Goal: Transaction & Acquisition: Purchase product/service

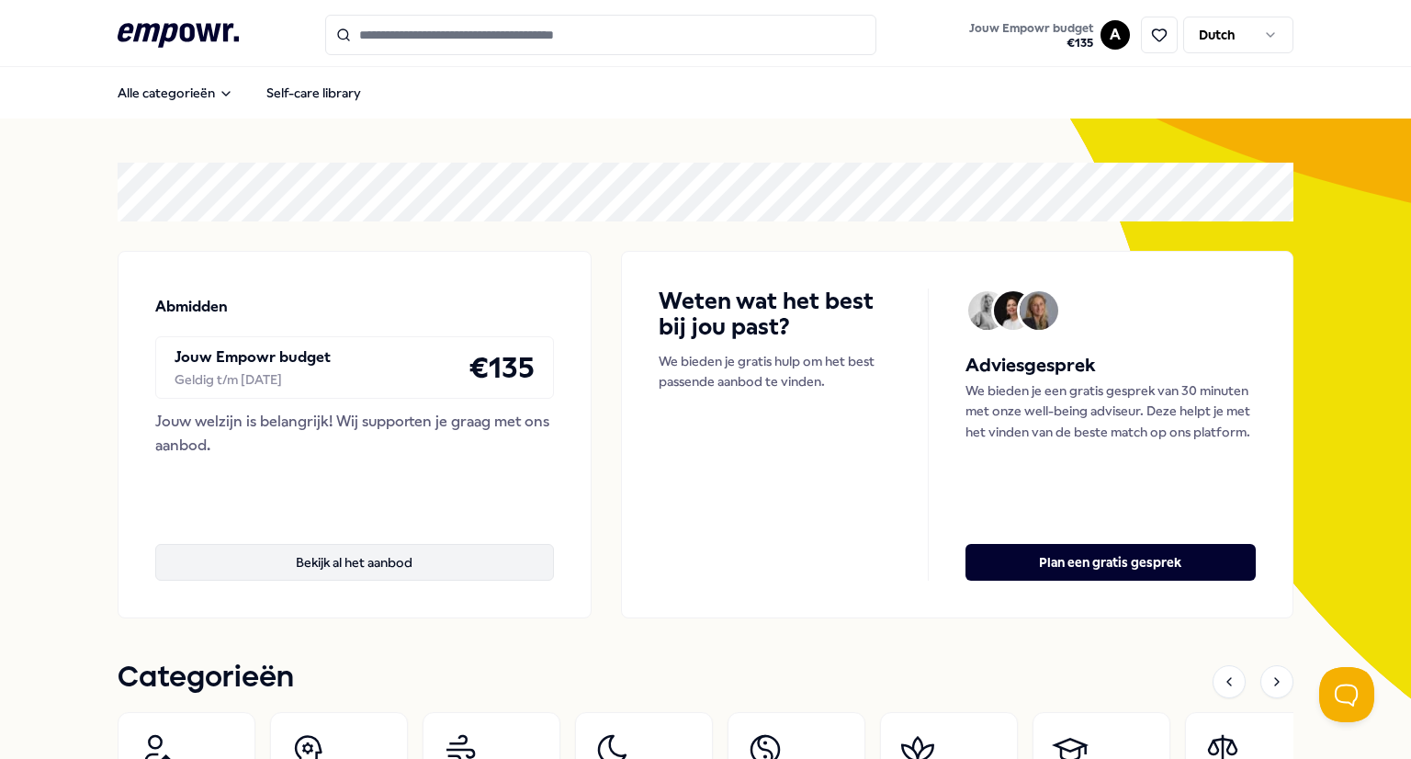
click at [314, 564] on button "Bekijk al het aanbod" at bounding box center [354, 562] width 399 height 37
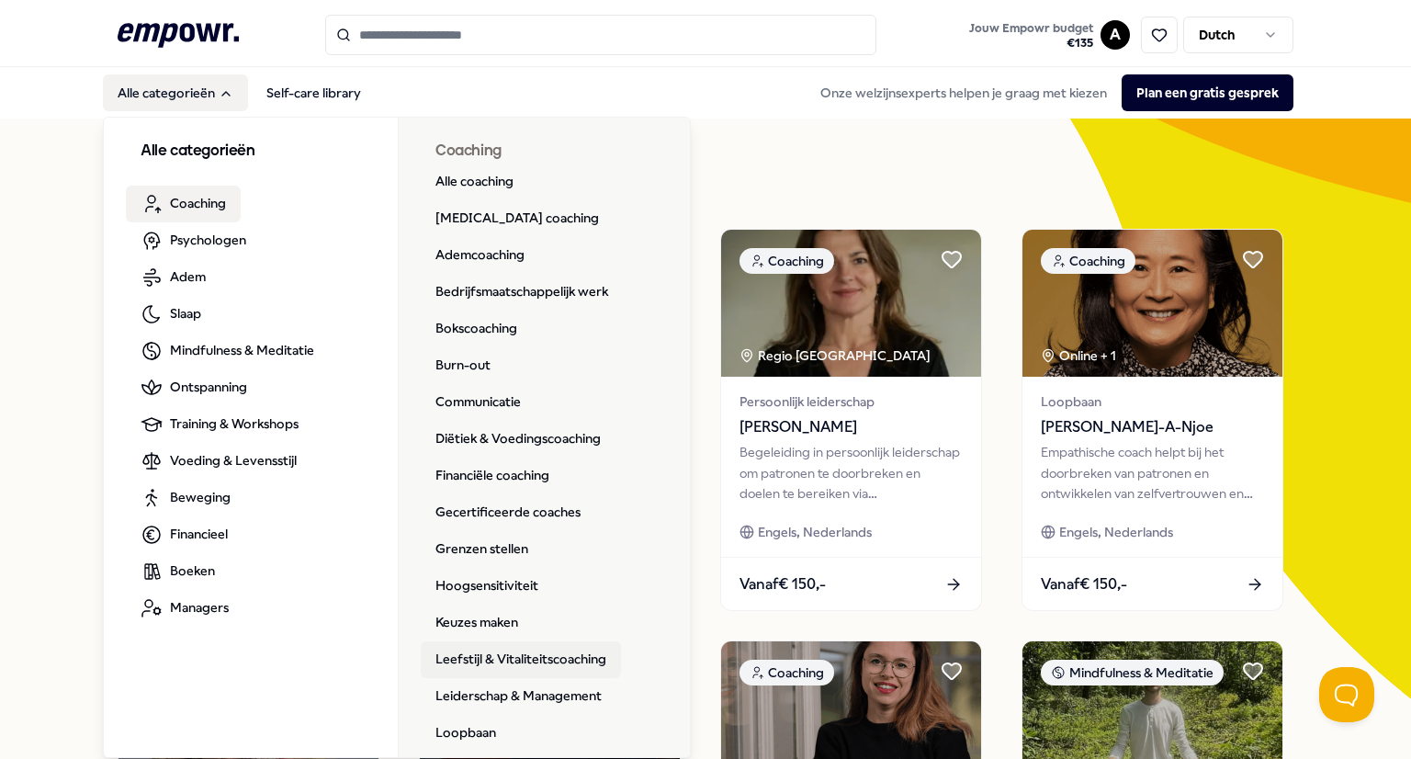
scroll to position [268, 0]
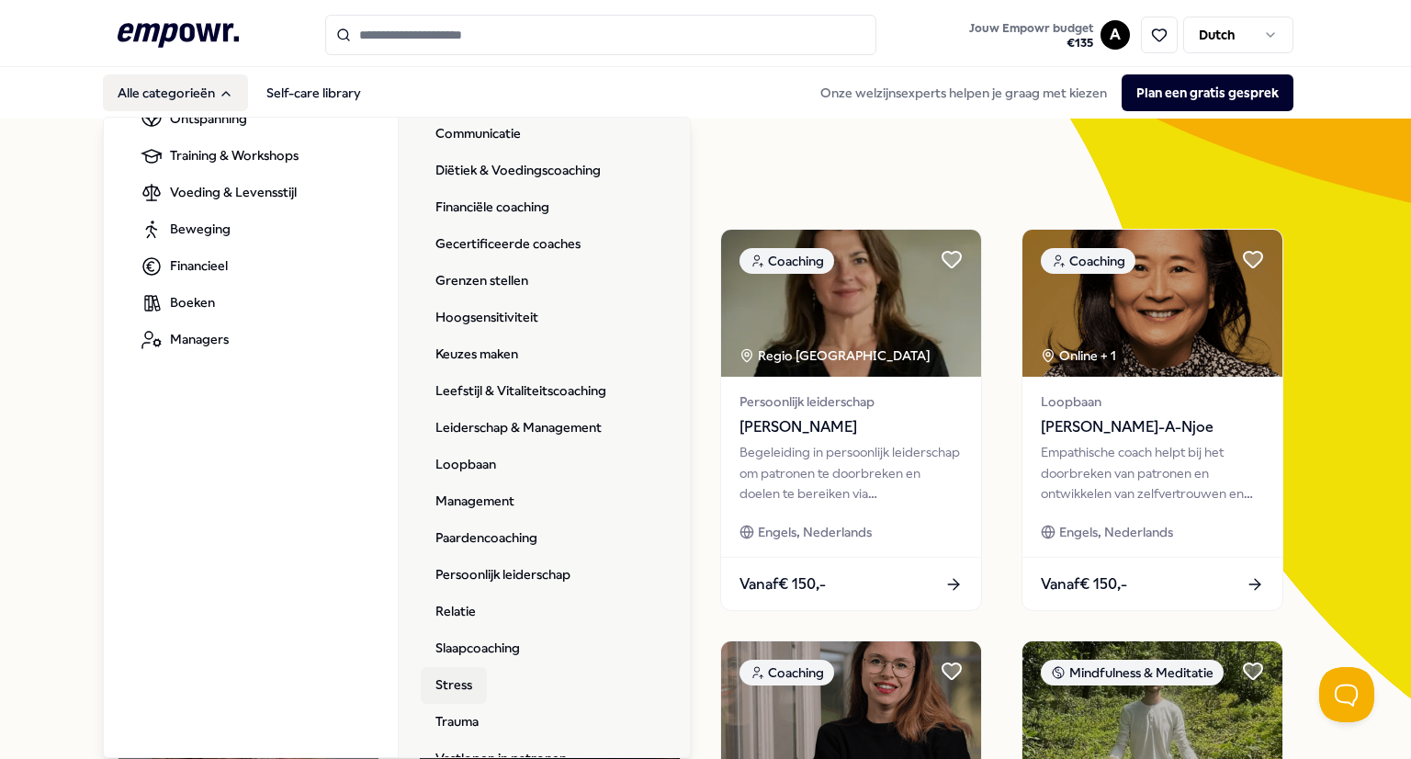
click at [455, 687] on link "Stress" at bounding box center [454, 685] width 66 height 37
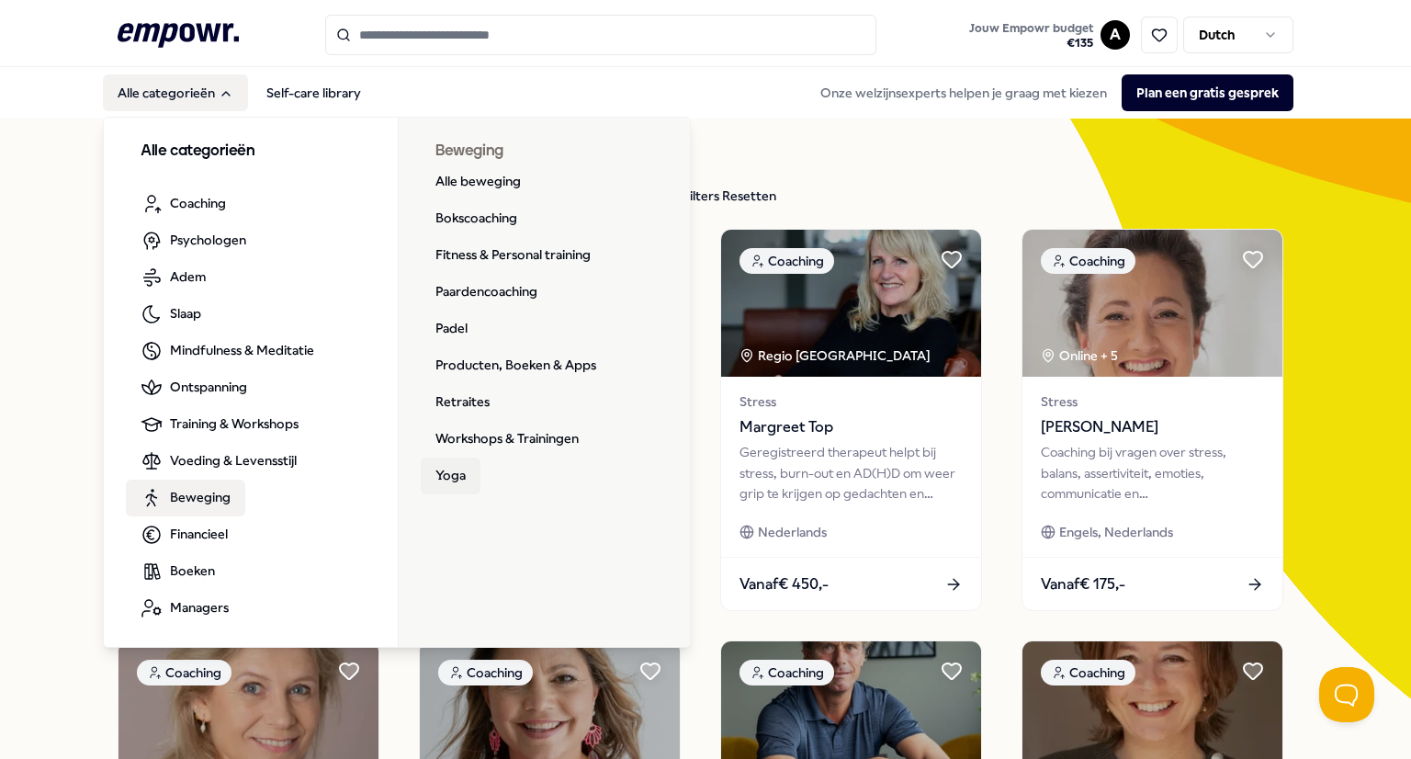
click at [445, 471] on link "Yoga" at bounding box center [451, 475] width 60 height 37
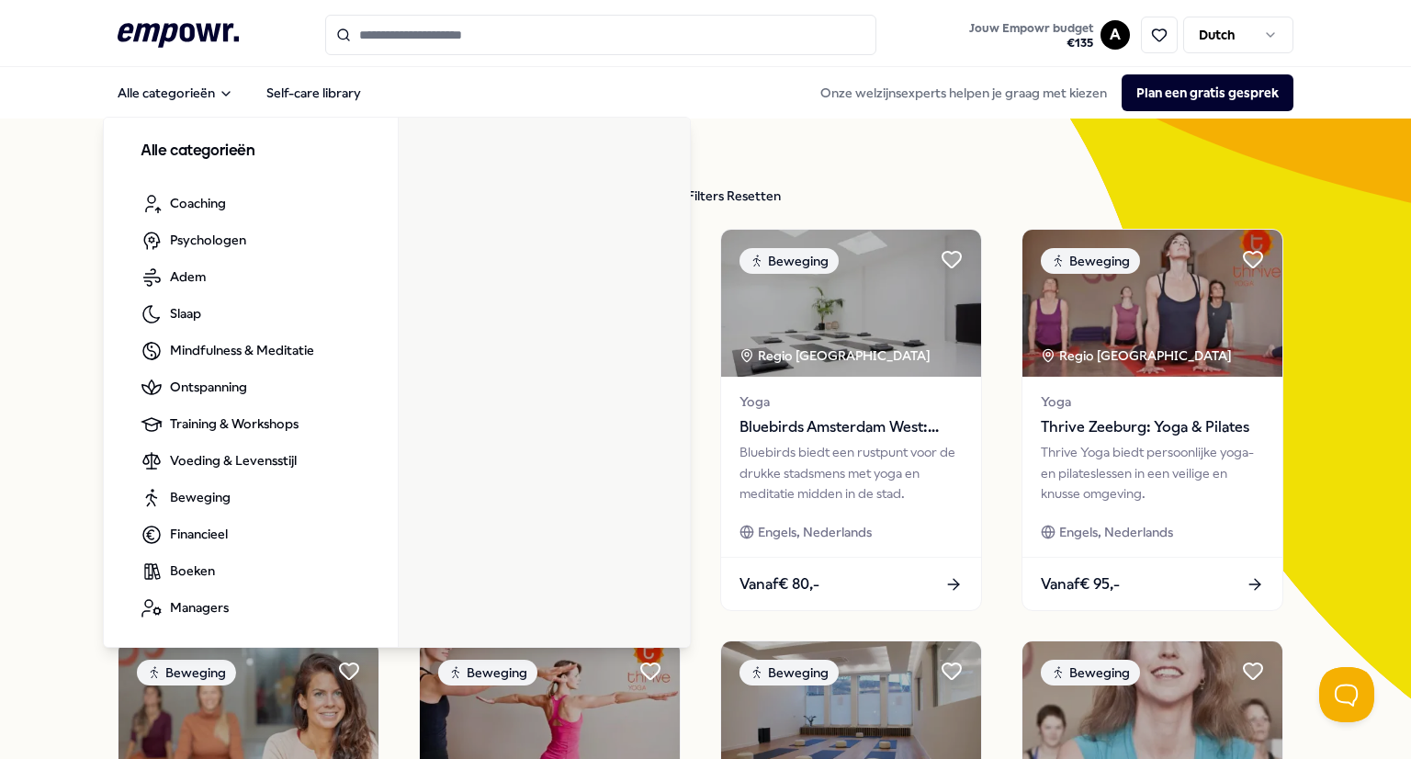
click at [386, 30] on input "Search for products, categories or subcategories" at bounding box center [600, 35] width 551 height 40
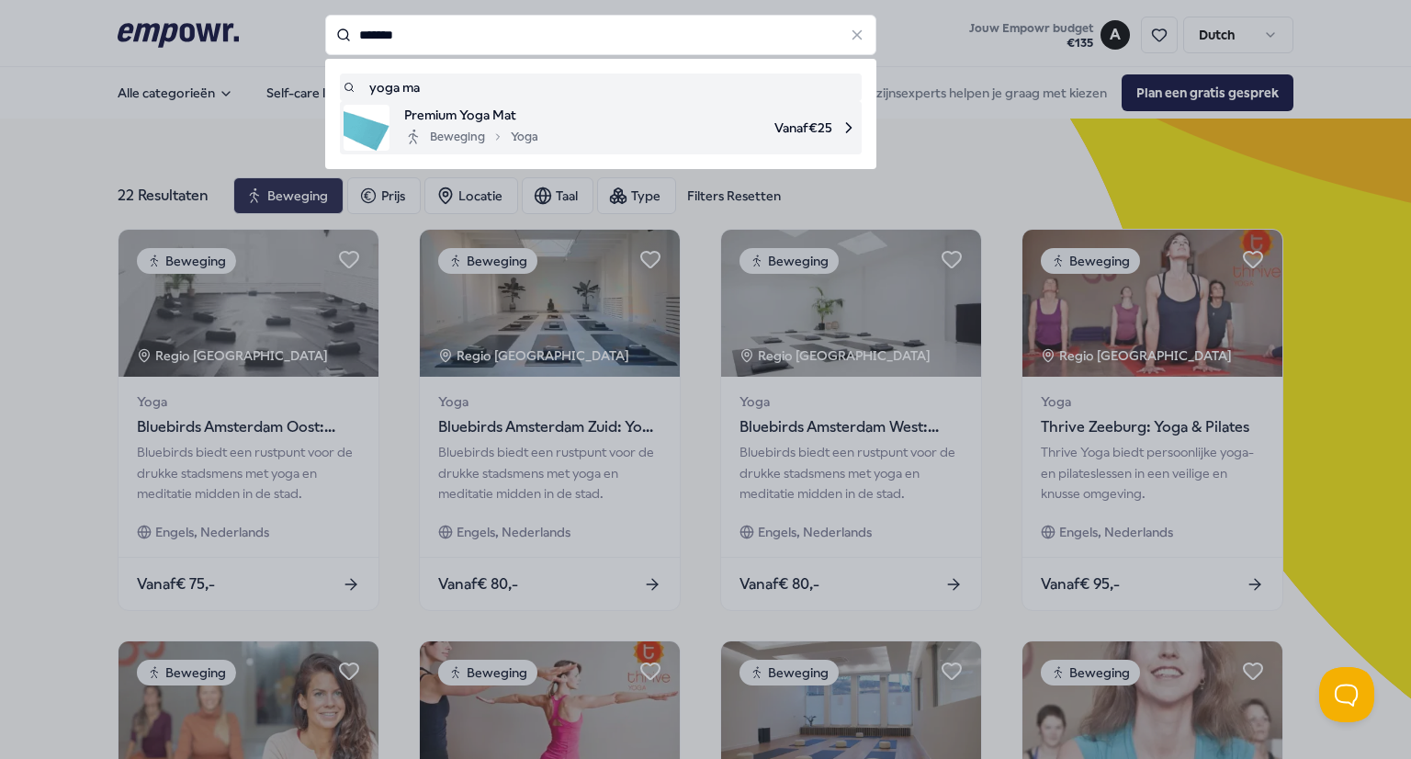
click at [431, 118] on span "Premium Yoga Mat" at bounding box center [471, 115] width 134 height 20
type input "*******"
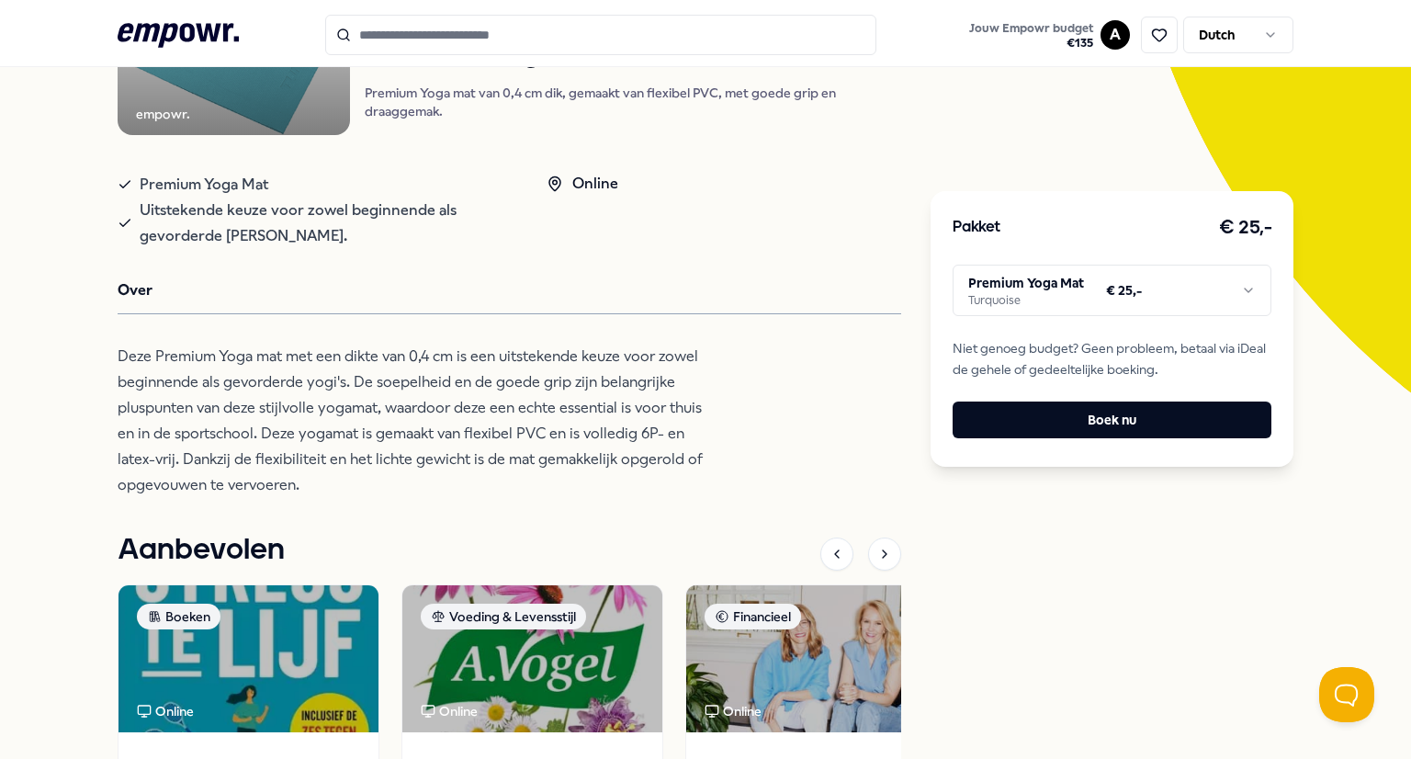
scroll to position [307, 0]
click at [1221, 294] on html ".empowr-logo_svg__cls-1{fill:#03032f} Jouw Empowr budget € 135 A Dutch Alle cat…" at bounding box center [705, 379] width 1411 height 759
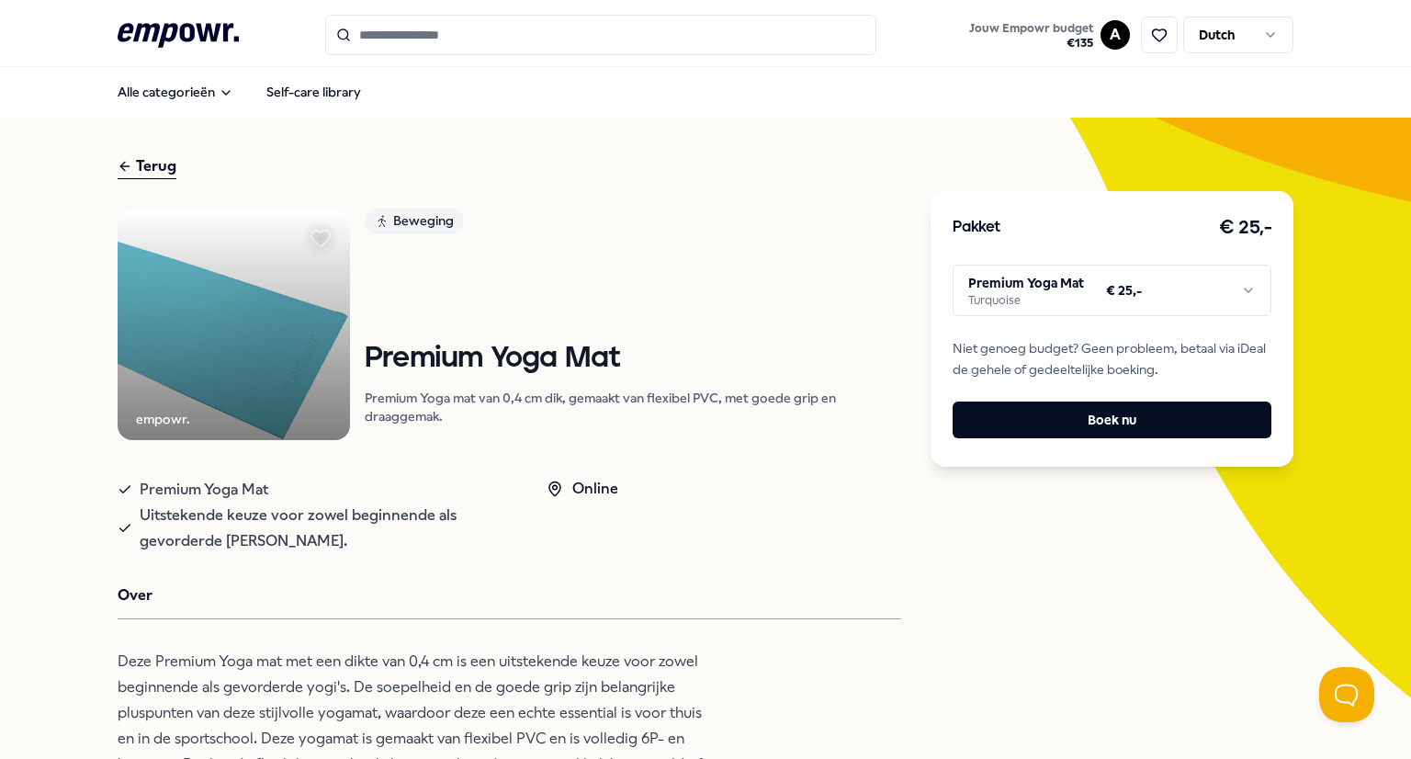
scroll to position [0, 0]
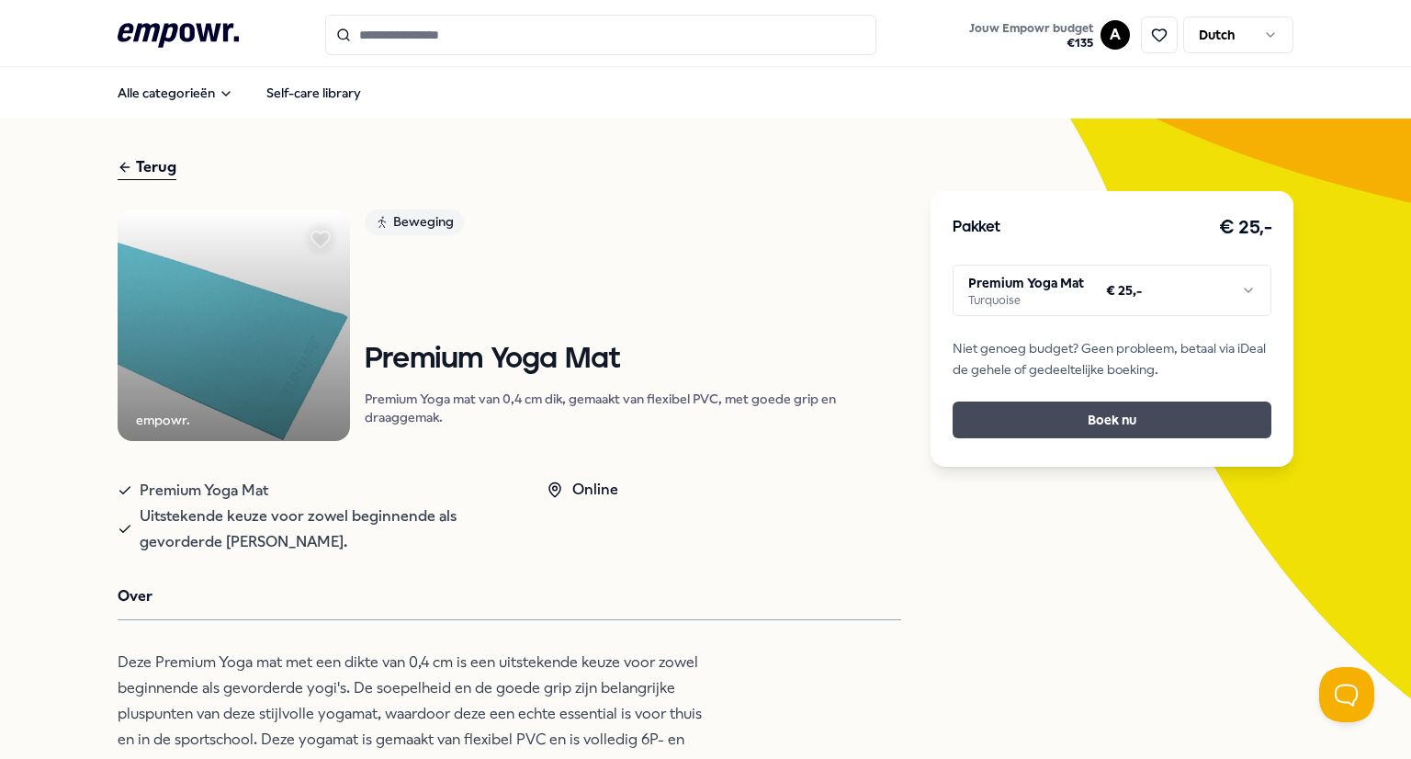
click at [1095, 423] on button "Boek nu" at bounding box center [1112, 419] width 319 height 37
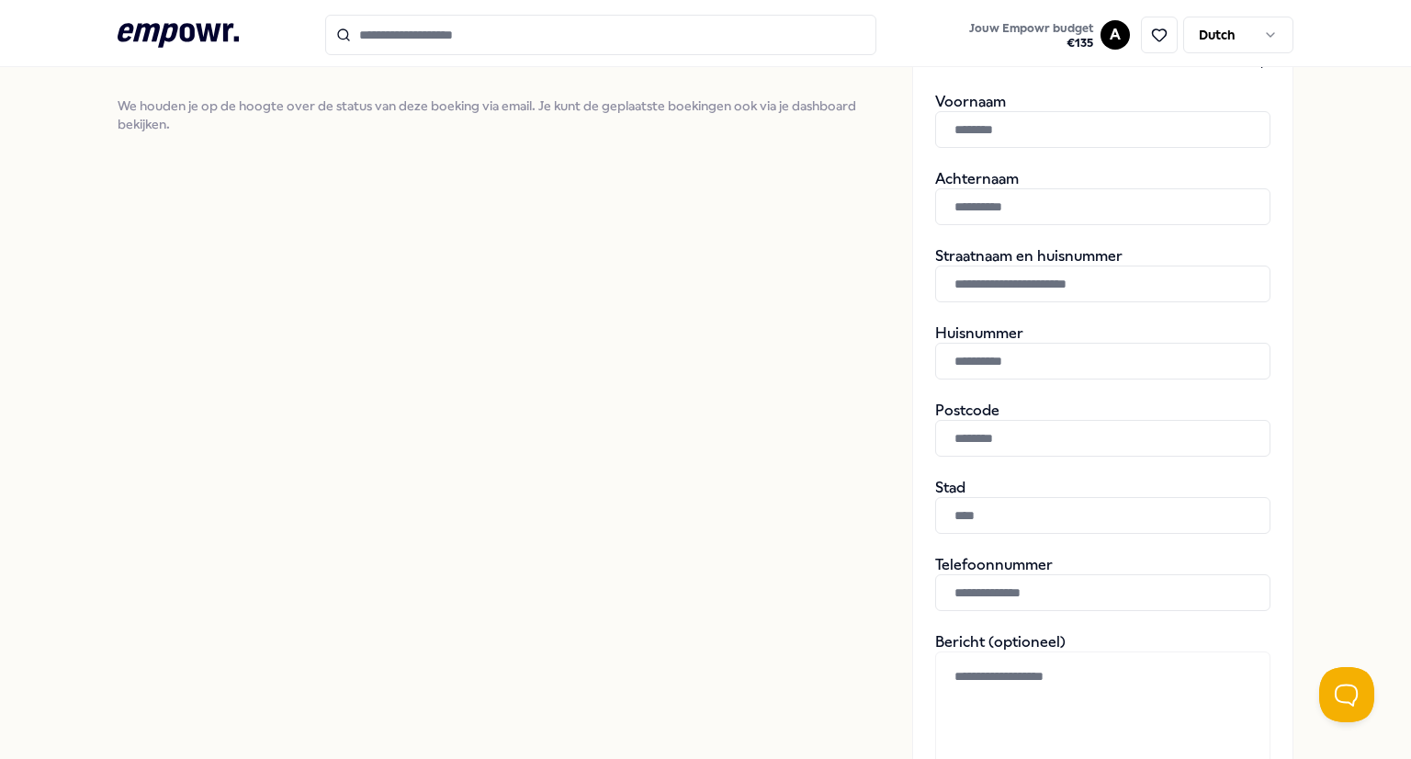
scroll to position [272, 0]
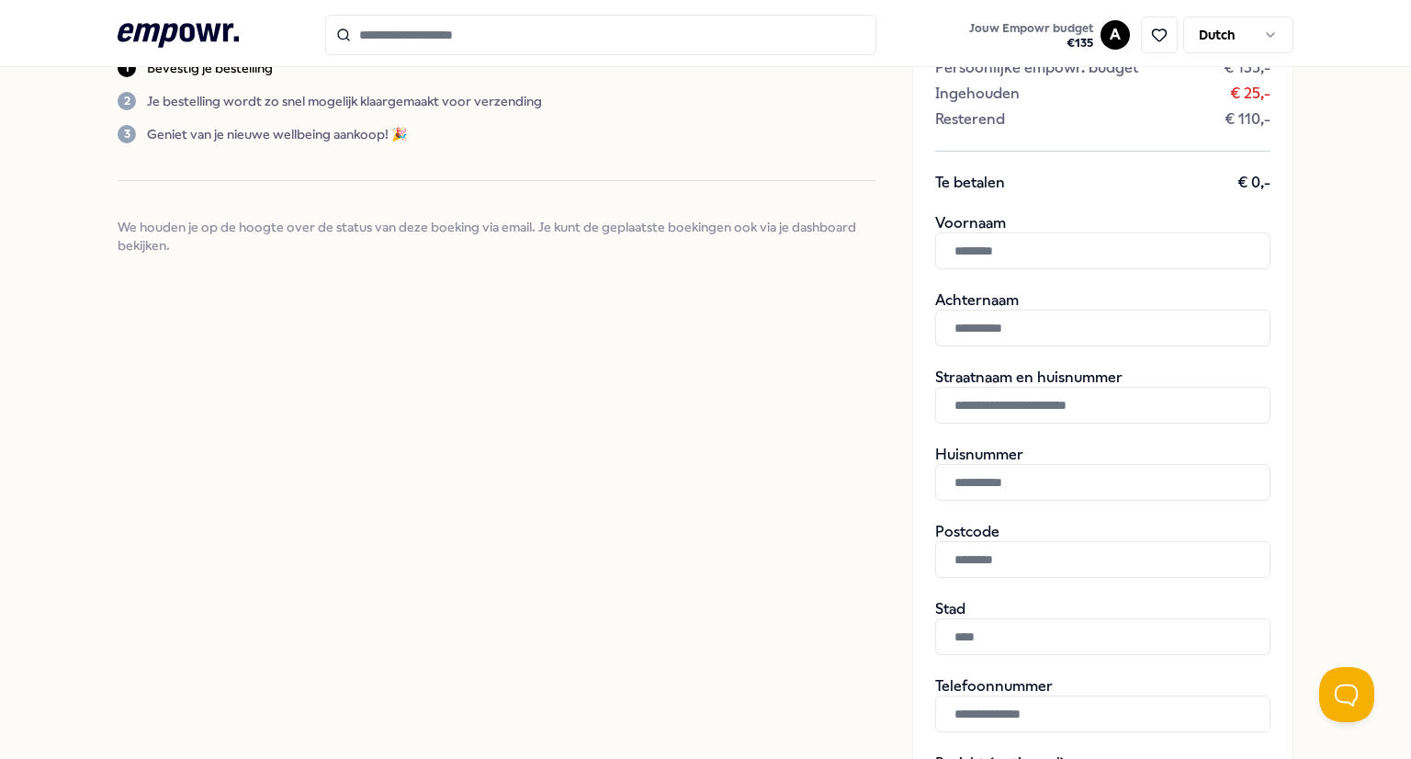
click at [983, 251] on input "text" at bounding box center [1102, 250] width 335 height 37
type input "***"
type input "**********"
type input "***"
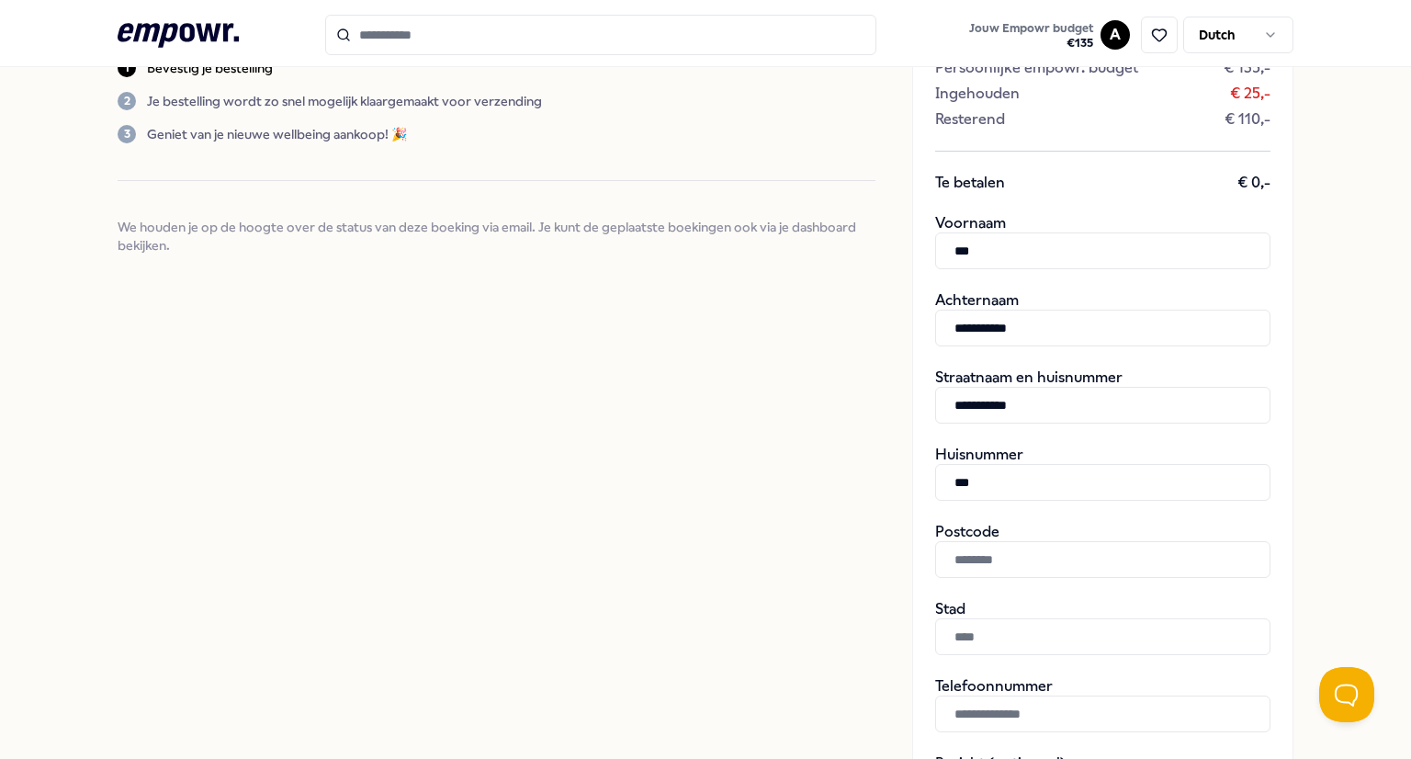
type input "******"
type input "**********"
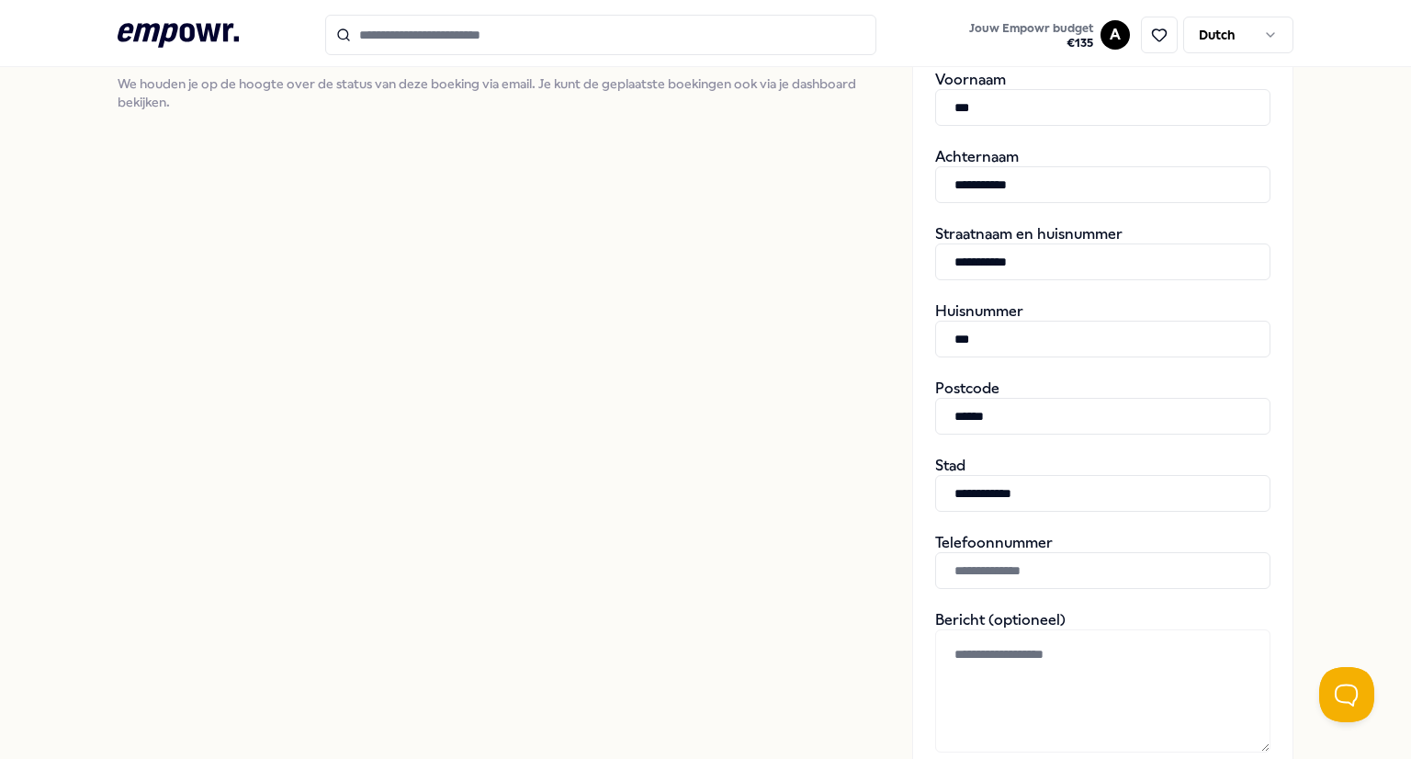
scroll to position [709, 0]
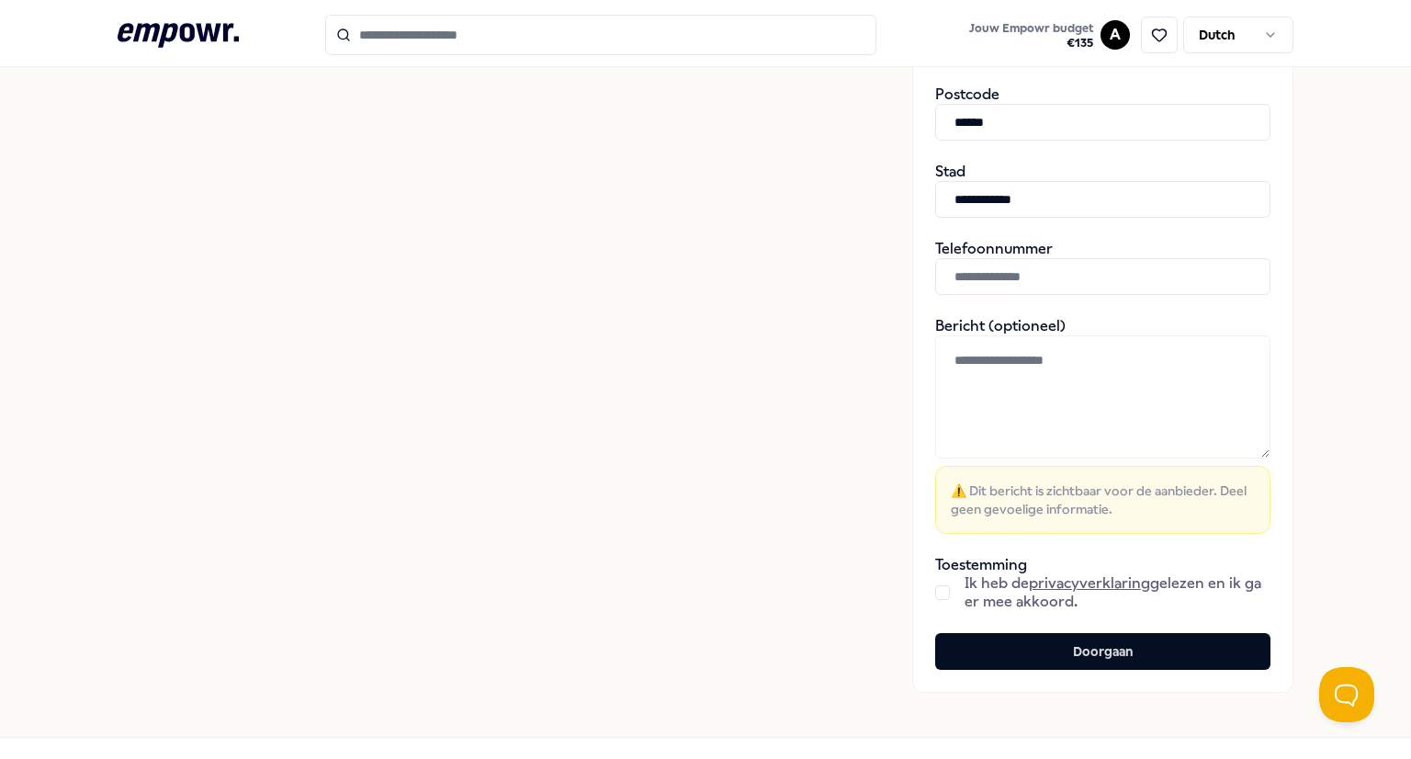
click at [944, 590] on button "button" at bounding box center [942, 592] width 15 height 15
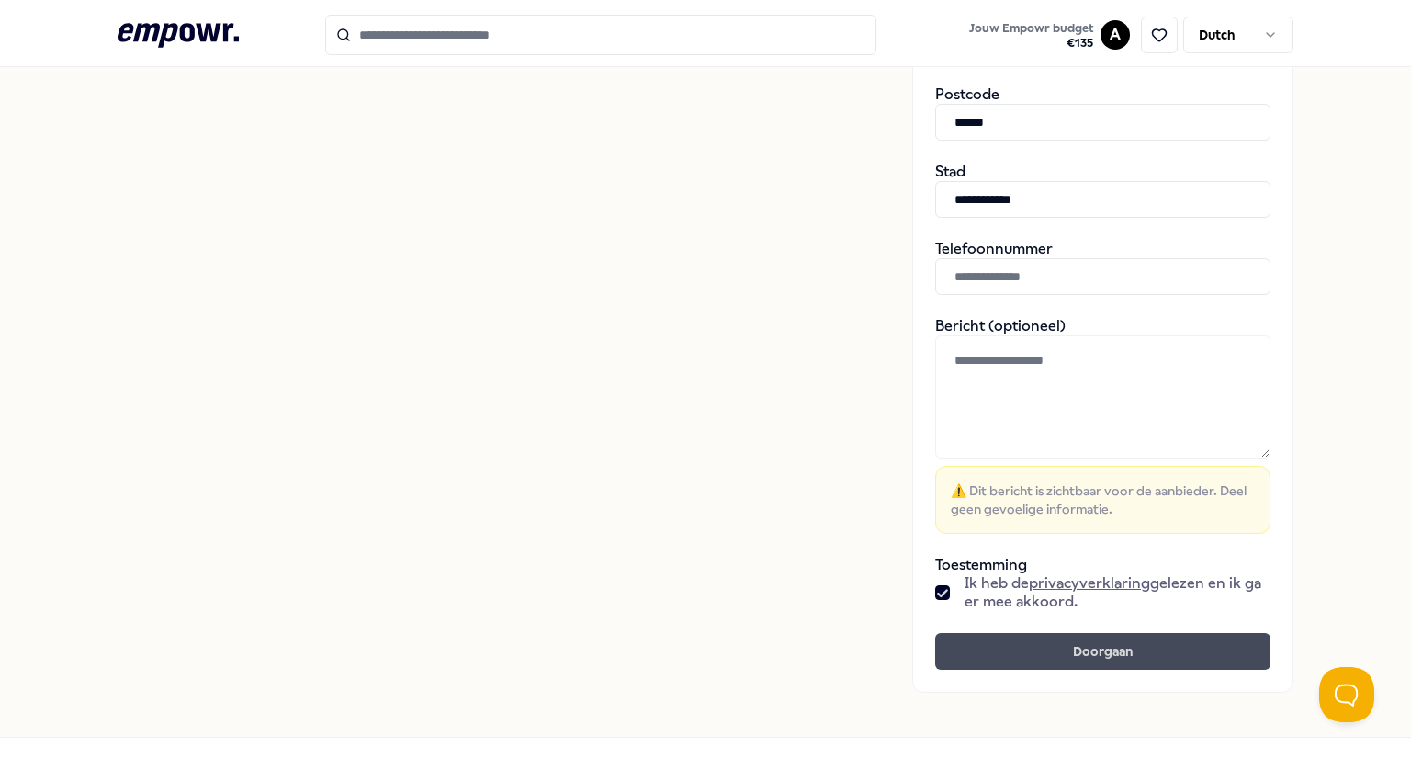
click at [1050, 652] on button "Doorgaan" at bounding box center [1102, 651] width 335 height 37
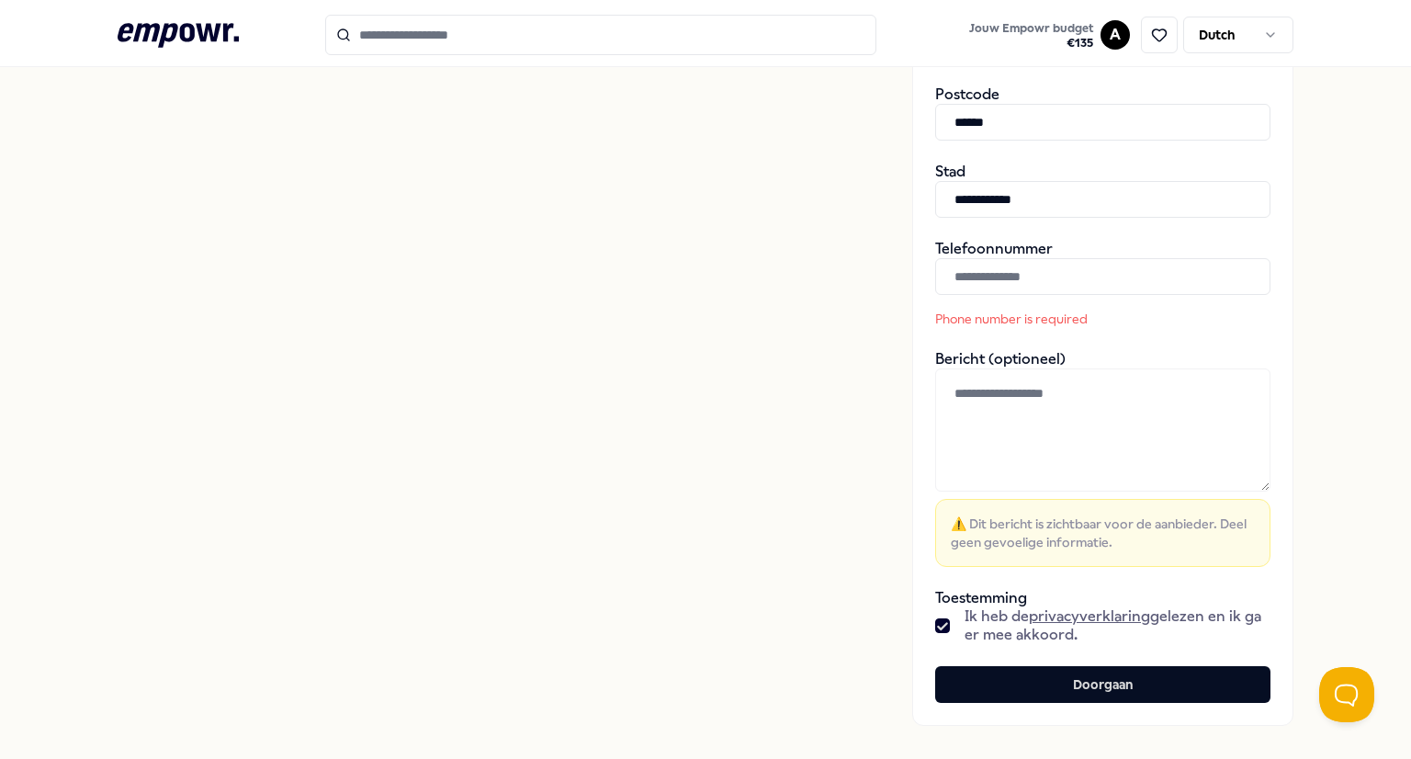
click at [1002, 275] on input "text" at bounding box center [1102, 276] width 335 height 37
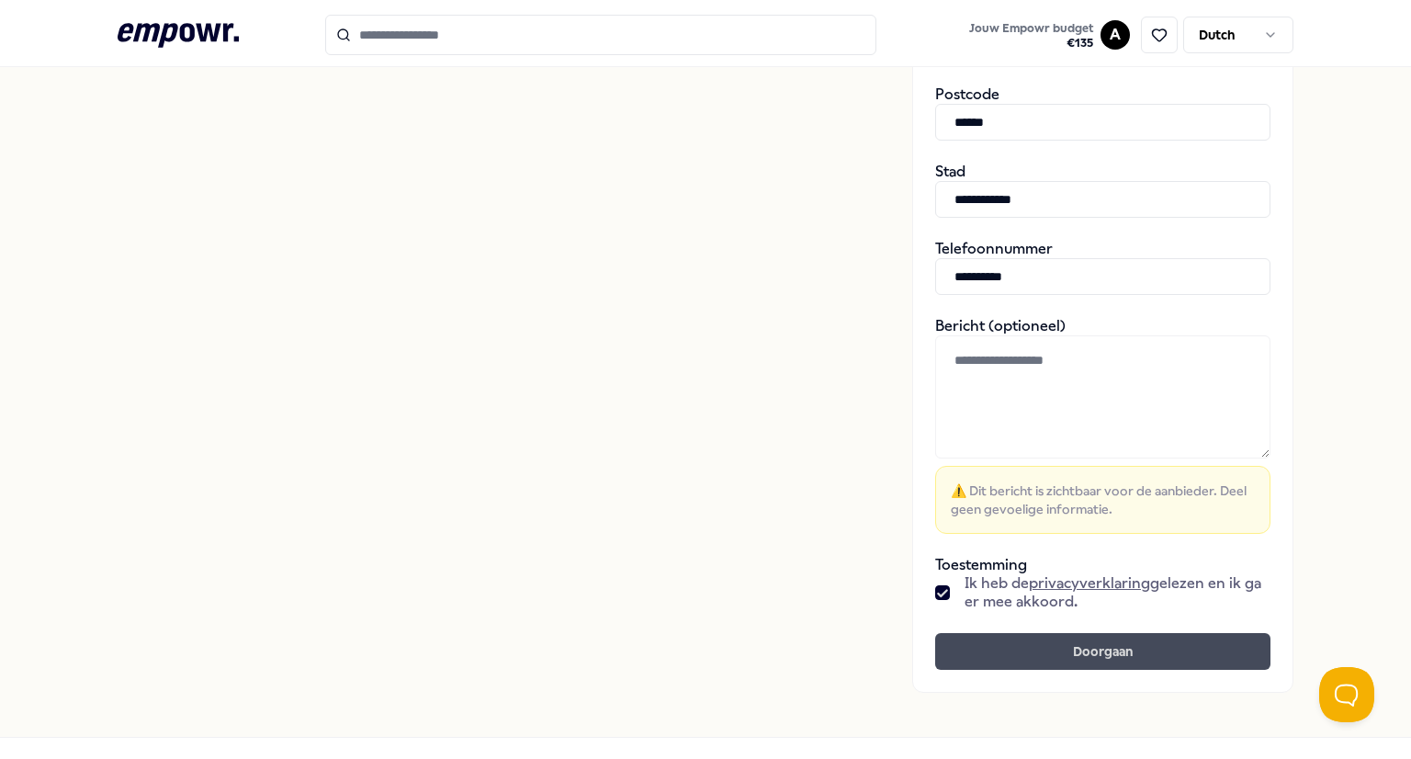
type input "**********"
click at [1102, 650] on button "Doorgaan" at bounding box center [1102, 651] width 335 height 37
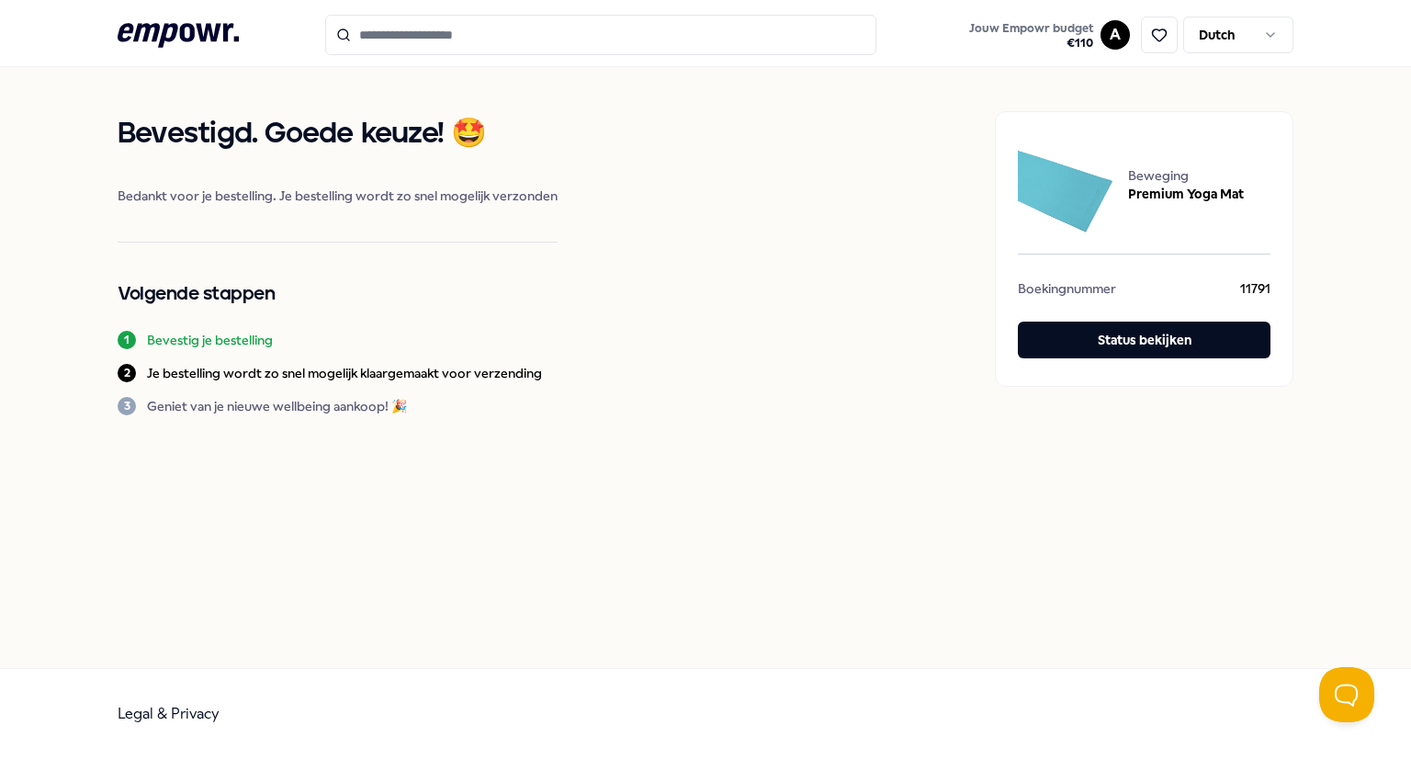
click at [457, 34] on input "Search for products, categories or subcategories" at bounding box center [600, 35] width 551 height 40
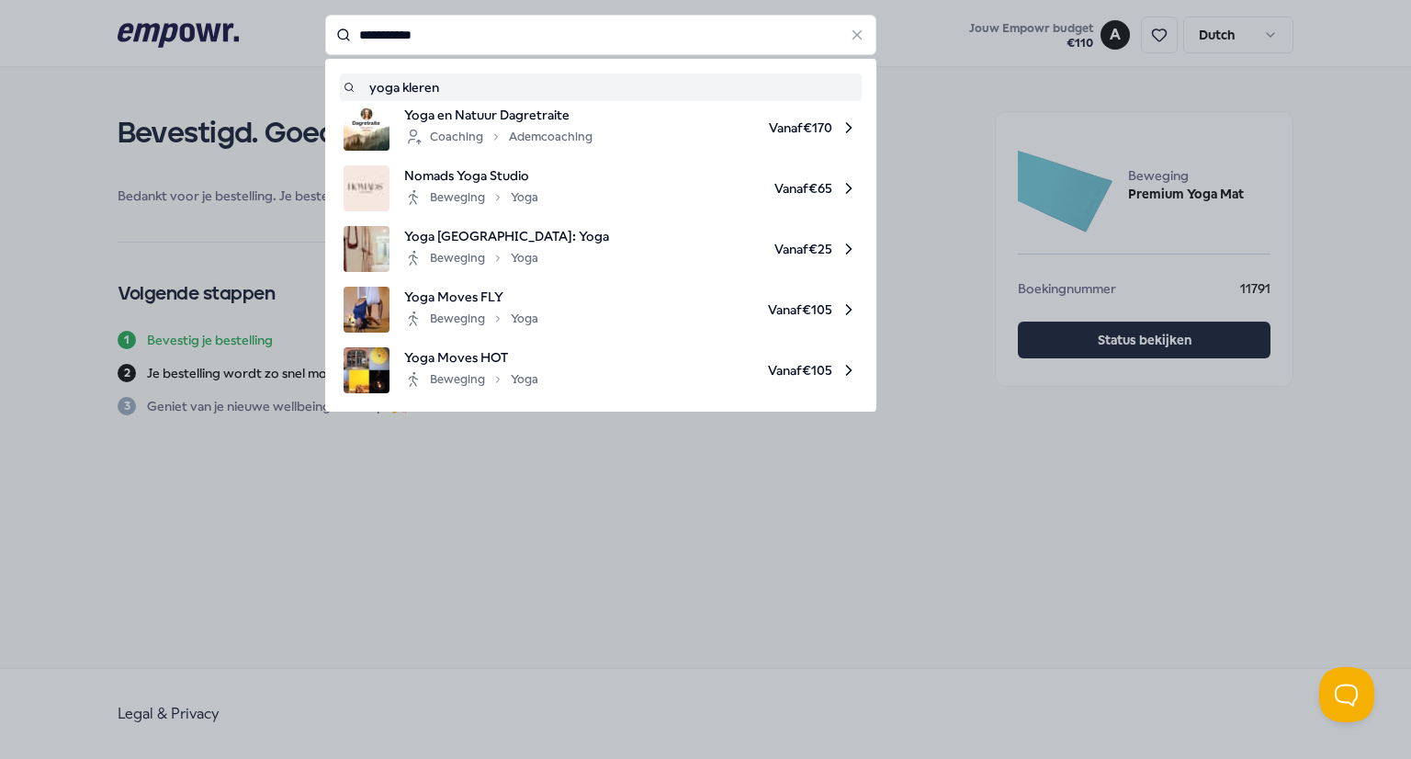
type input "**********"
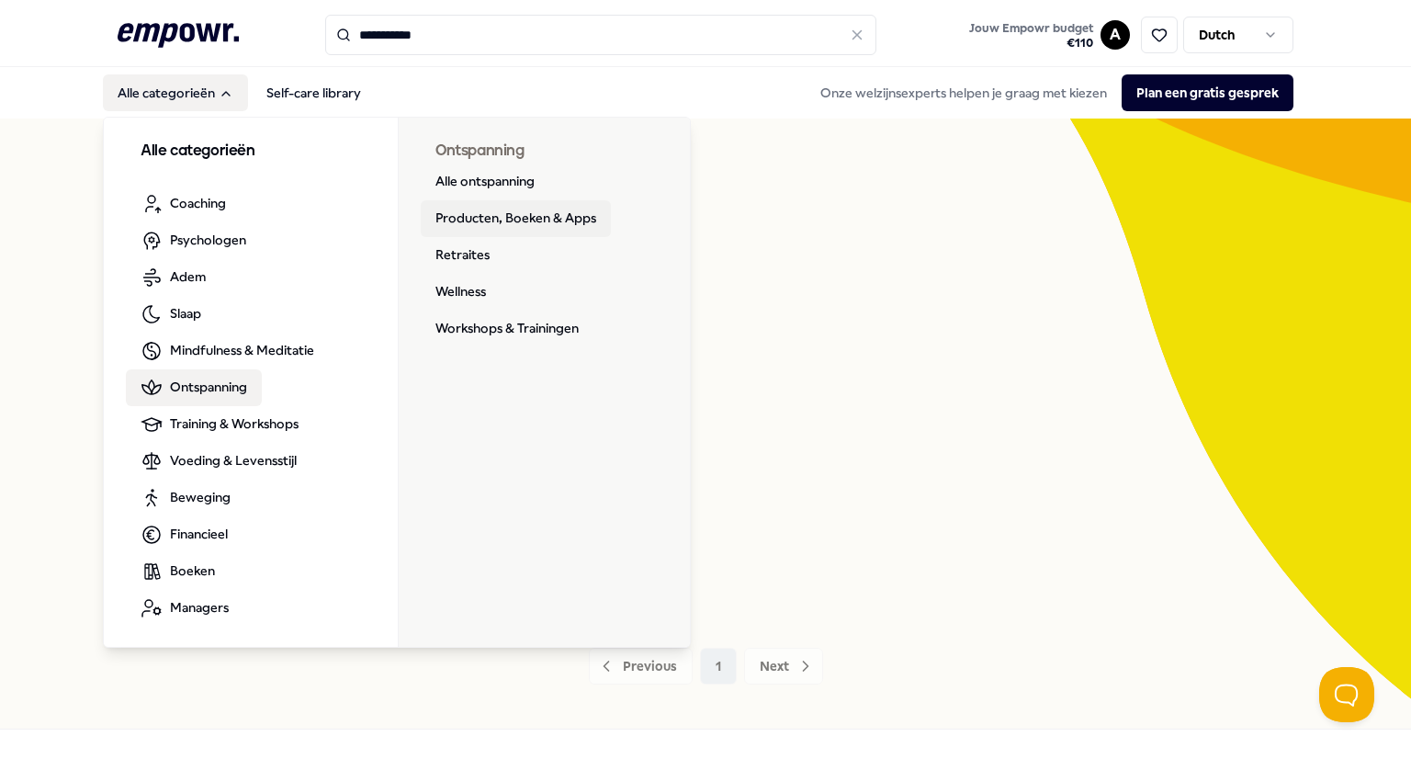
click at [484, 215] on link "Producten, Boeken & Apps" at bounding box center [516, 218] width 190 height 37
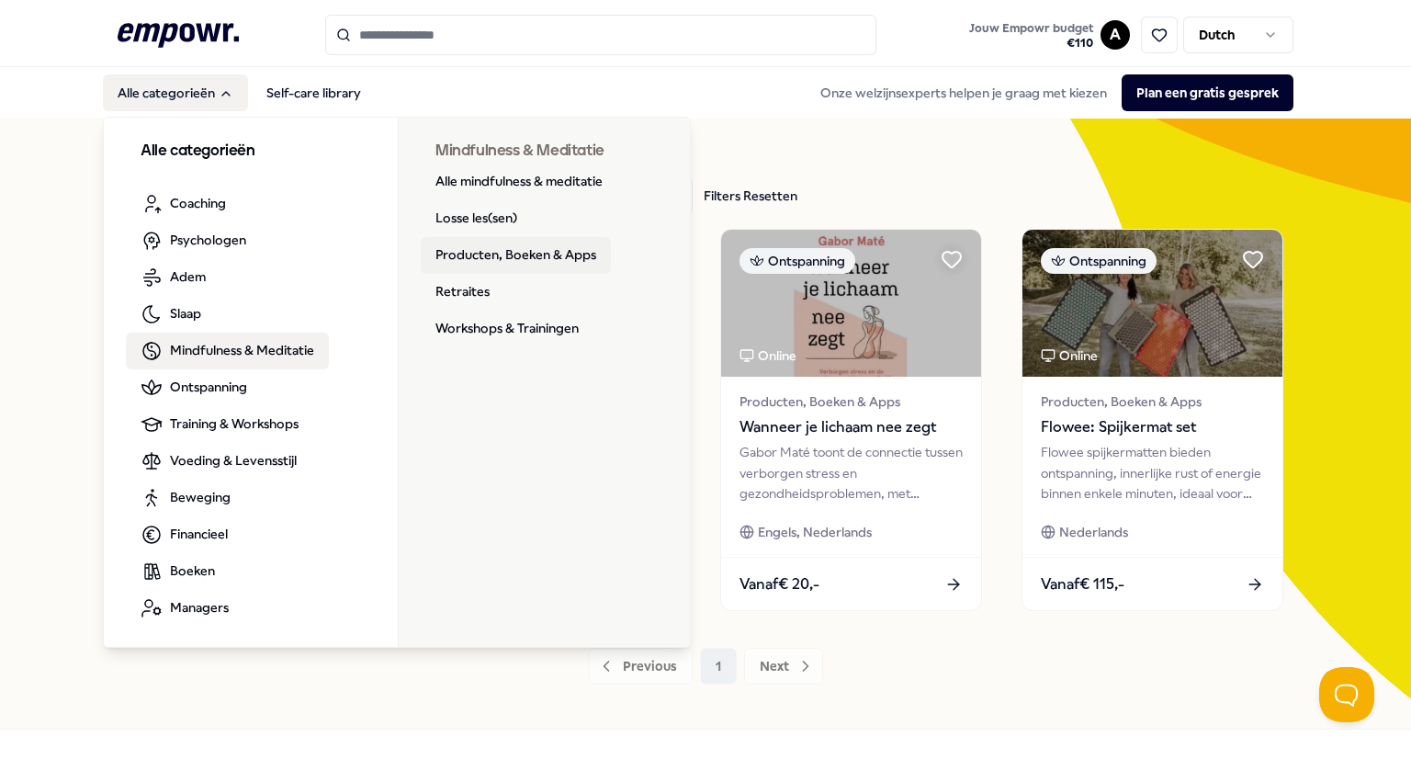
click at [510, 257] on link "Producten, Boeken & Apps" at bounding box center [516, 255] width 190 height 37
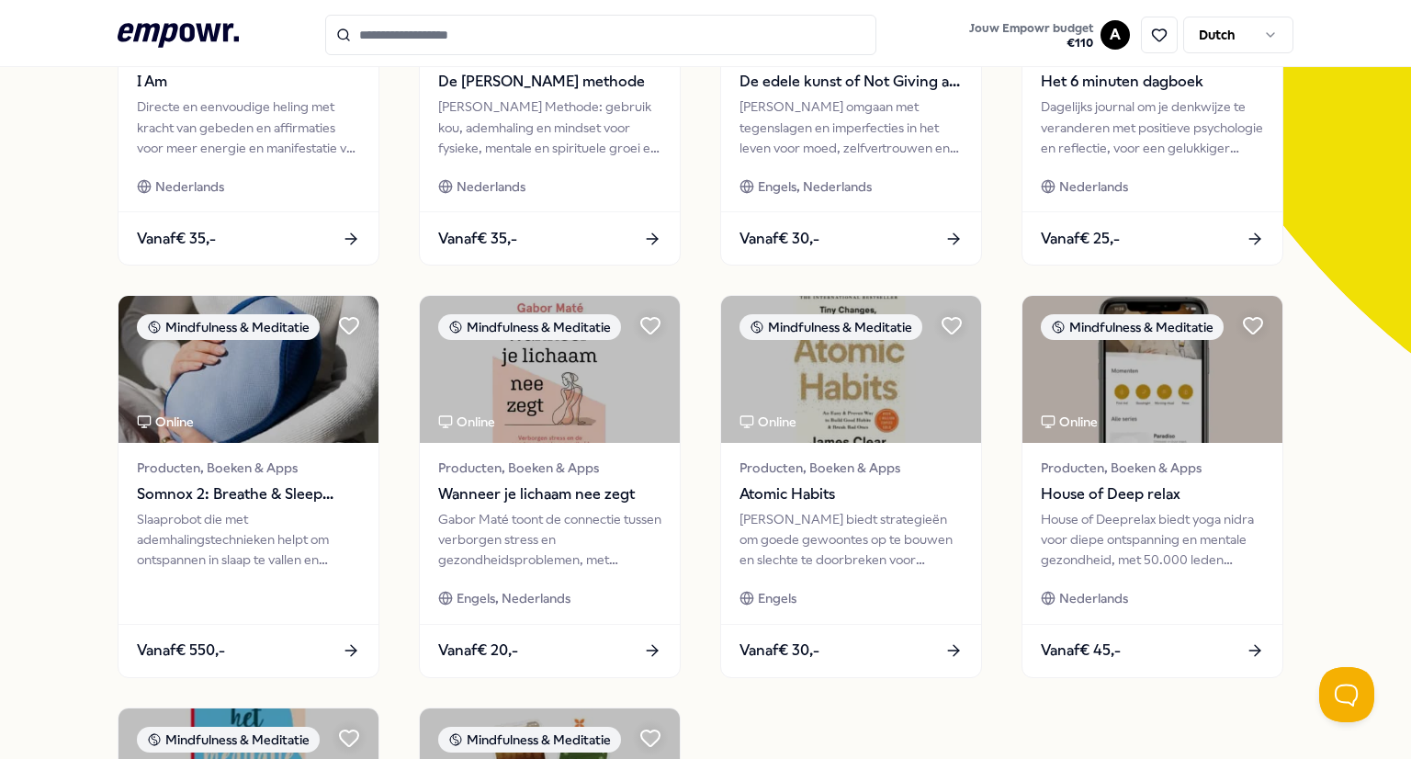
scroll to position [374, 0]
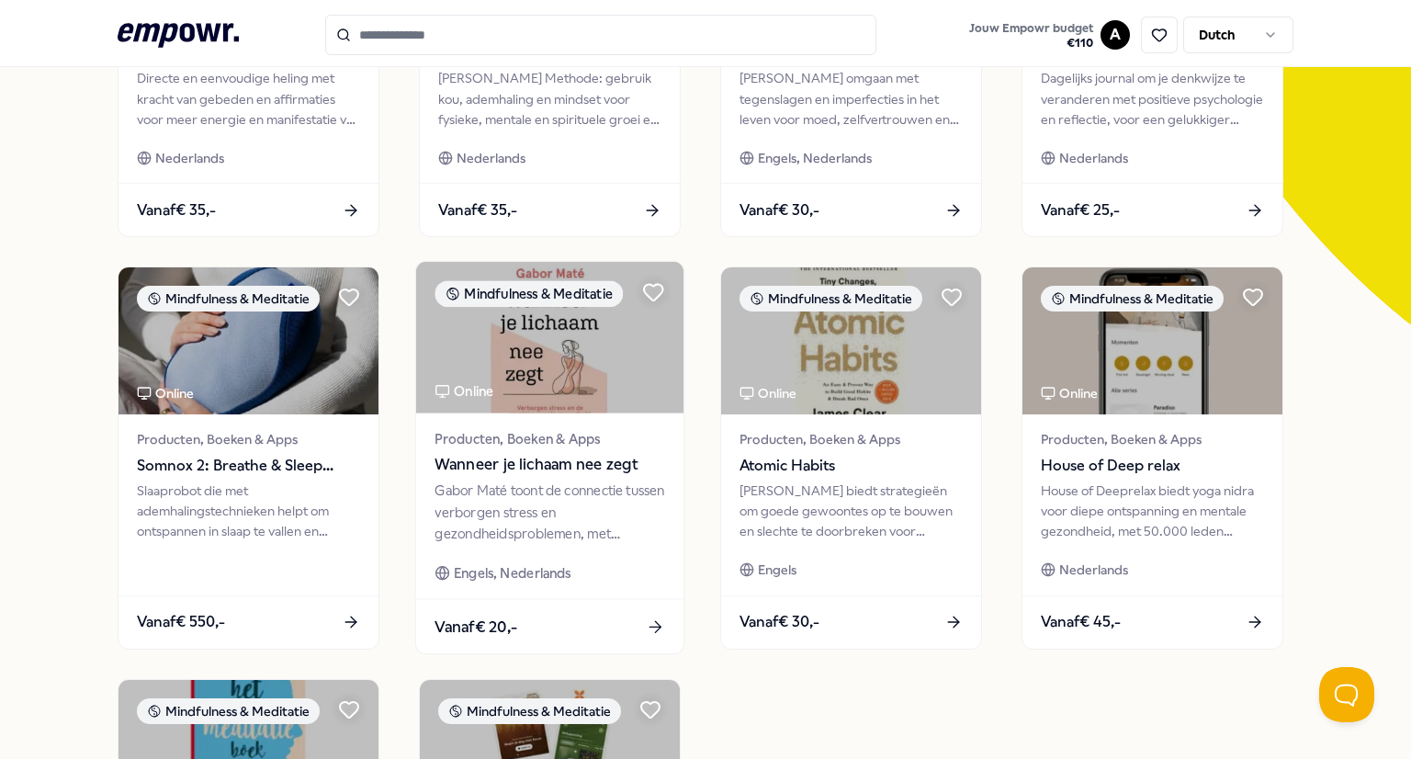
click at [538, 461] on span "Wanneer je lichaam nee zegt" at bounding box center [549, 465] width 230 height 24
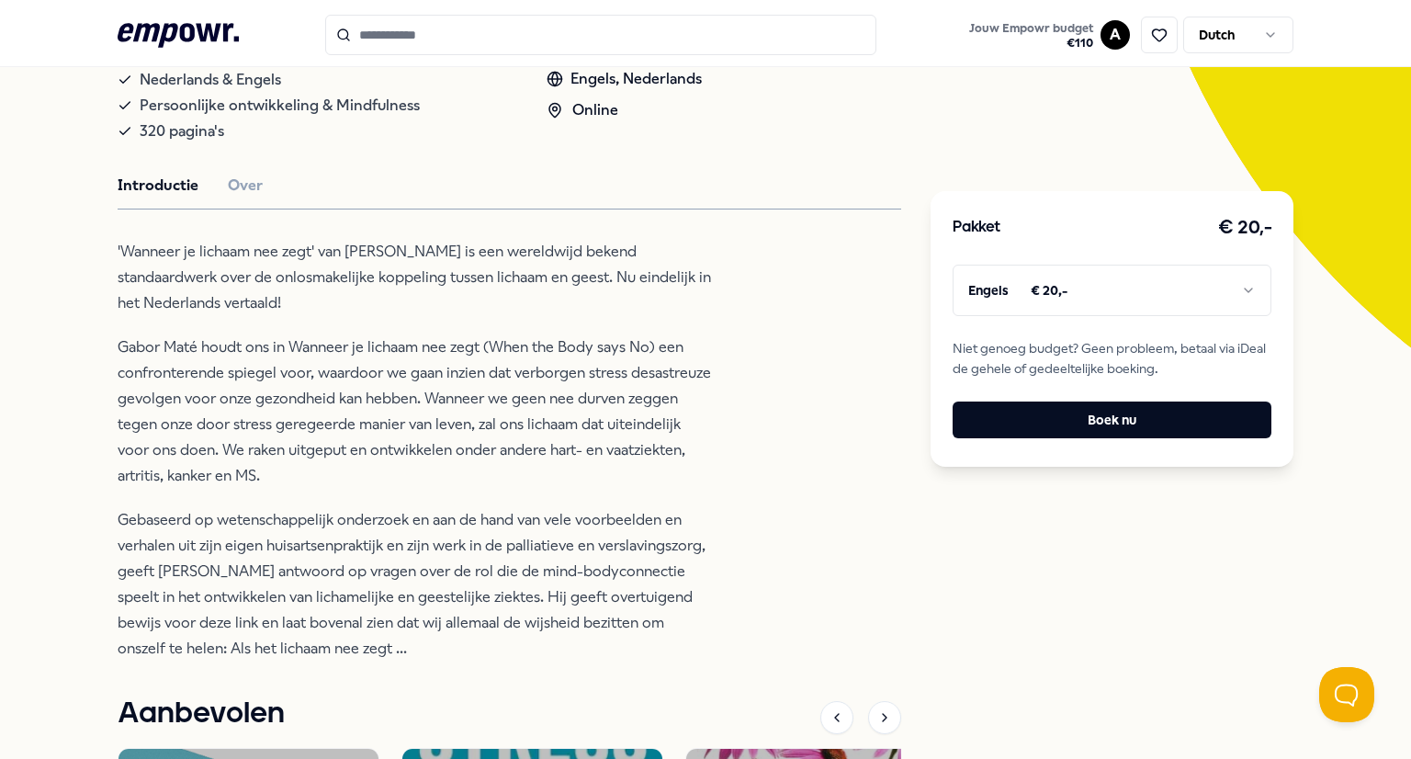
scroll to position [384, 0]
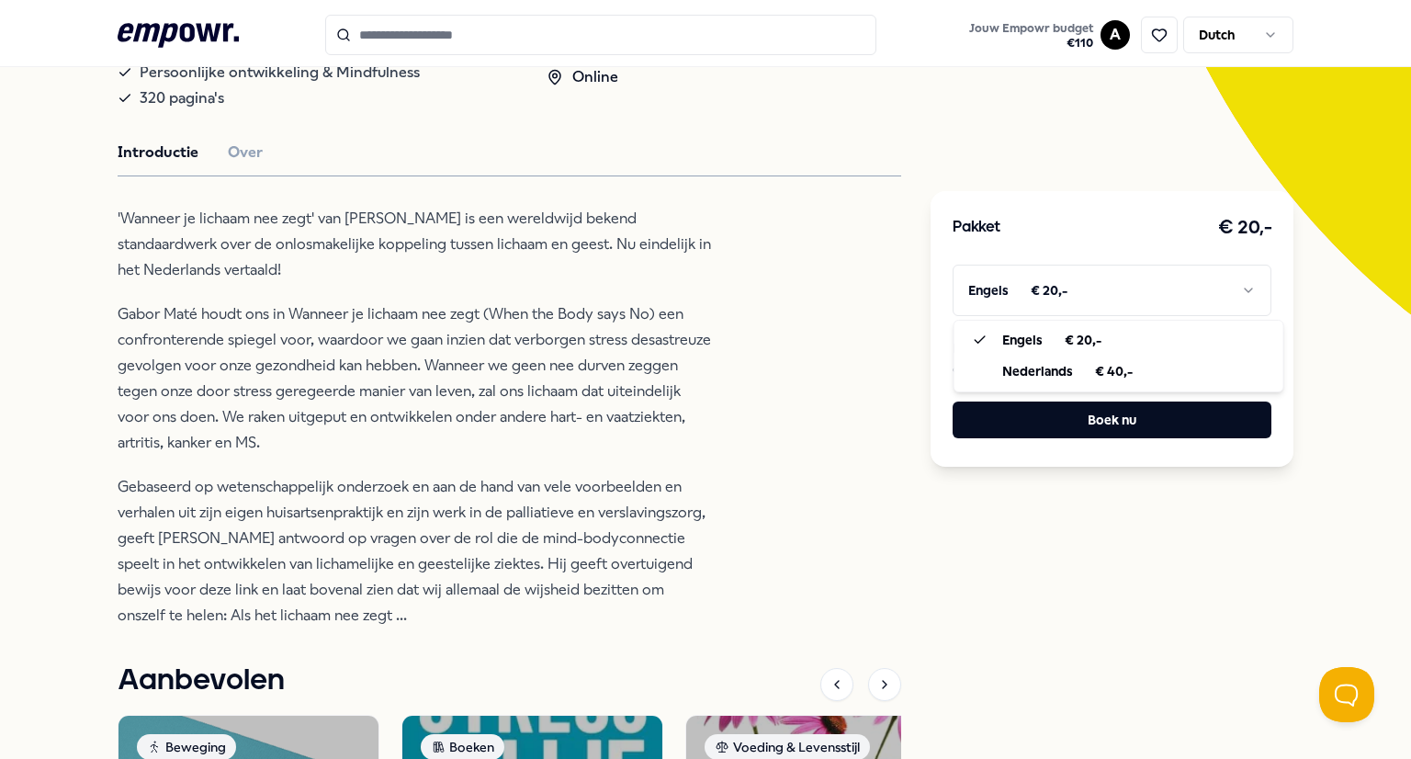
click at [1010, 289] on html ".empowr-logo_svg__cls-1{fill:#03032f} Jouw Empowr budget € 110 A Dutch Alle cat…" at bounding box center [705, 379] width 1411 height 759
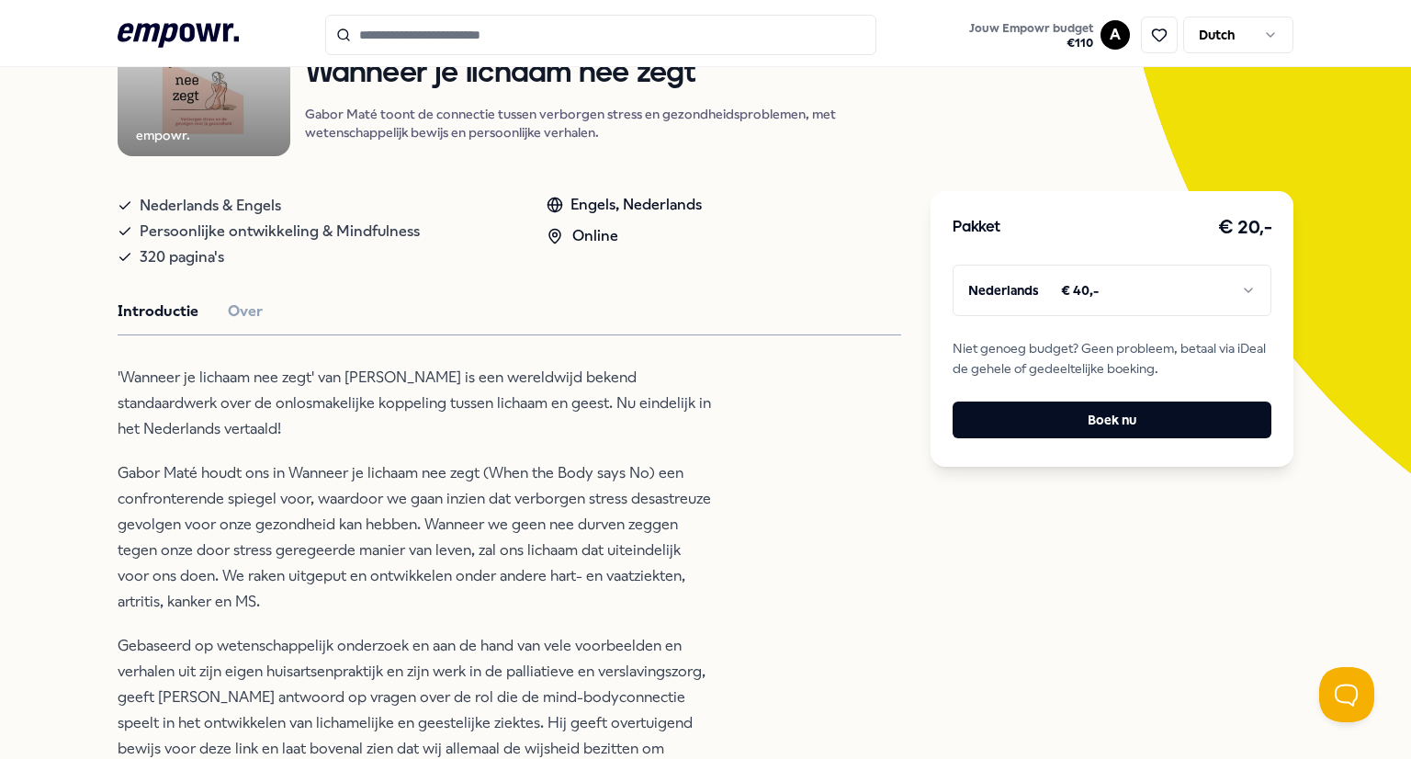
scroll to position [163, 0]
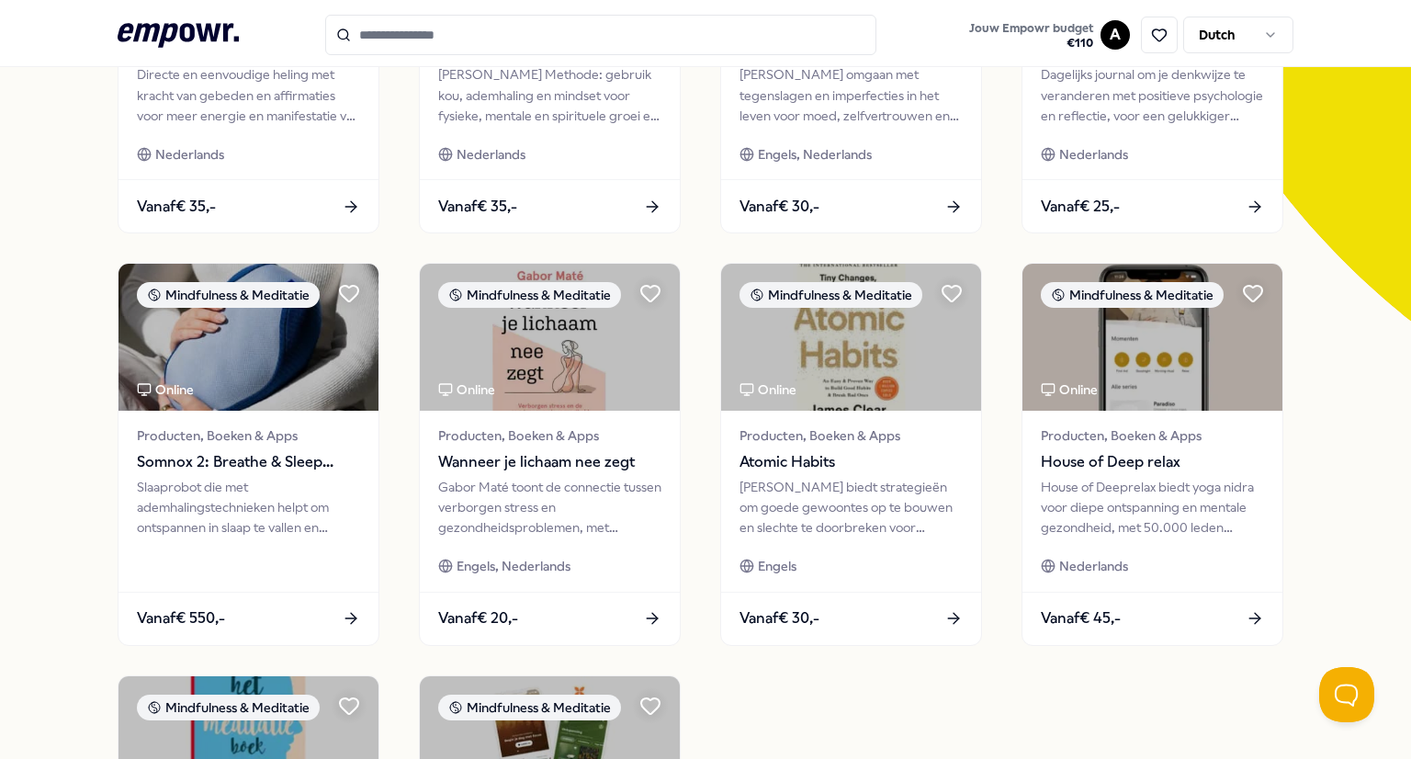
scroll to position [387, 0]
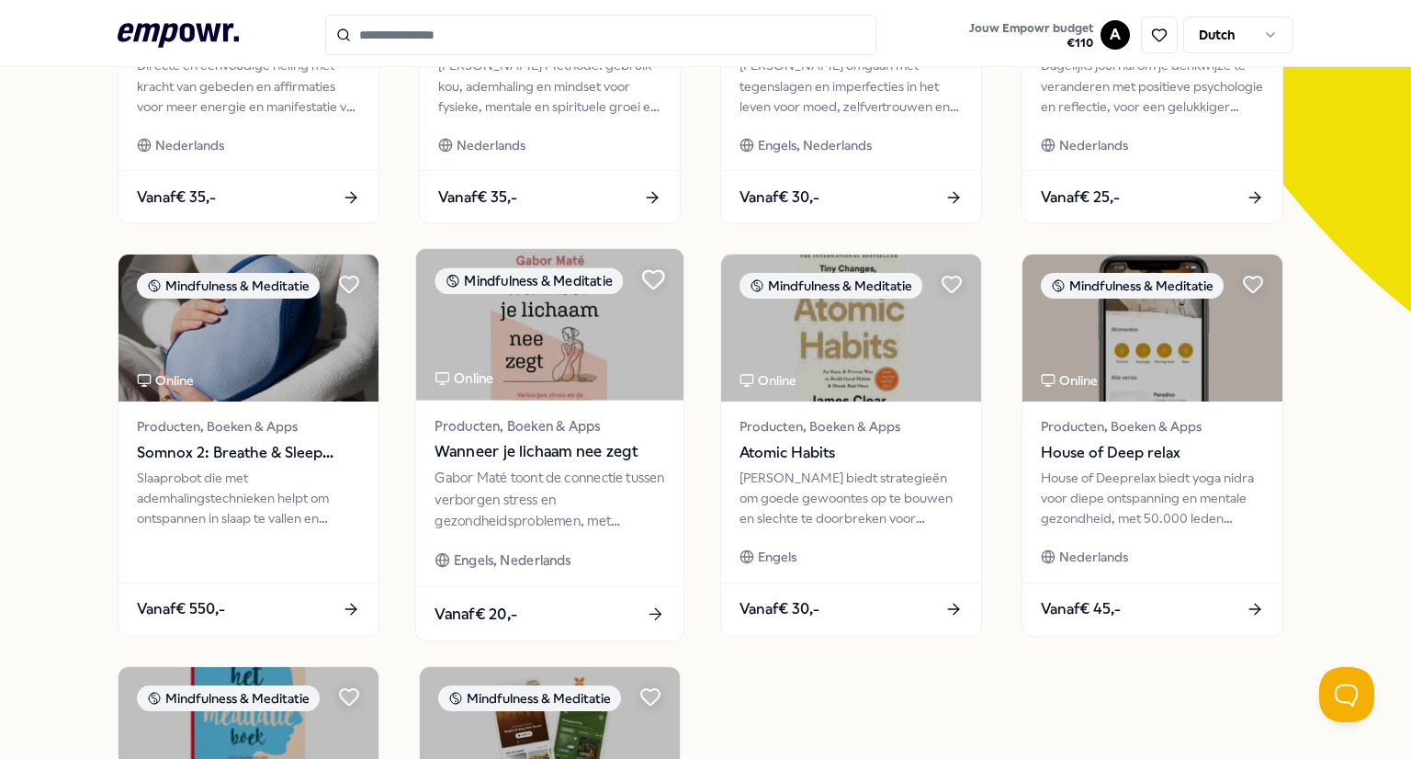
click at [655, 277] on icon at bounding box center [653, 279] width 21 height 17
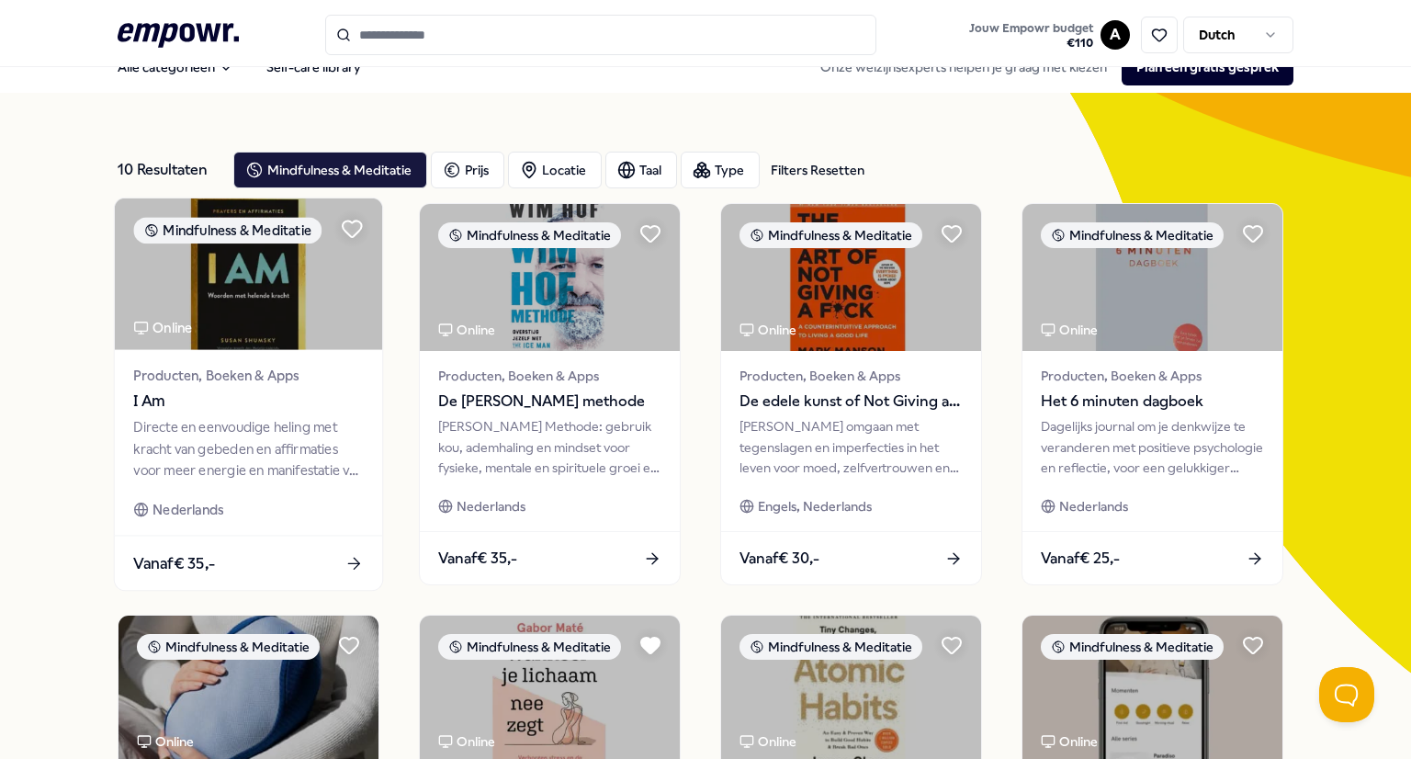
scroll to position [20, 0]
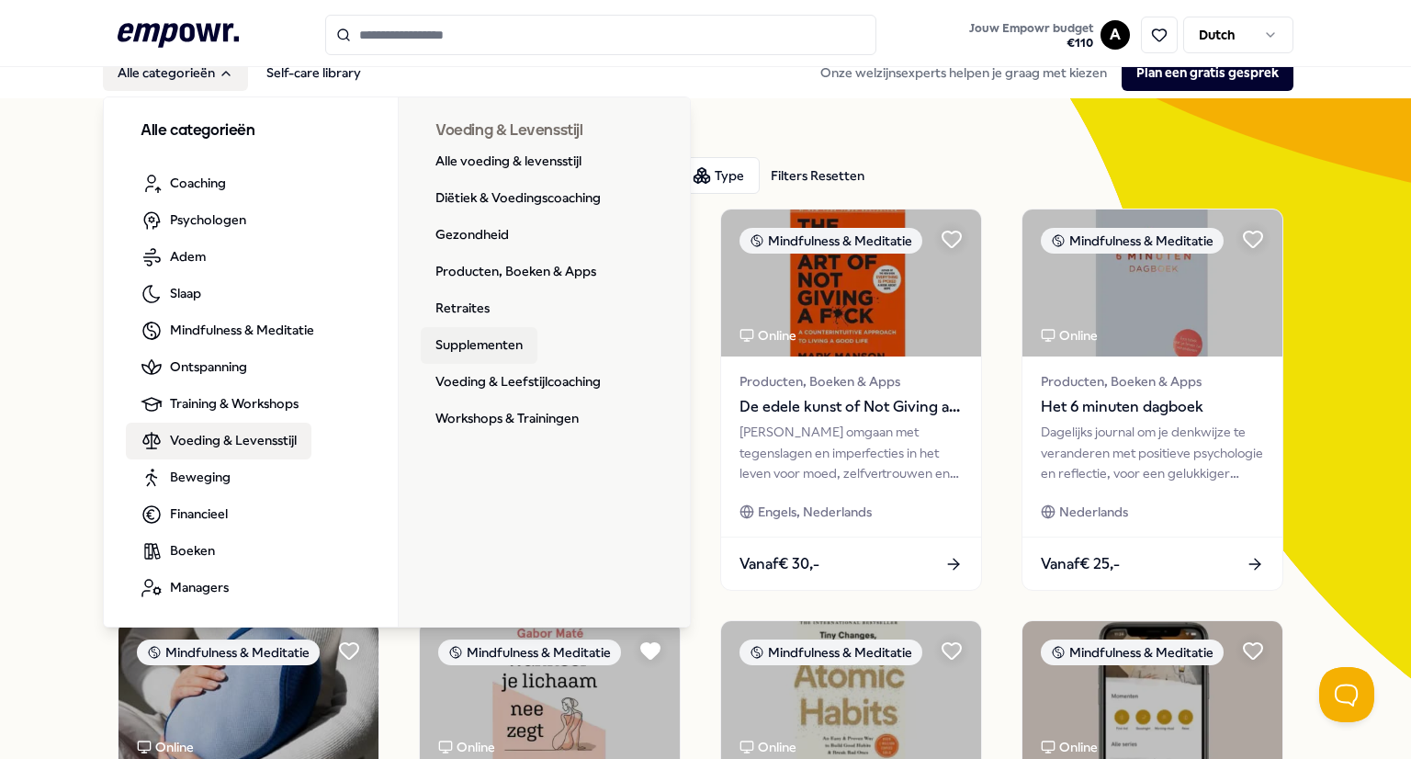
click at [470, 342] on link "Supplementen" at bounding box center [479, 345] width 117 height 37
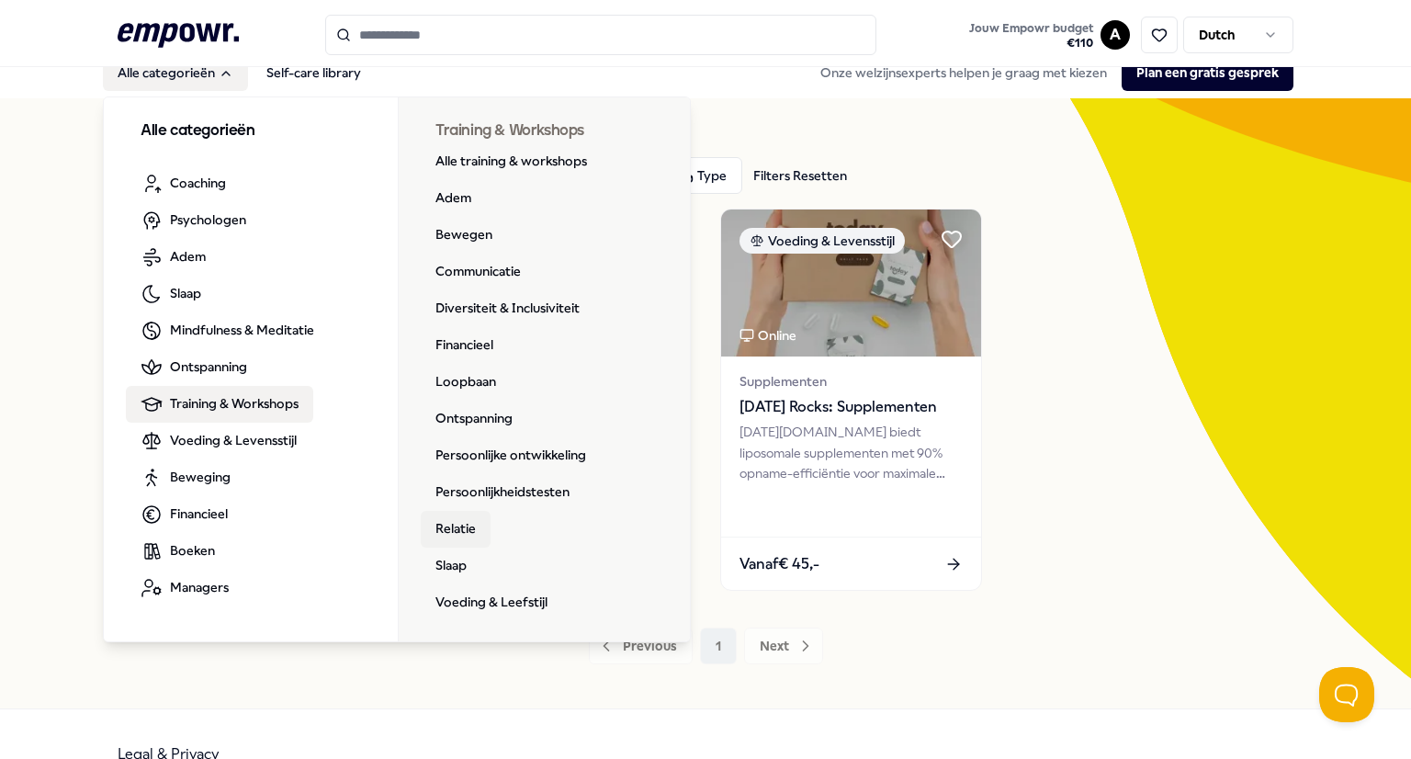
click at [464, 534] on link "Relatie" at bounding box center [456, 529] width 70 height 37
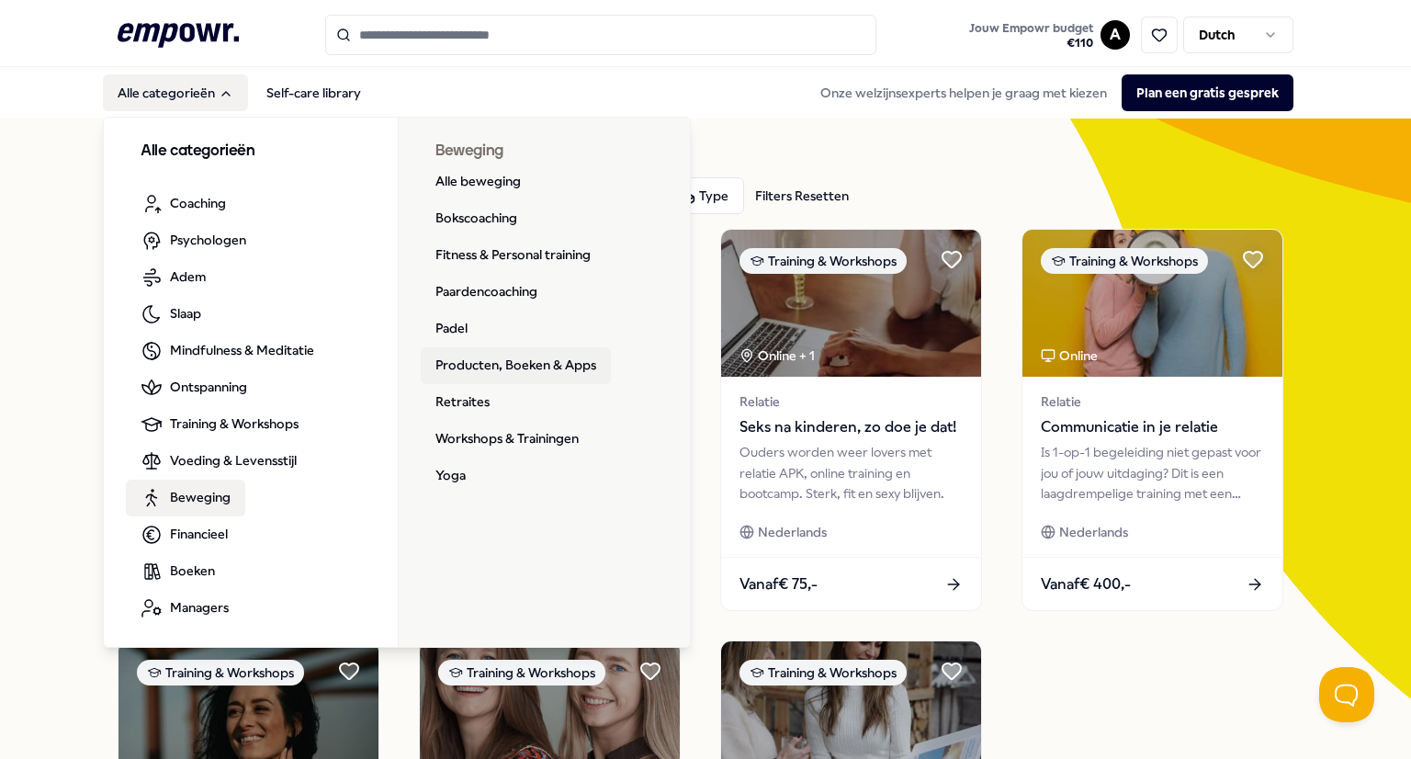
click at [494, 355] on link "Producten, Boeken & Apps" at bounding box center [516, 365] width 190 height 37
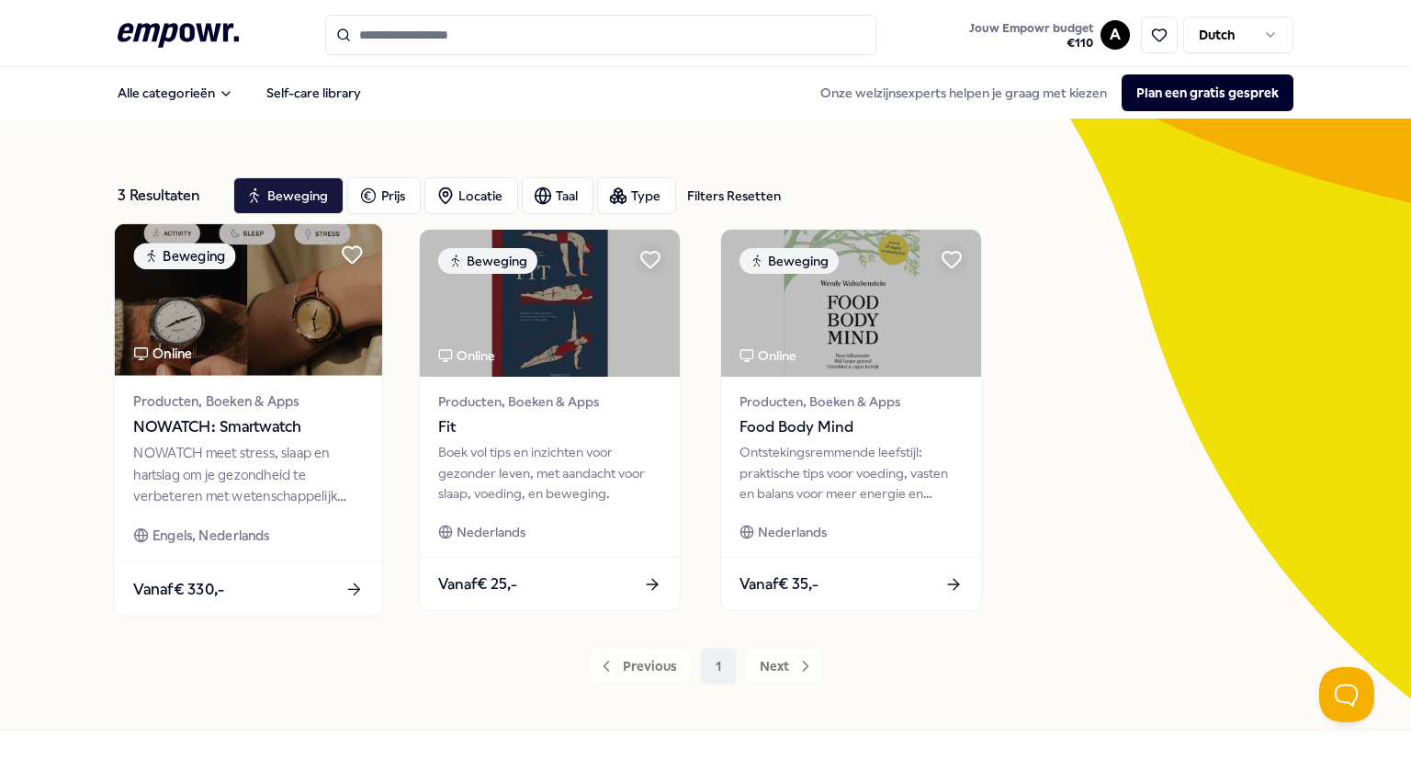
click at [217, 333] on img at bounding box center [248, 300] width 267 height 152
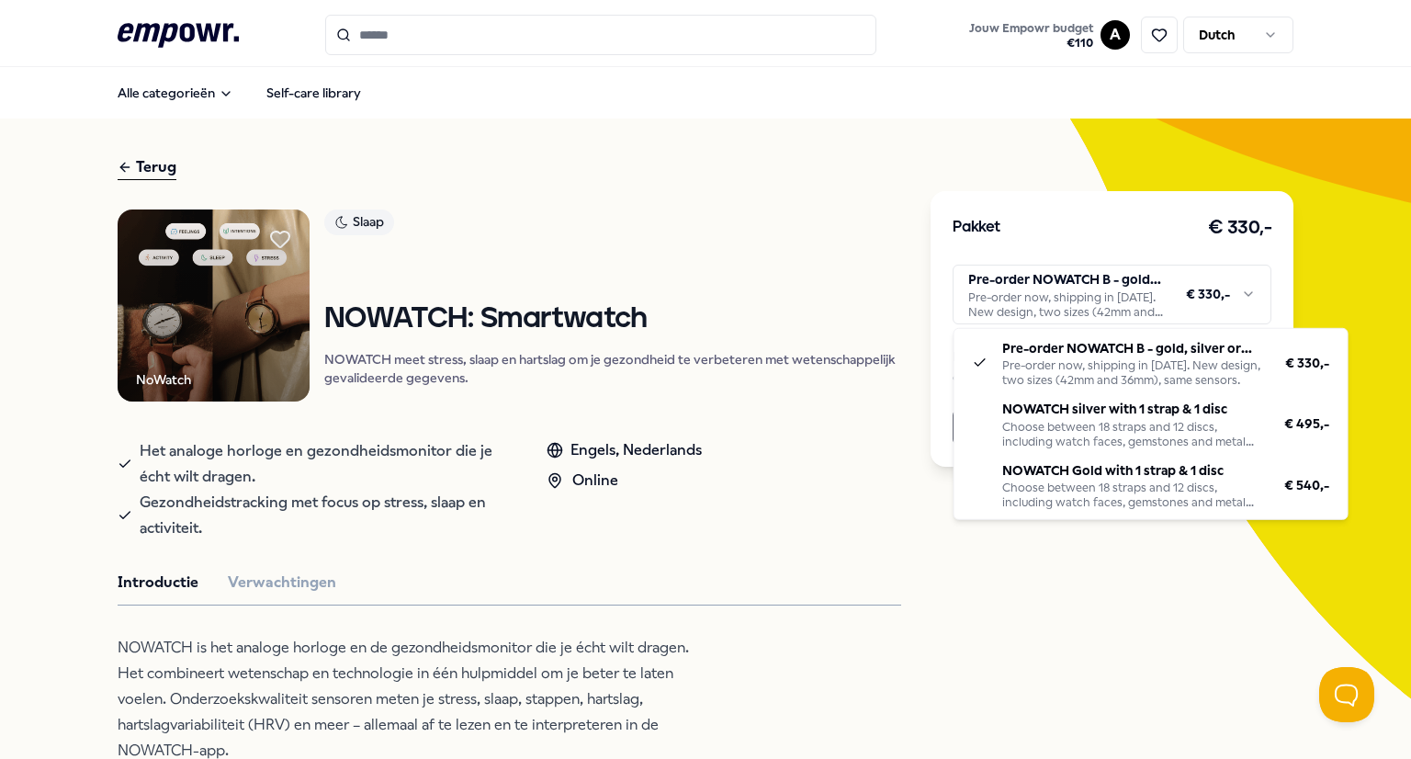
click at [1016, 300] on html ".empowr-logo_svg__cls-1{fill:#03032f} Jouw Empowr budget € 110 A Dutch Alle cat…" at bounding box center [705, 379] width 1411 height 759
click at [699, 547] on html ".empowr-logo_svg__cls-1{fill:#03032f} Jouw Empowr budget € 110 A Dutch Alle cat…" at bounding box center [705, 379] width 1411 height 759
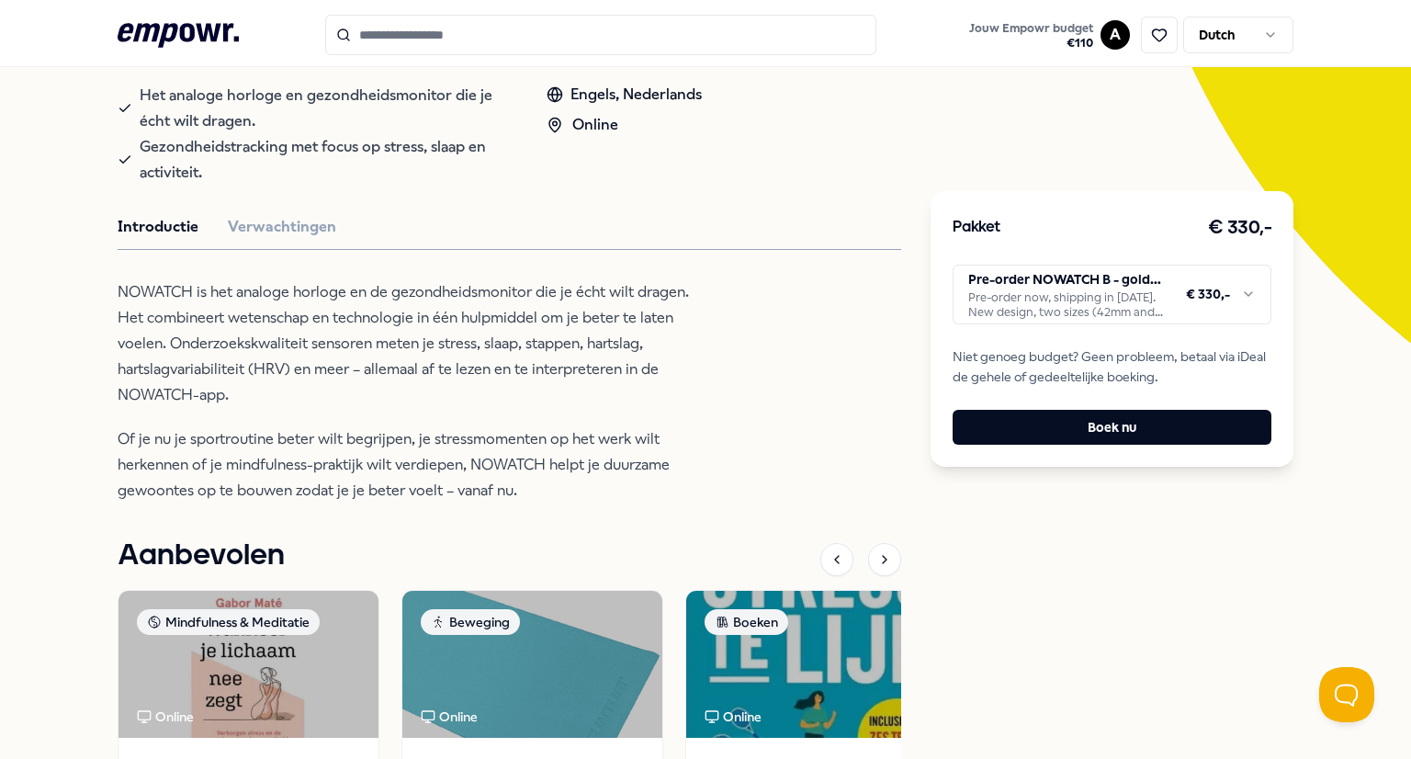
scroll to position [363, 0]
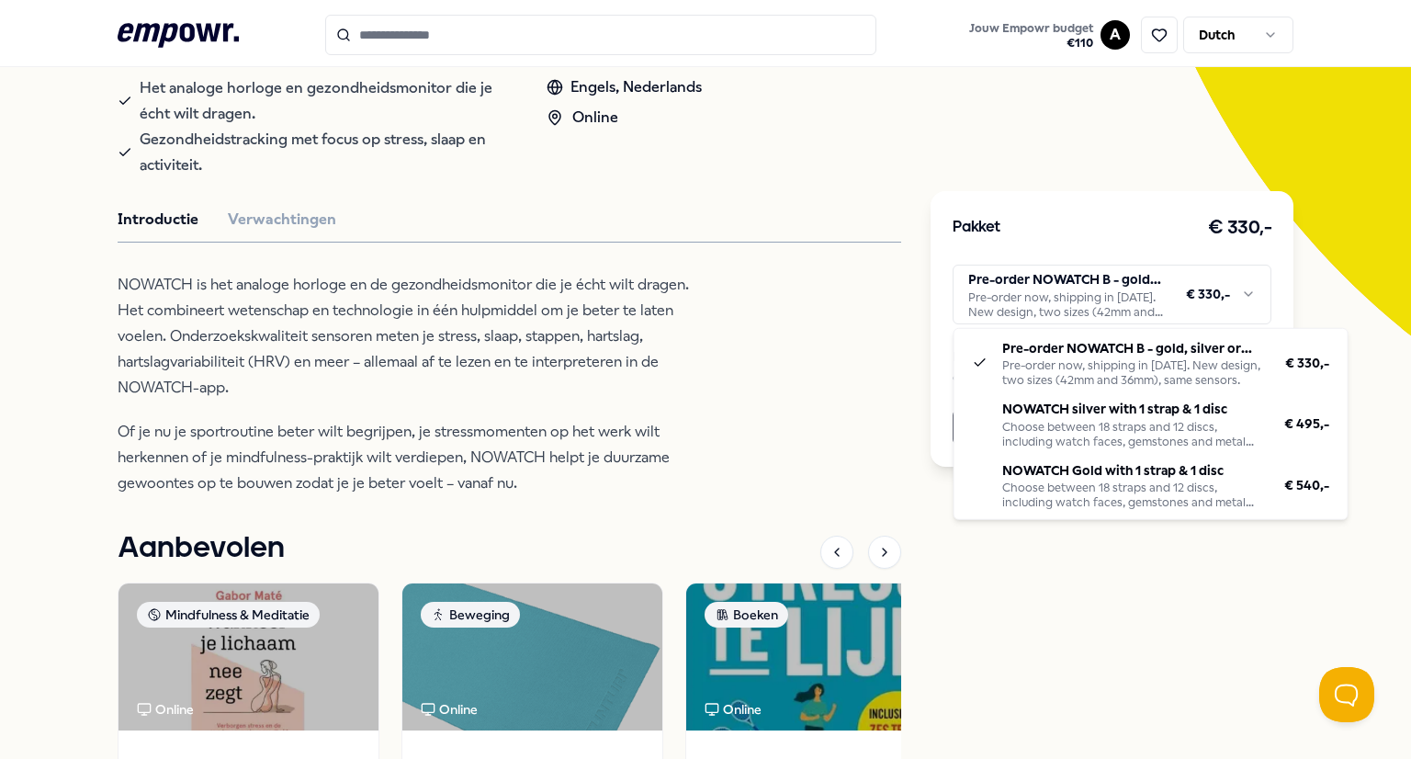
click at [1024, 302] on html ".empowr-logo_svg__cls-1{fill:#03032f} Jouw Empowr budget € 110 A Dutch Alle cat…" at bounding box center [705, 379] width 1411 height 759
click at [1021, 290] on html ".empowr-logo_svg__cls-1{fill:#03032f} Jouw Empowr budget € 110 A Dutch Alle cat…" at bounding box center [705, 379] width 1411 height 759
click at [1024, 293] on html ".empowr-logo_svg__cls-1{fill:#03032f} Jouw Empowr budget € 110 A Dutch Alle cat…" at bounding box center [705, 379] width 1411 height 759
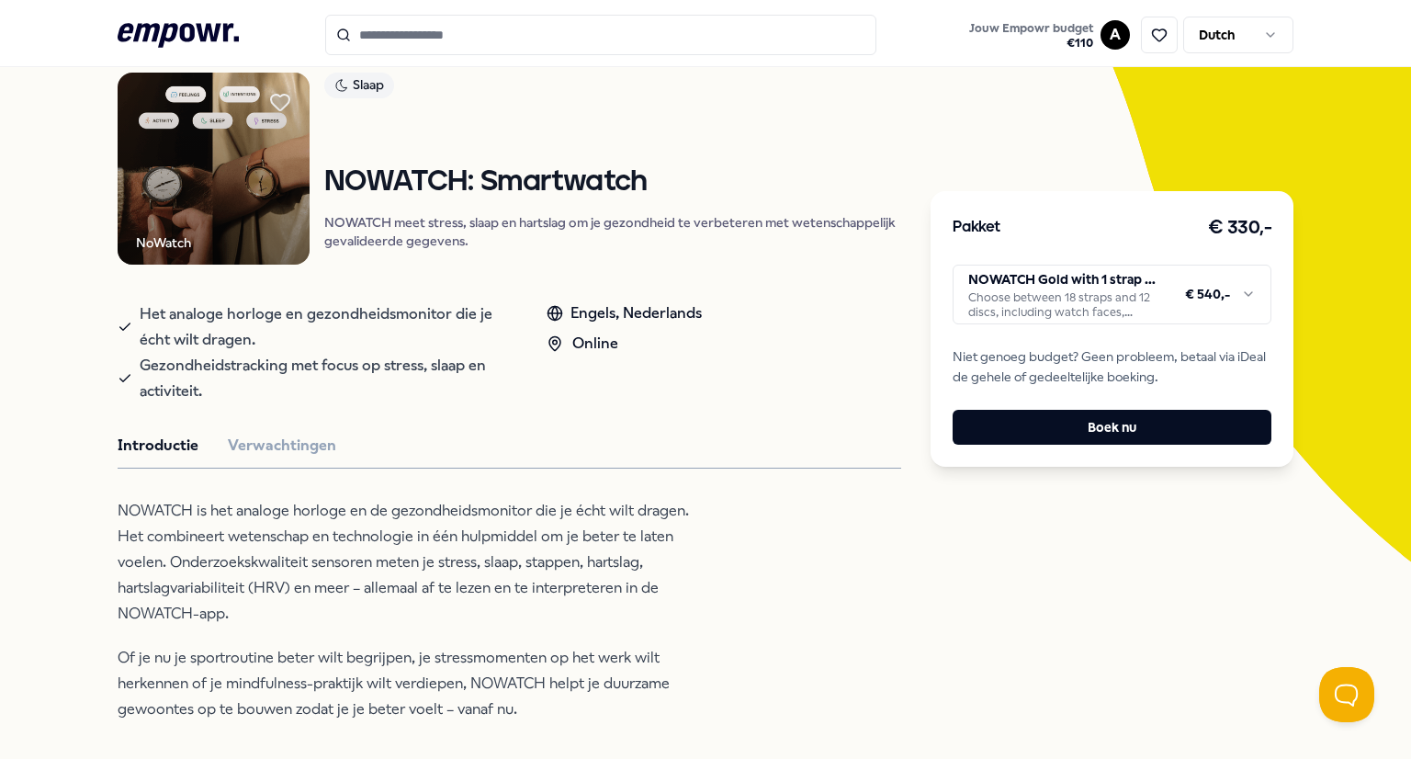
scroll to position [0, 0]
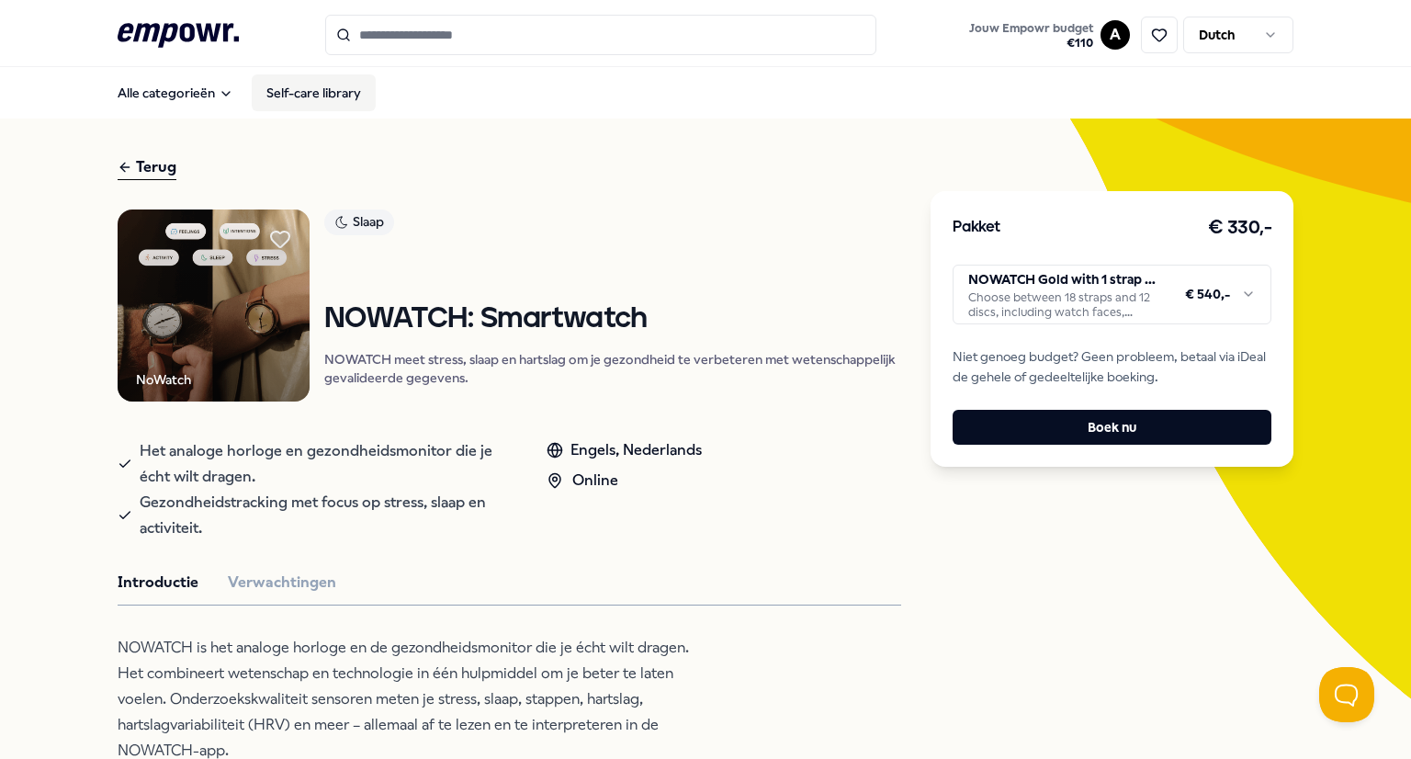
click at [311, 87] on link "Self-care library" at bounding box center [314, 92] width 124 height 37
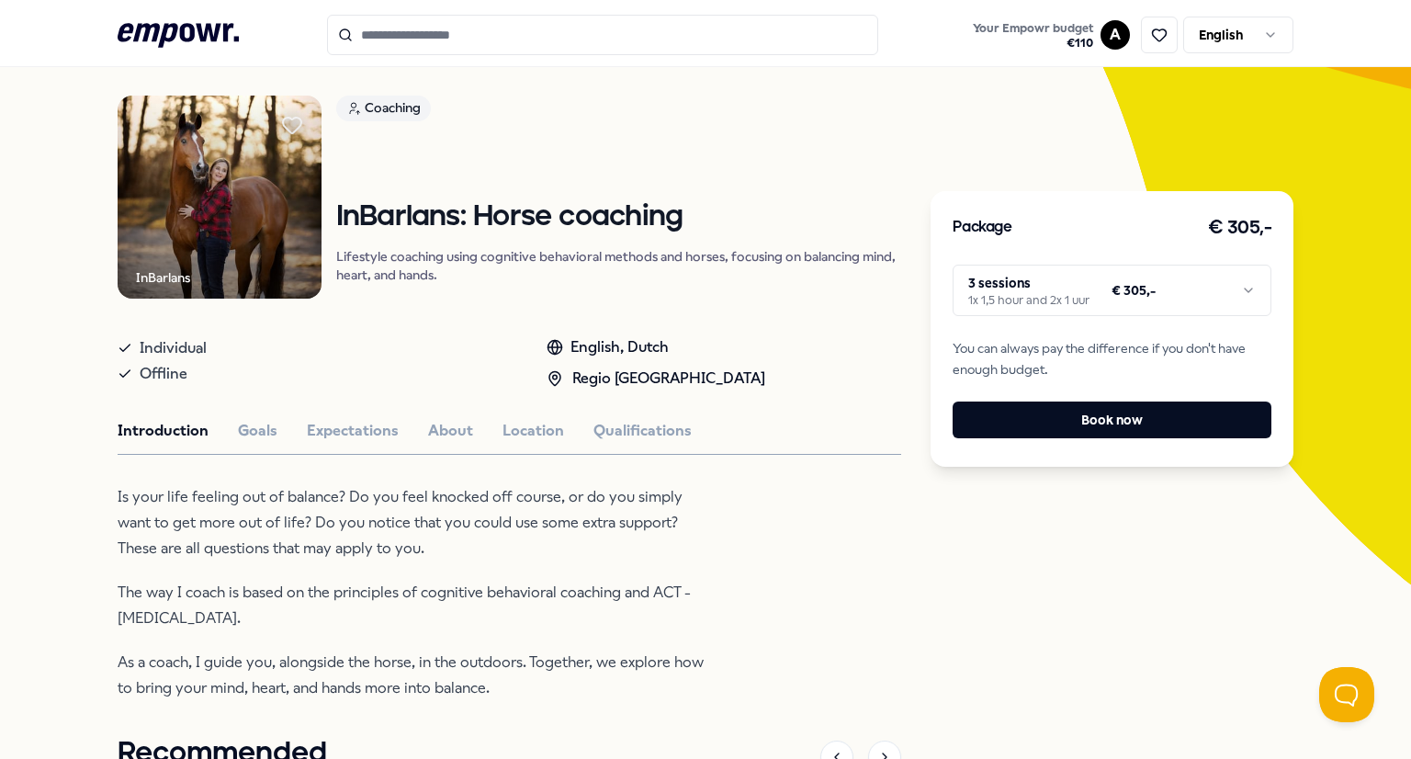
scroll to position [136, 0]
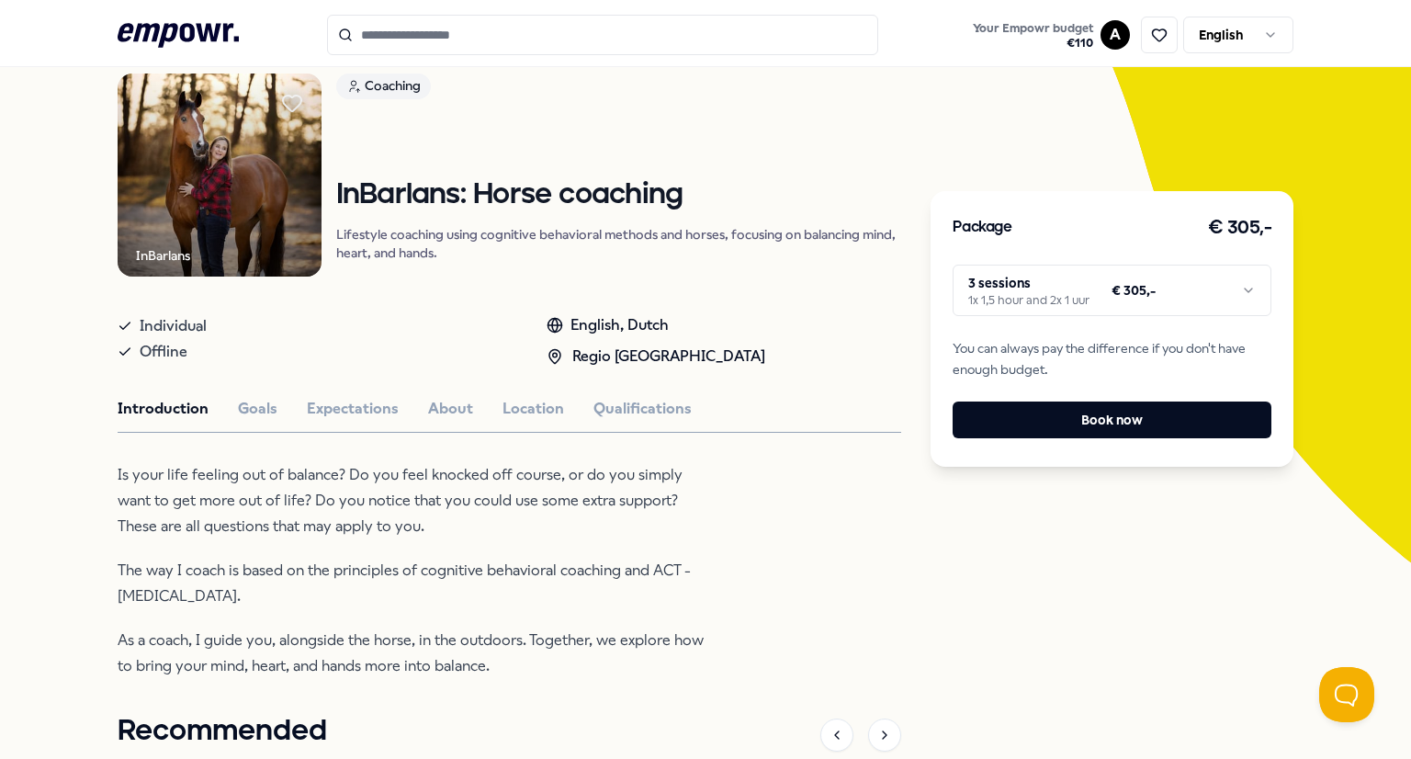
click at [1008, 295] on html ".empowr-logo_svg__cls-1{fill:#03032f} Your Empowr budget € 110 A English All ca…" at bounding box center [705, 379] width 1411 height 759
click at [491, 553] on html ".empowr-logo_svg__cls-1{fill:#03032f} Your Empowr budget € 110 A English All ca…" at bounding box center [705, 379] width 1411 height 759
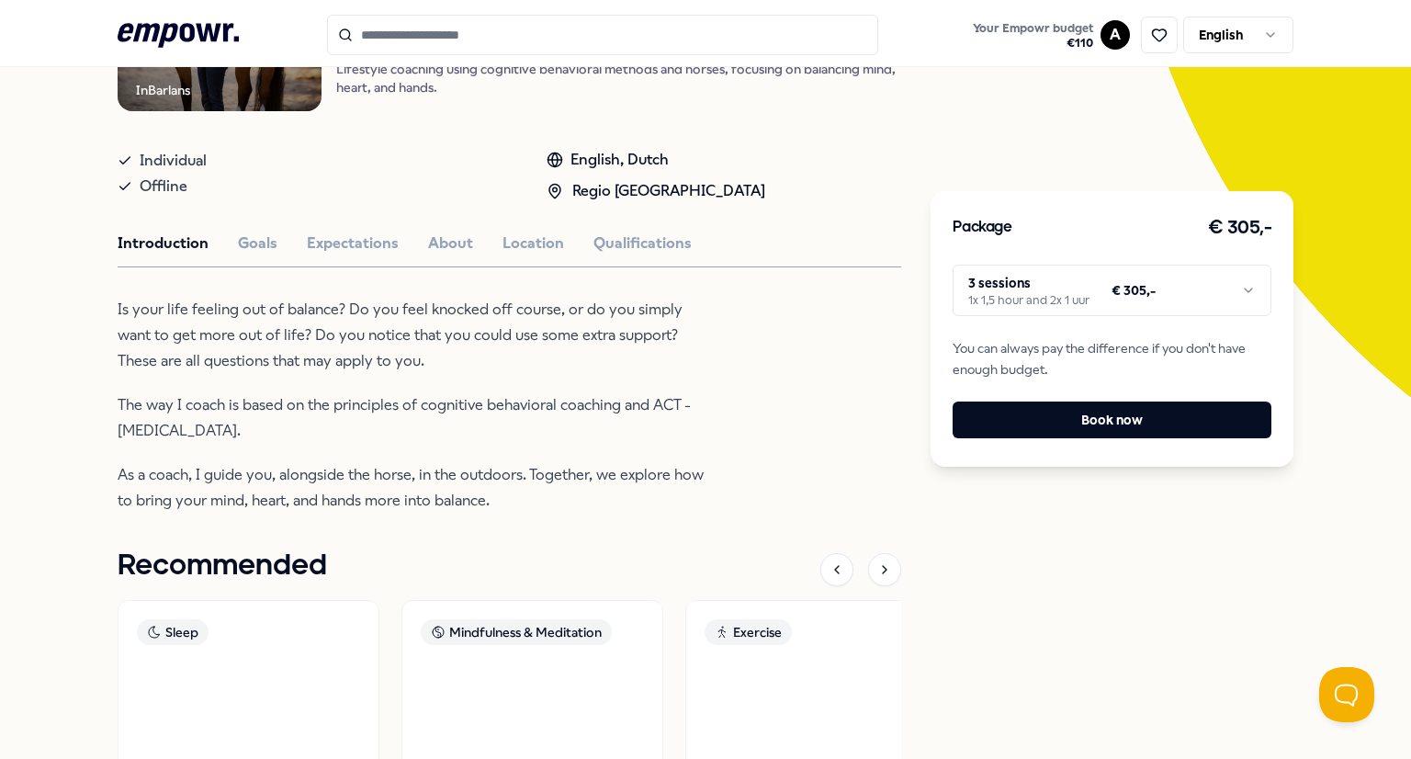
scroll to position [451, 0]
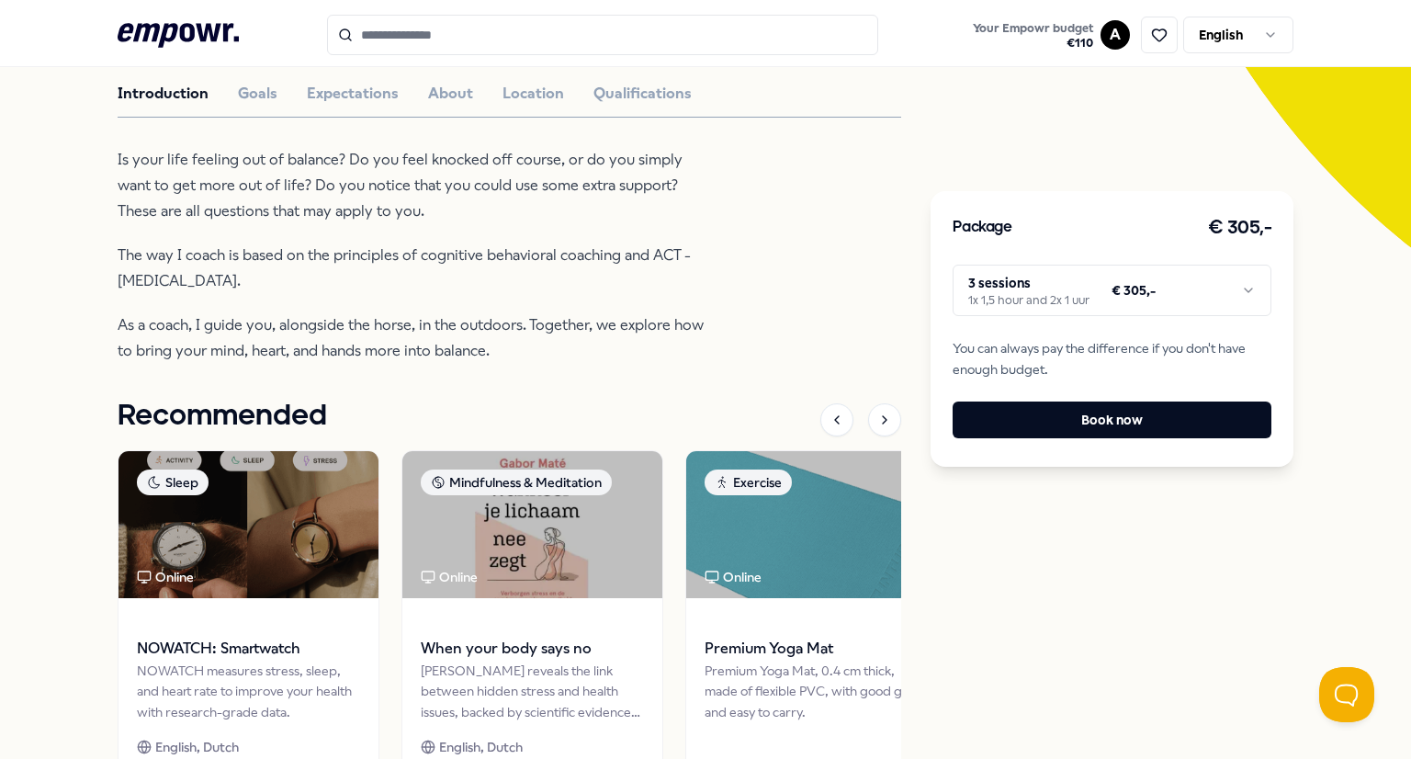
click at [865, 324] on div "InBarlans Coaching InBarlans: Horse coaching Lifestyle coaching using cognitive…" at bounding box center [510, 304] width 784 height 1093
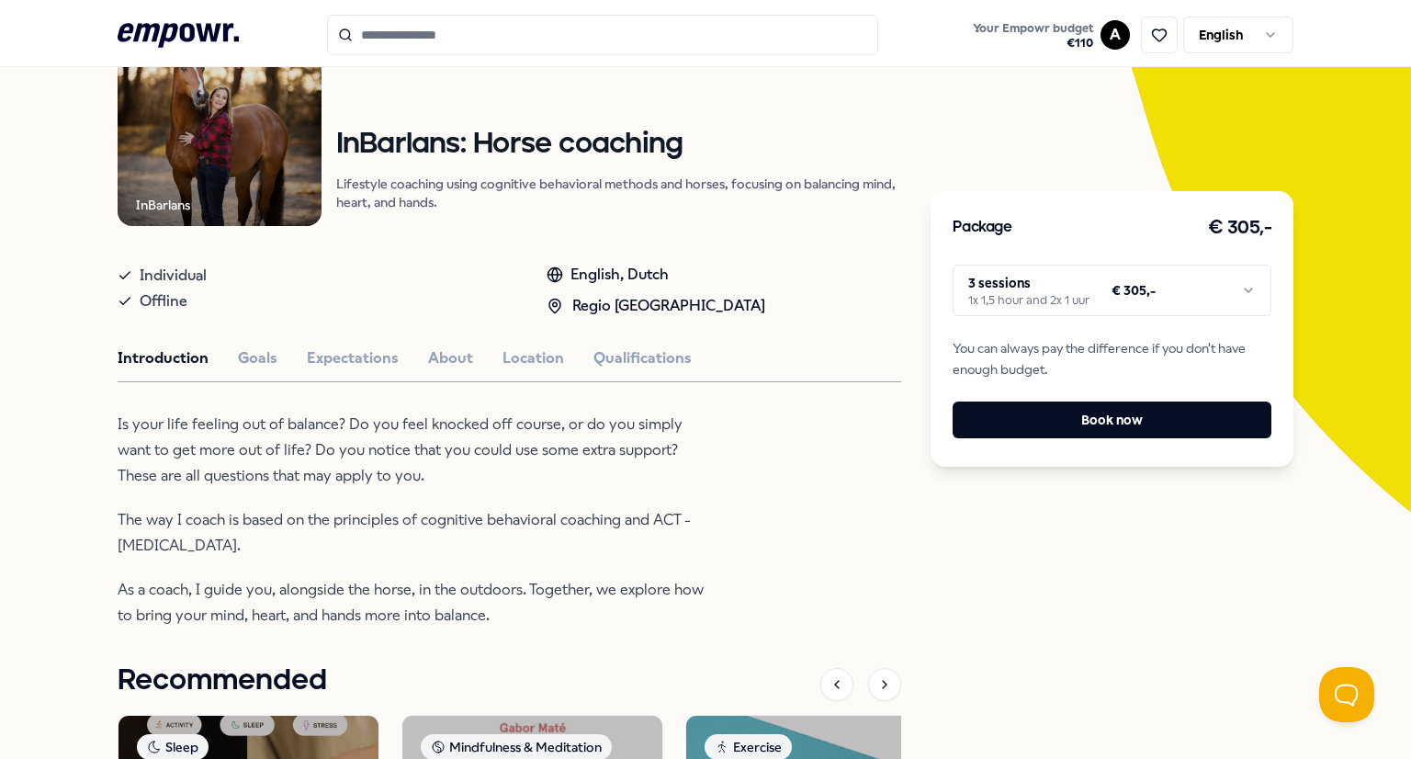
scroll to position [183, 0]
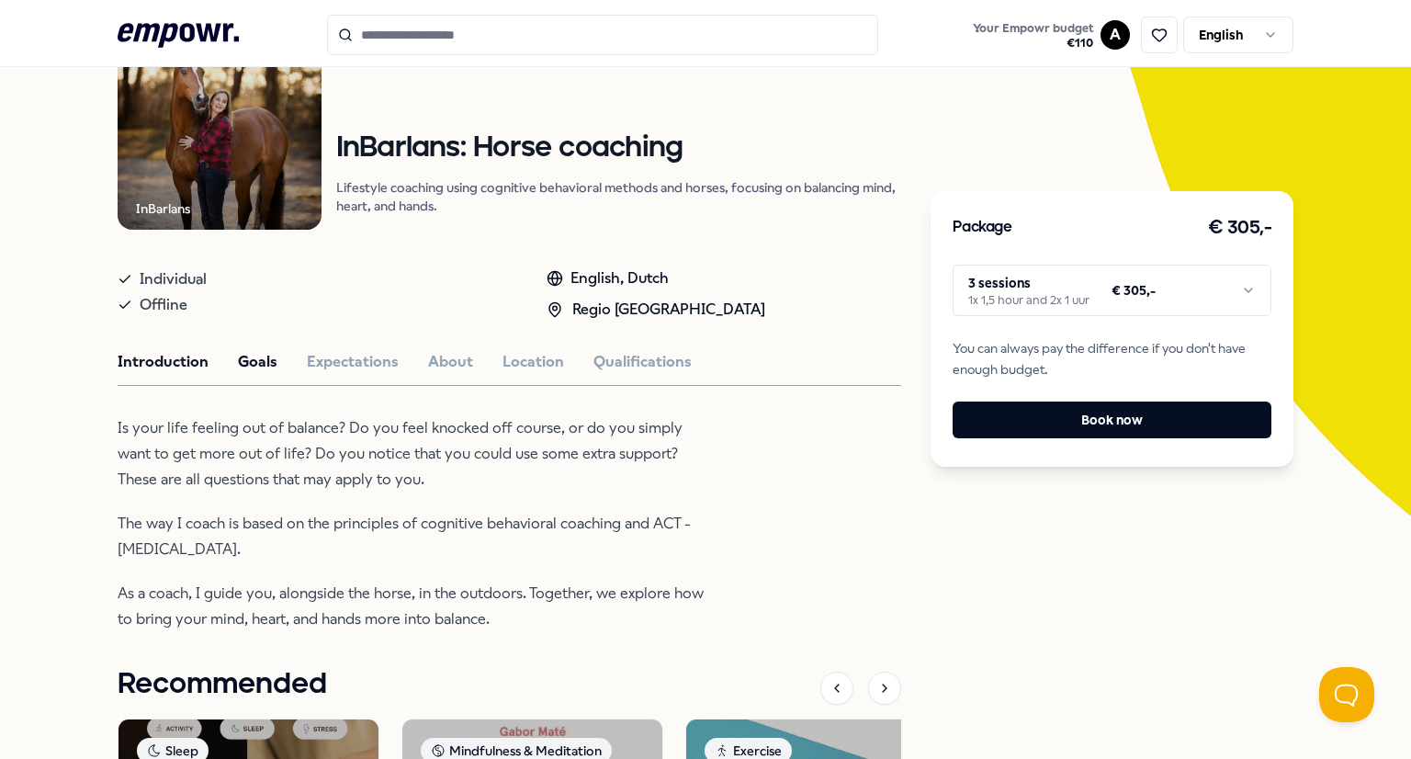
click at [259, 367] on button "Goals" at bounding box center [257, 362] width 39 height 24
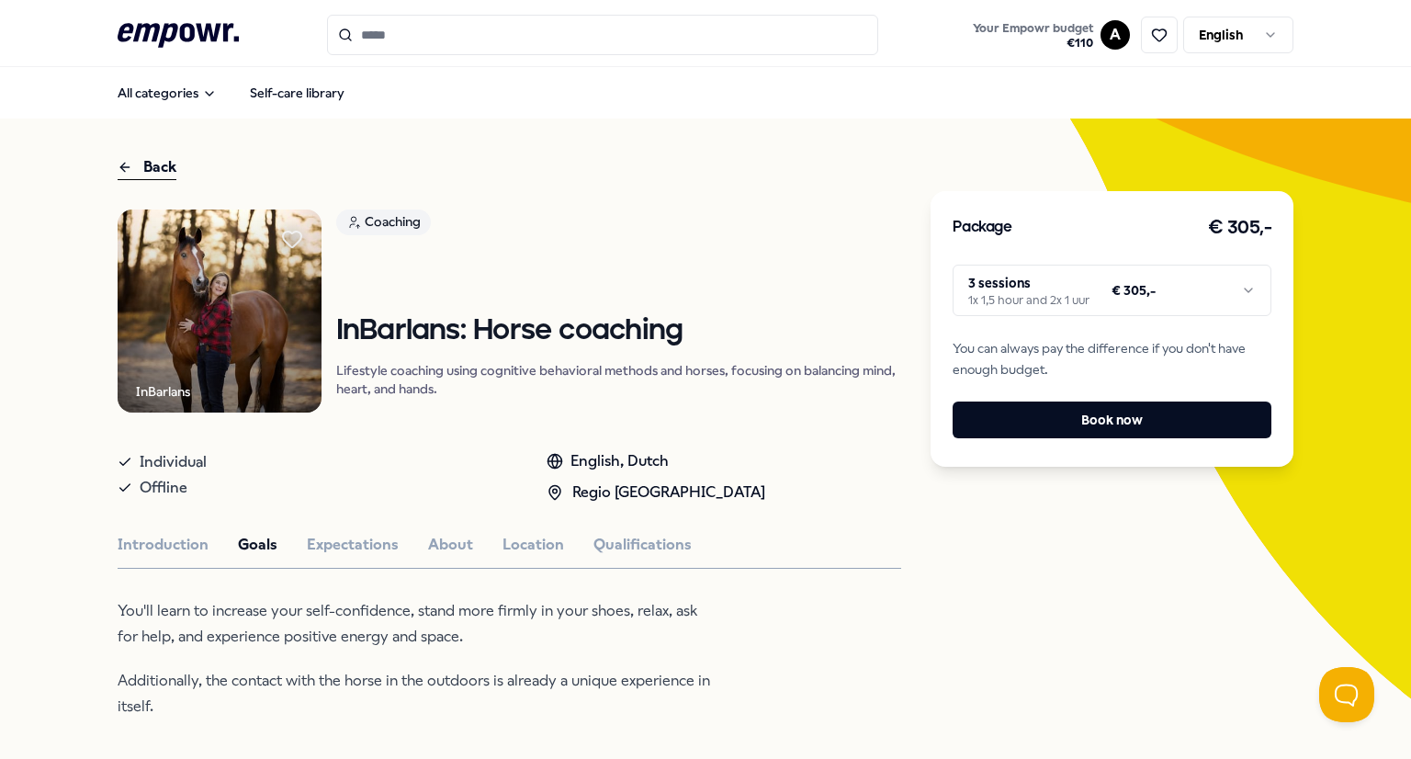
scroll to position [0, 0]
click at [774, 387] on p "Lifestyle coaching using cognitive behavioral methods and horses, focusing on b…" at bounding box center [619, 379] width 566 height 37
click at [380, 222] on div "Coaching" at bounding box center [383, 222] width 95 height 26
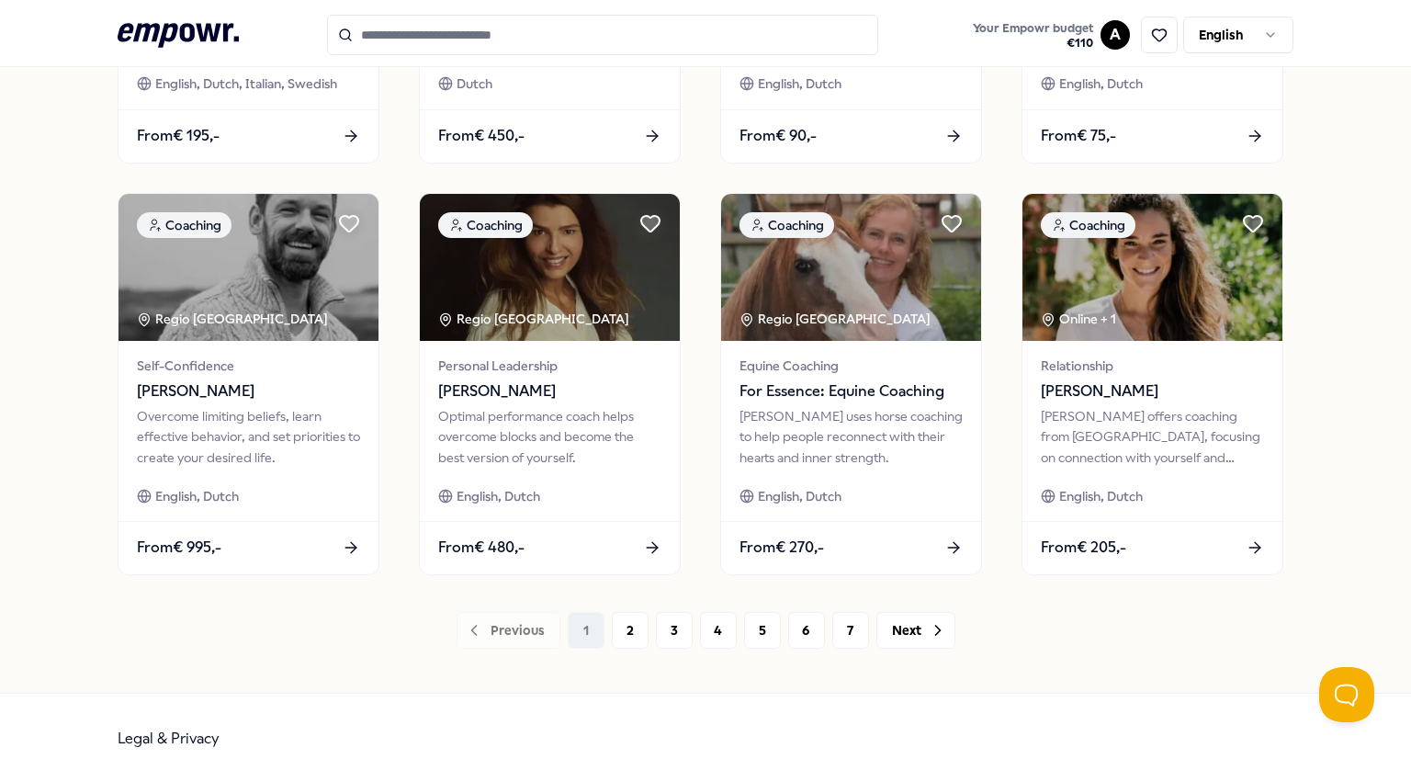
scroll to position [862, 0]
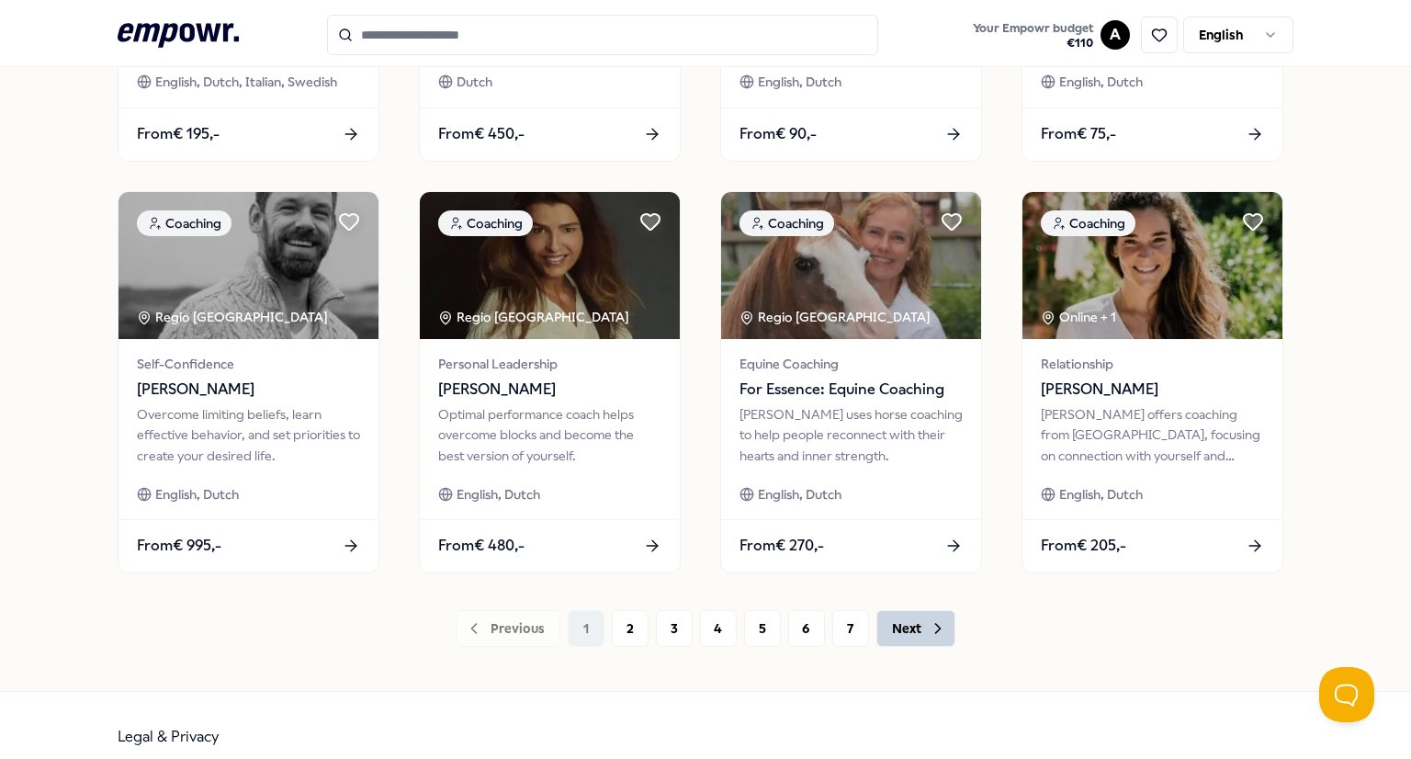
click at [888, 636] on button "Next" at bounding box center [915, 628] width 79 height 37
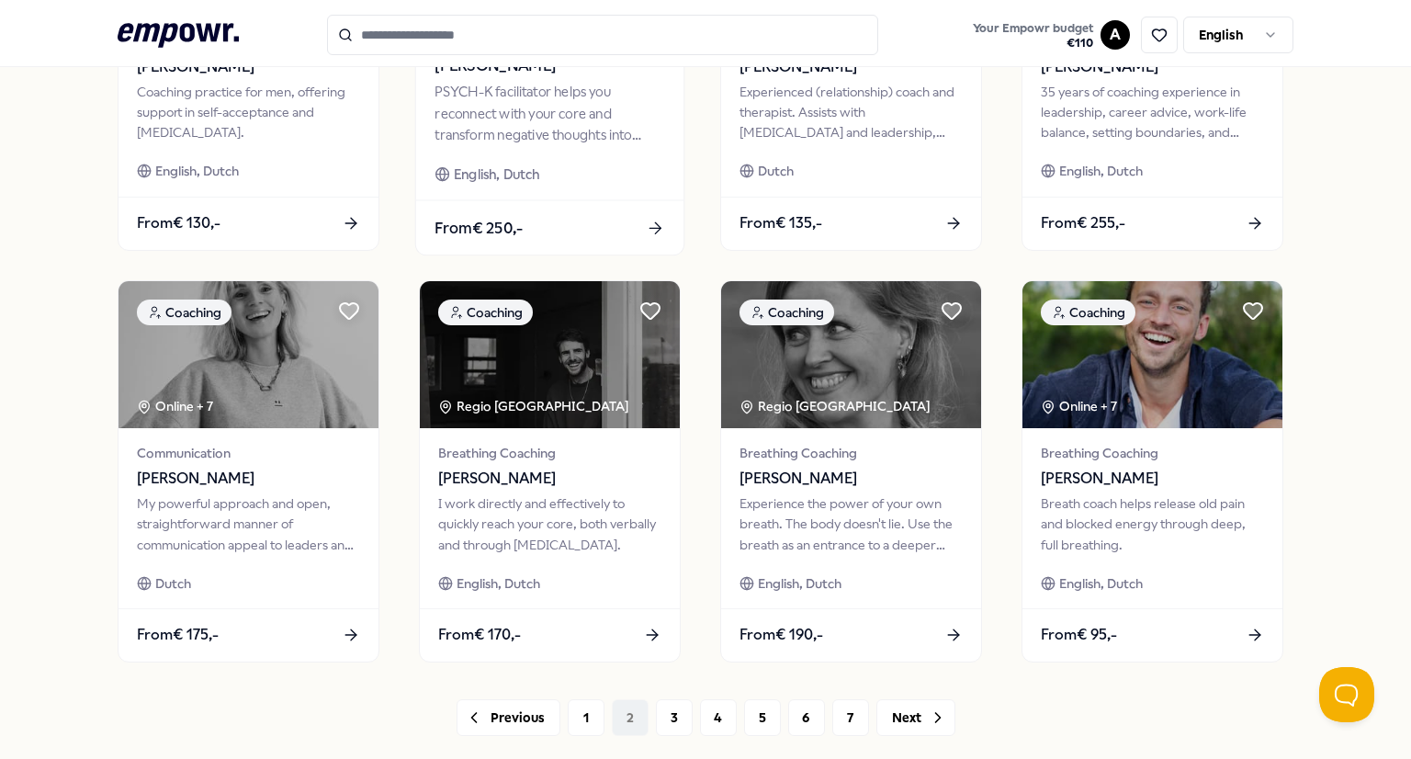
scroll to position [884, 0]
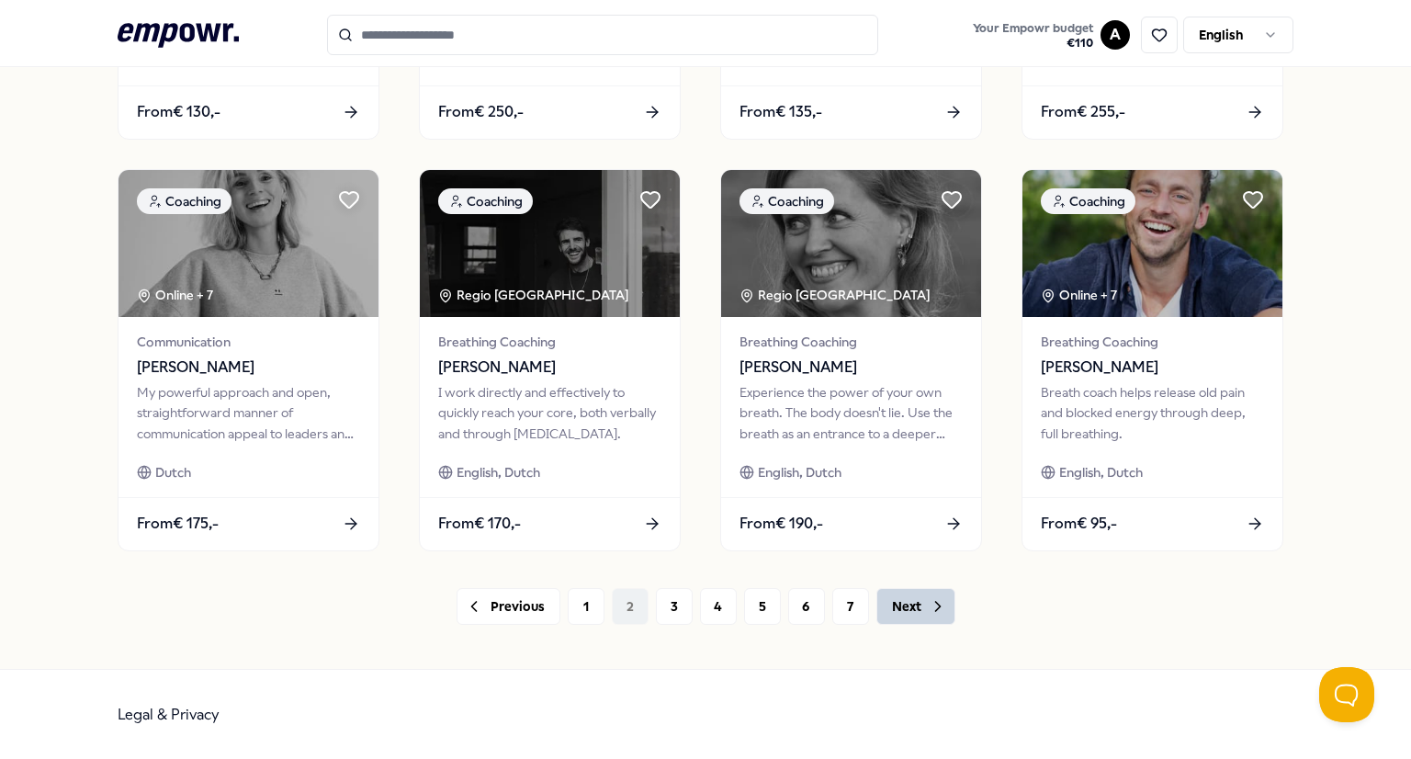
click at [915, 604] on button "Next" at bounding box center [915, 606] width 79 height 37
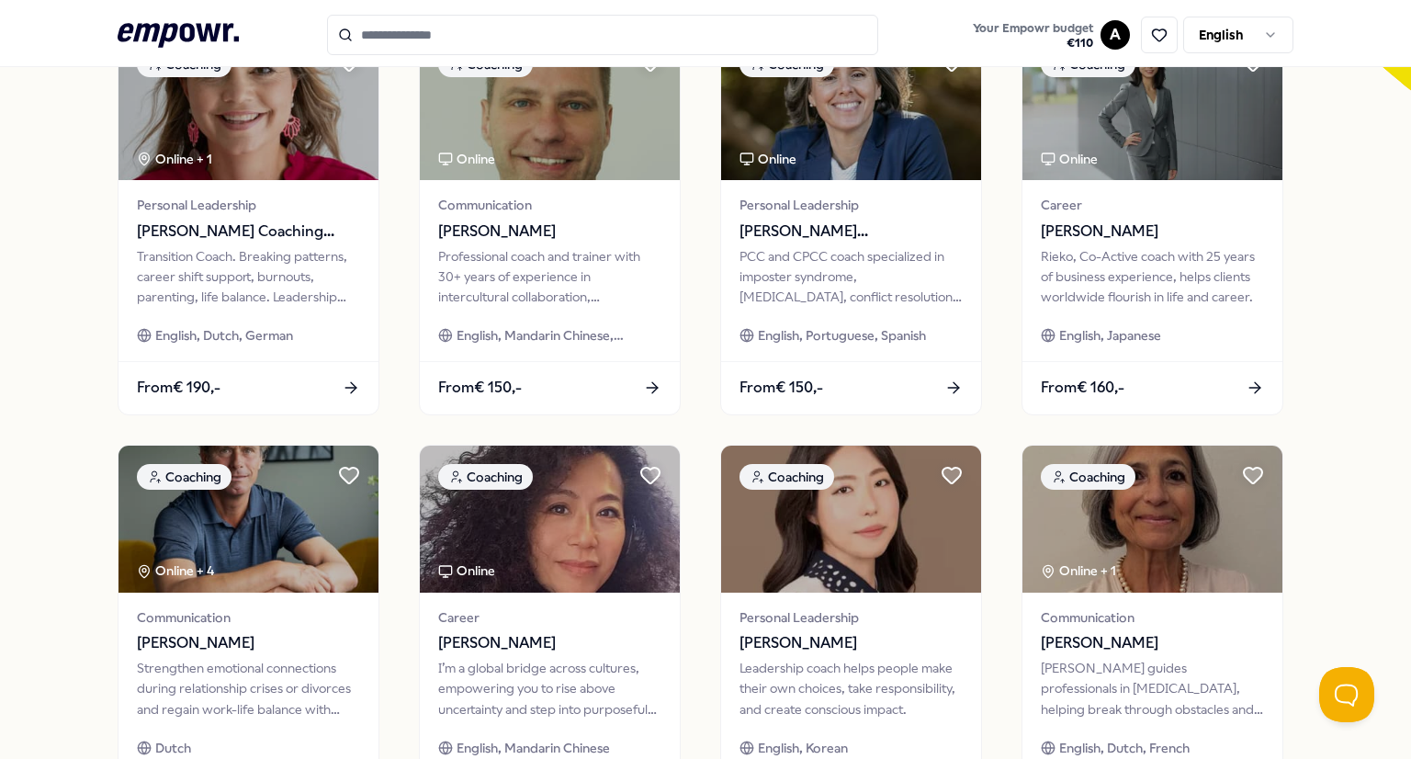
scroll to position [777, 0]
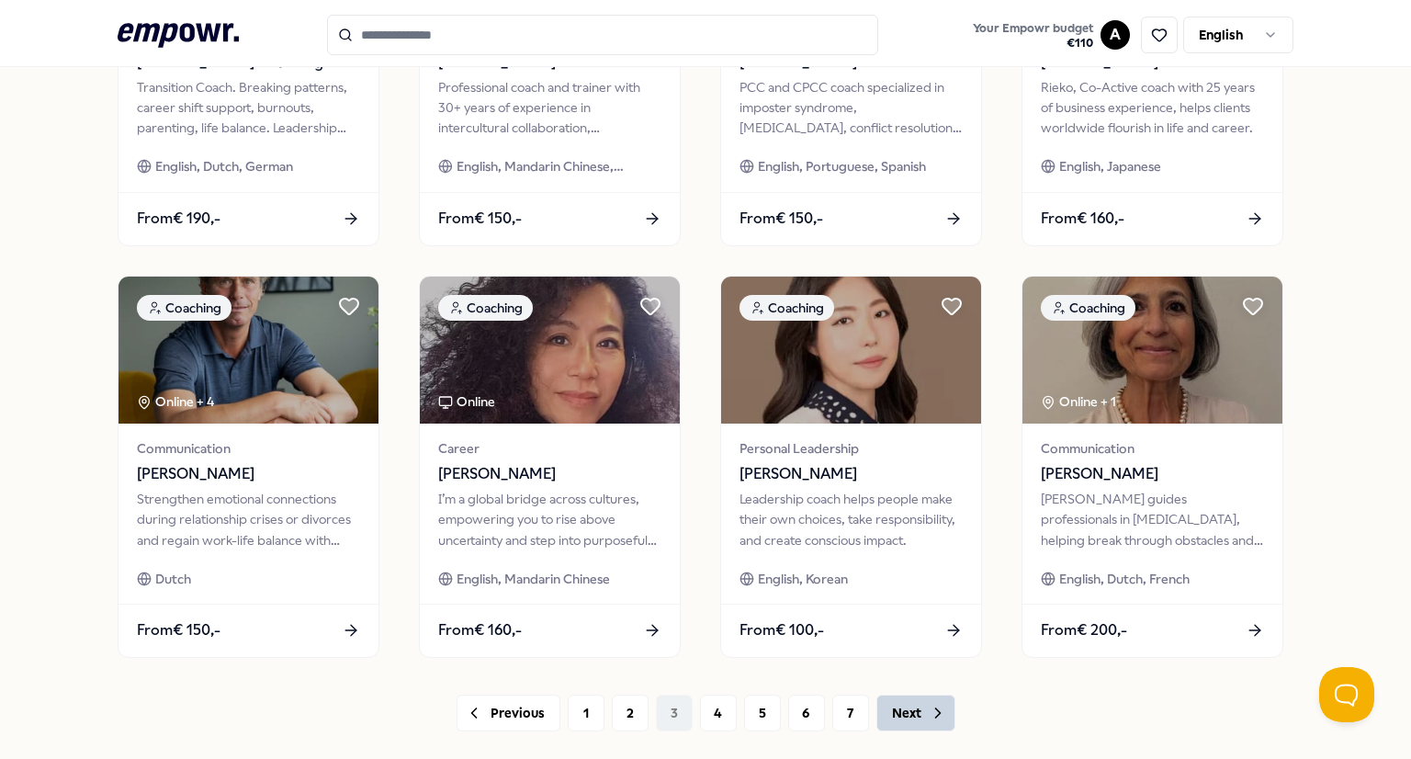
click at [900, 728] on button "Next" at bounding box center [915, 712] width 79 height 37
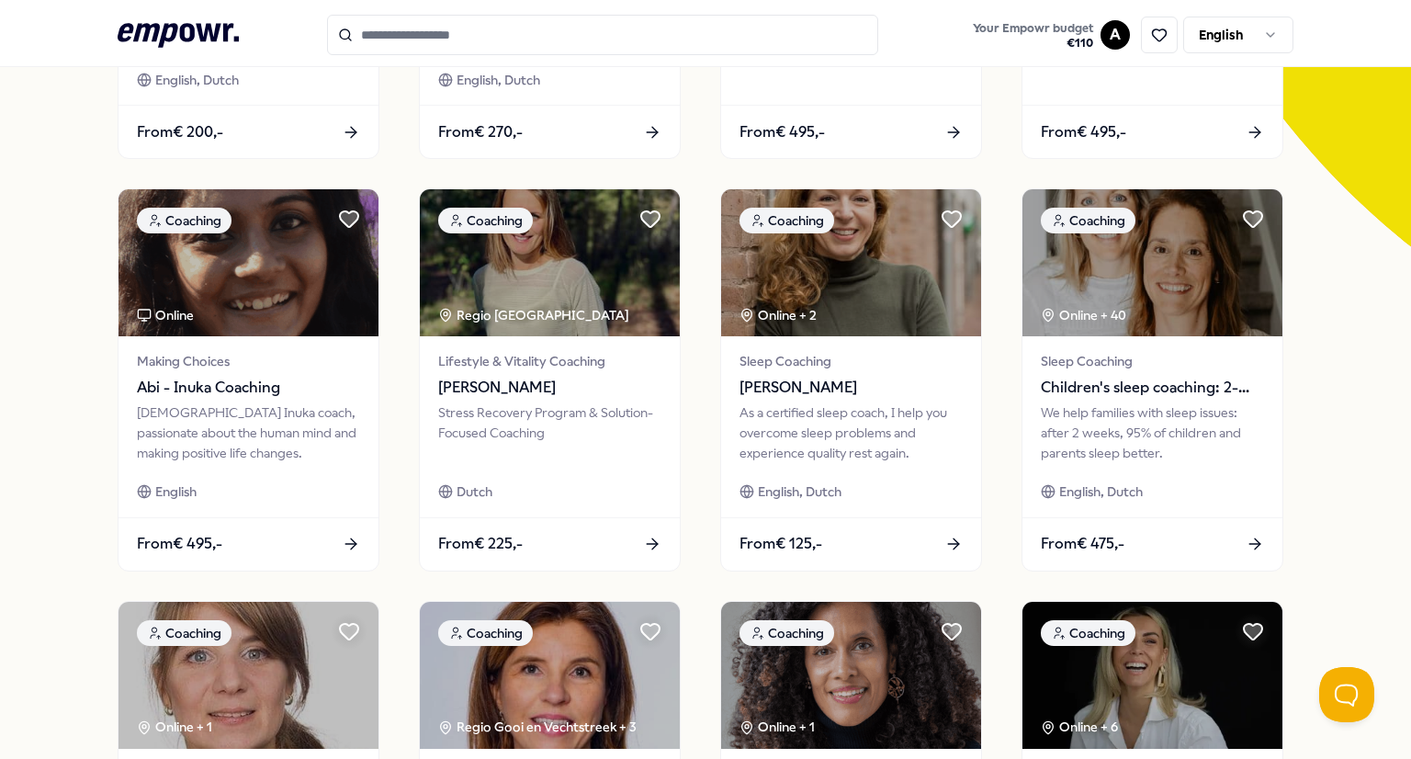
scroll to position [850, 0]
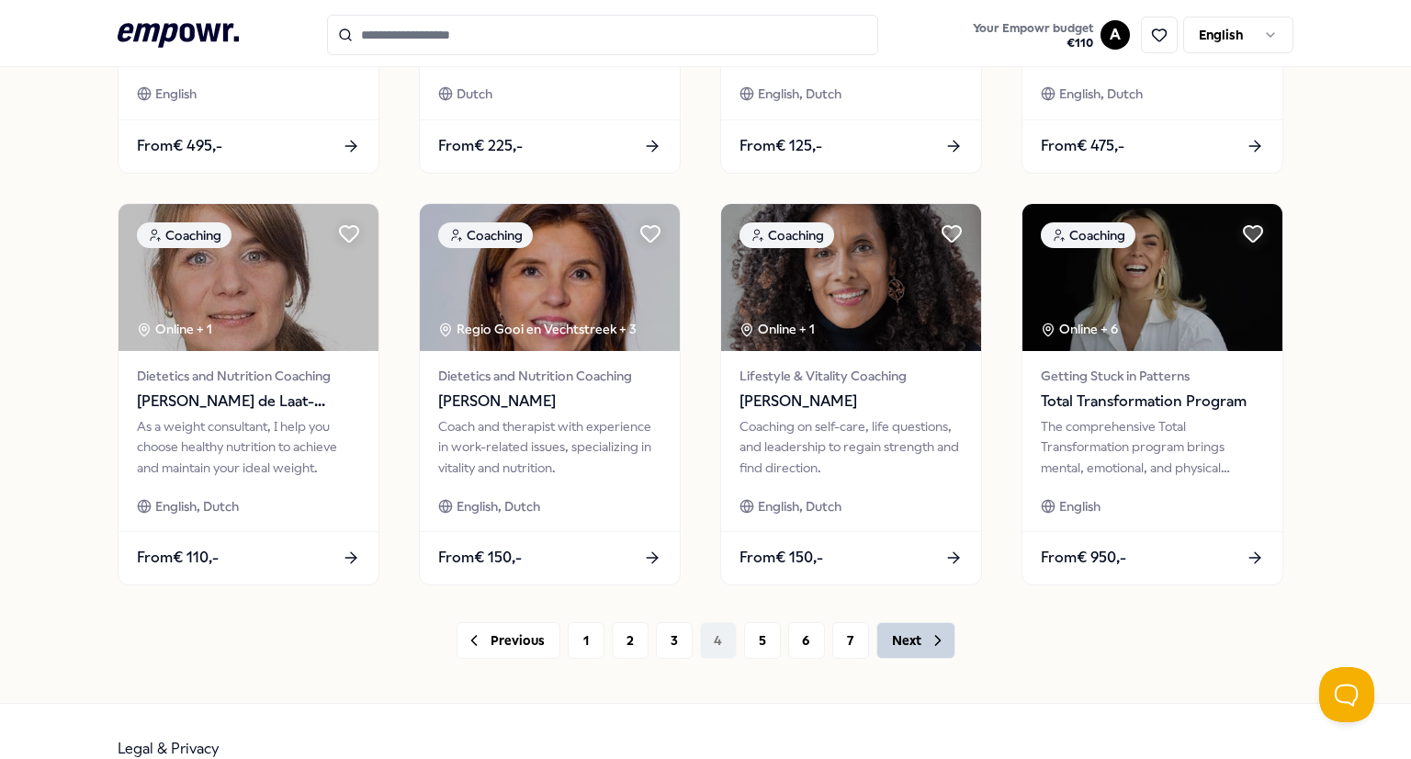
click at [900, 633] on button "Next" at bounding box center [915, 640] width 79 height 37
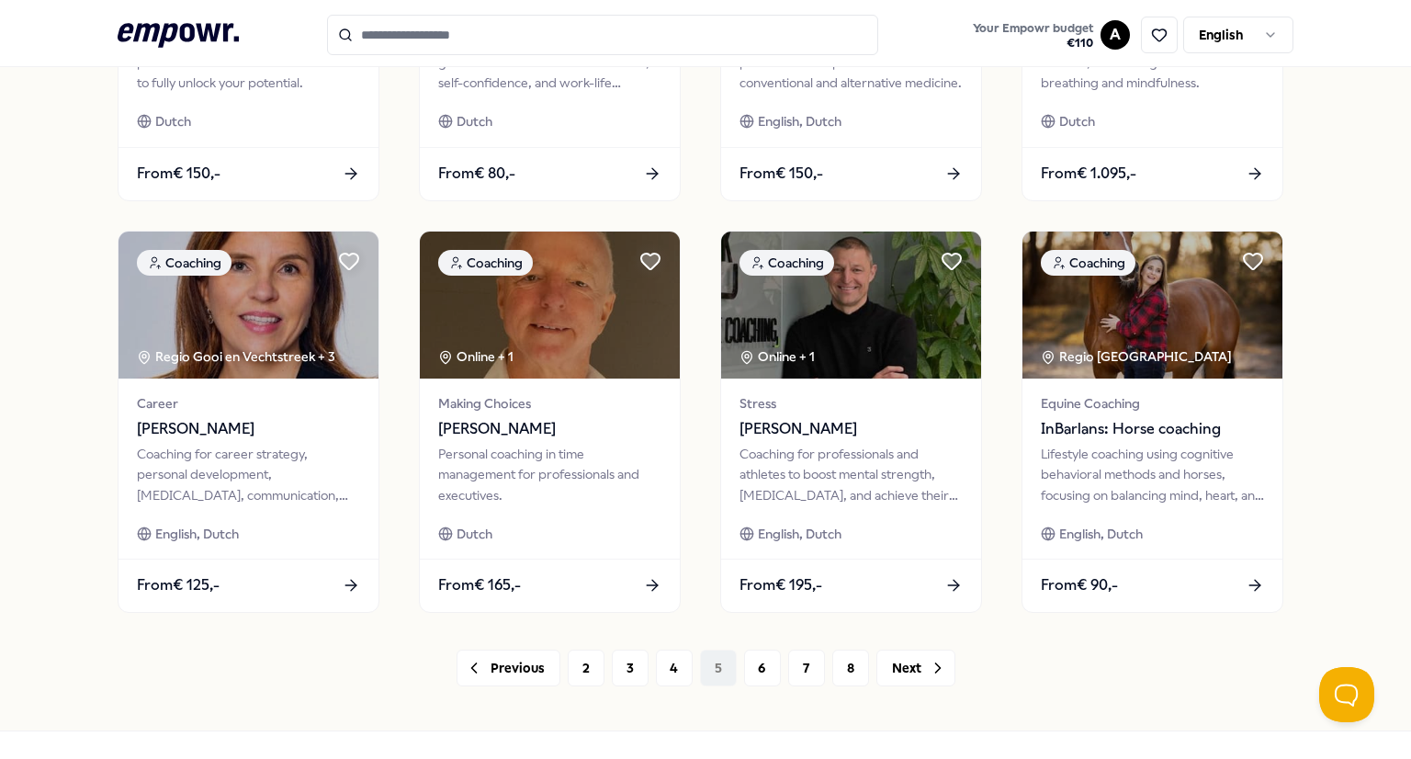
scroll to position [821, 0]
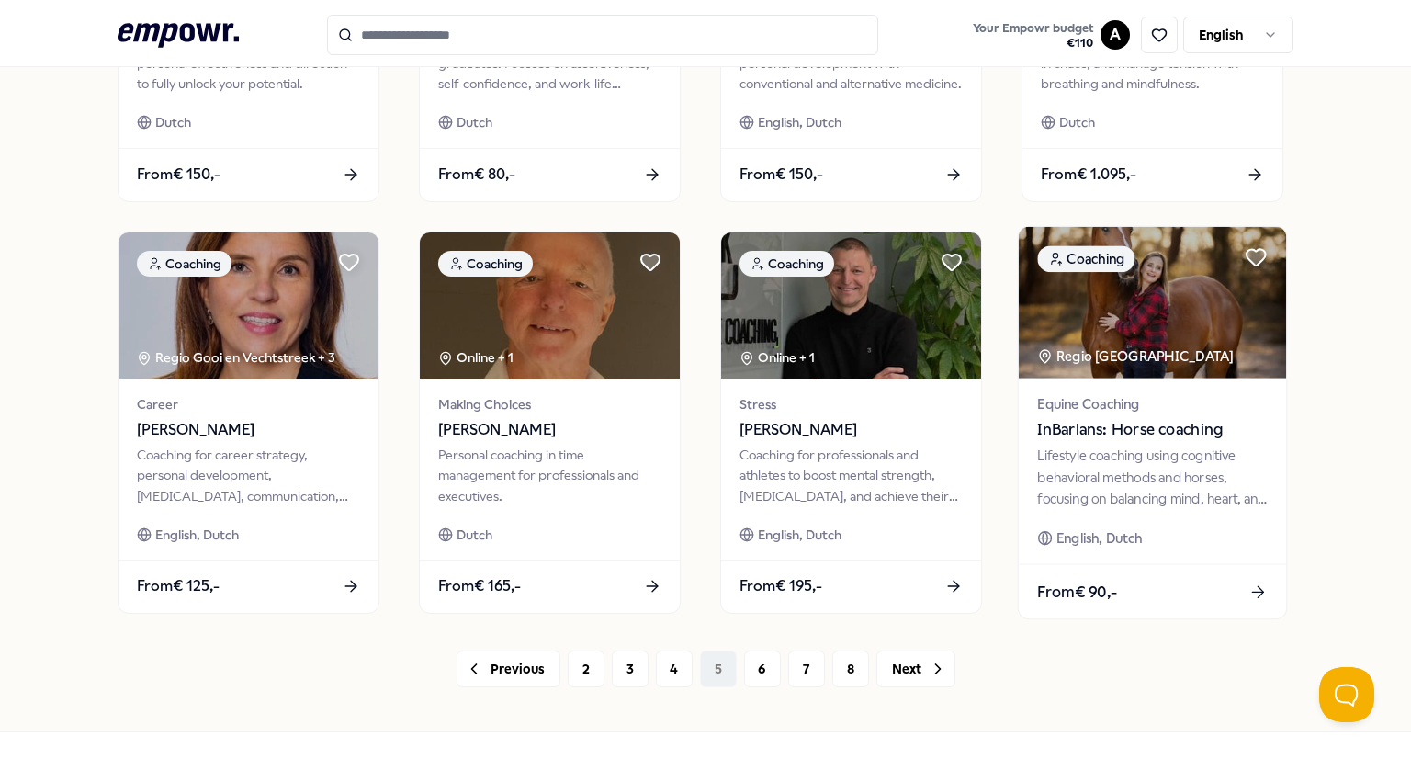
click at [1263, 267] on div at bounding box center [1256, 257] width 38 height 38
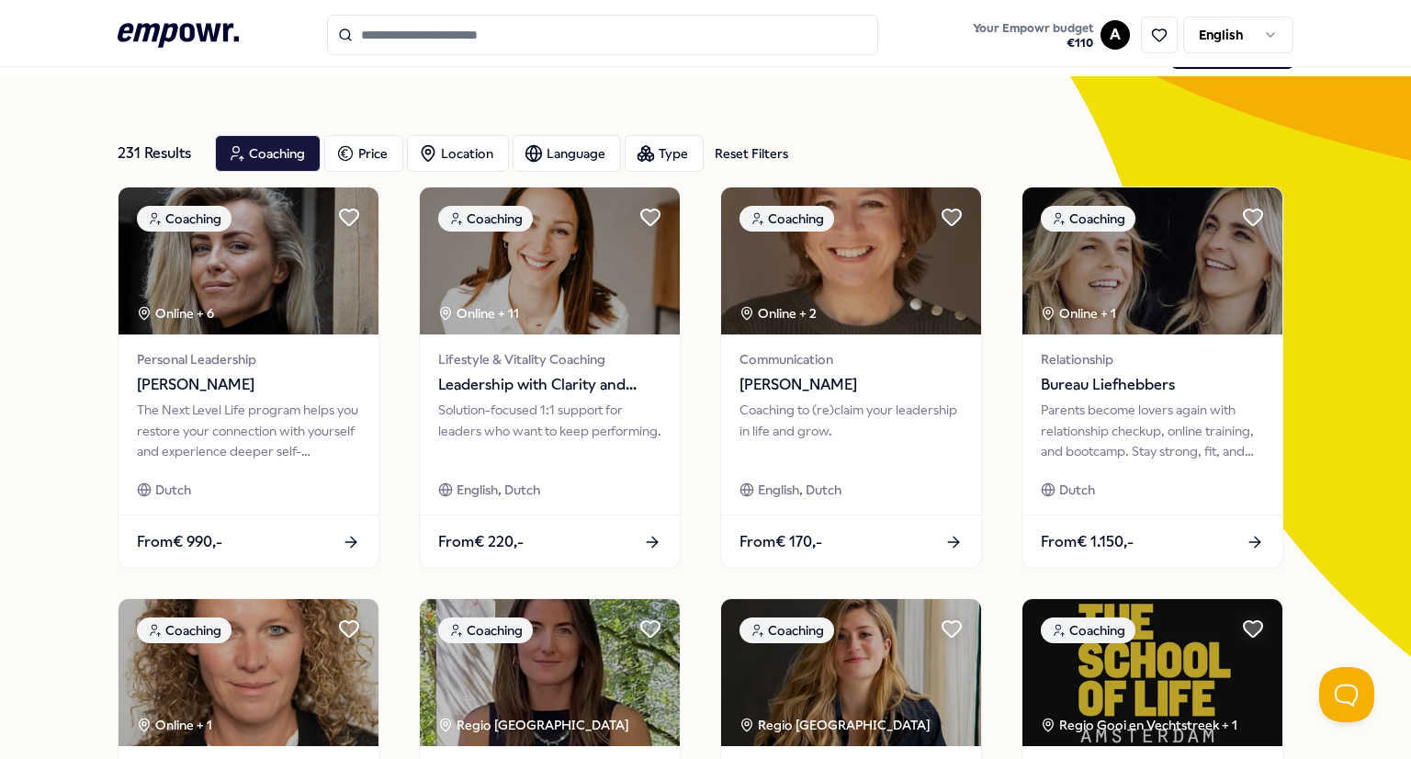
scroll to position [0, 0]
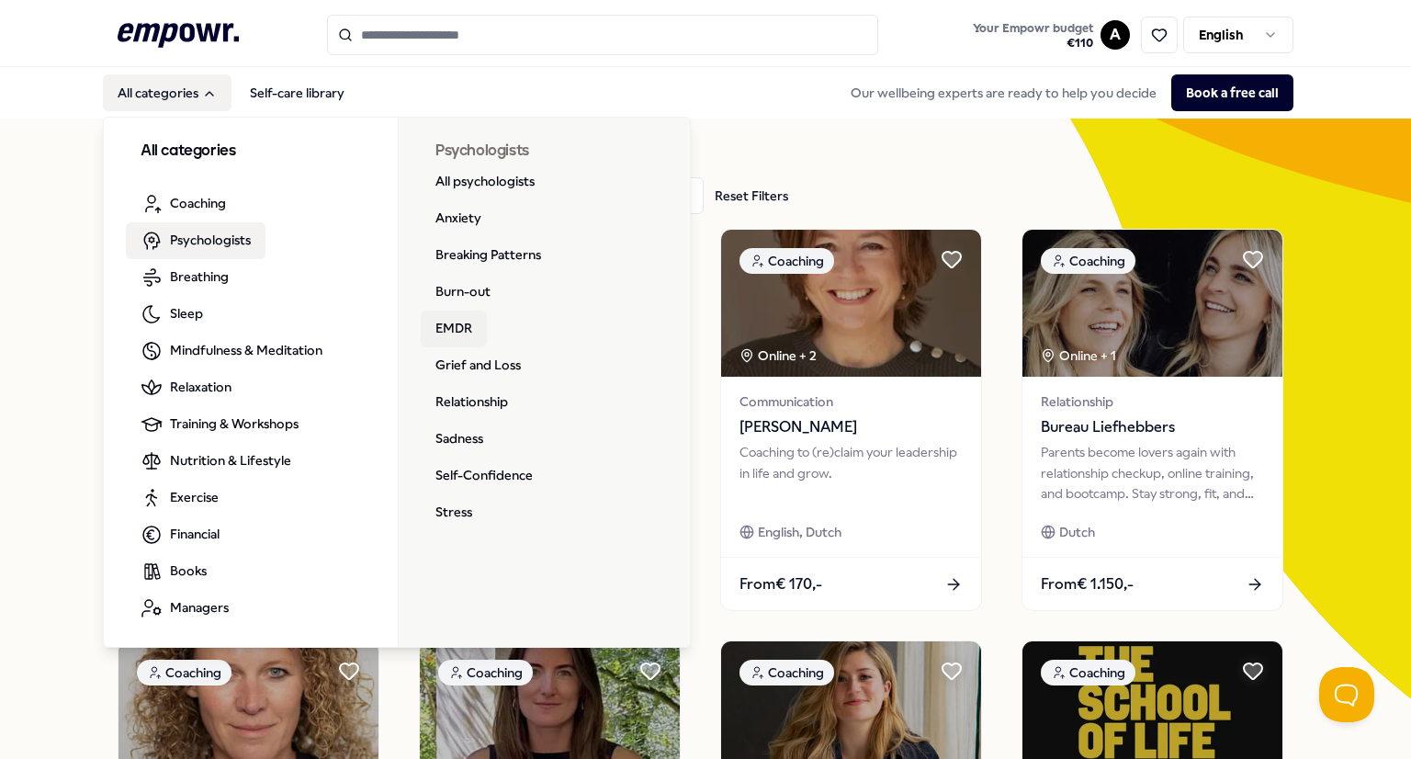
click at [441, 328] on link "EMDR" at bounding box center [454, 328] width 66 height 37
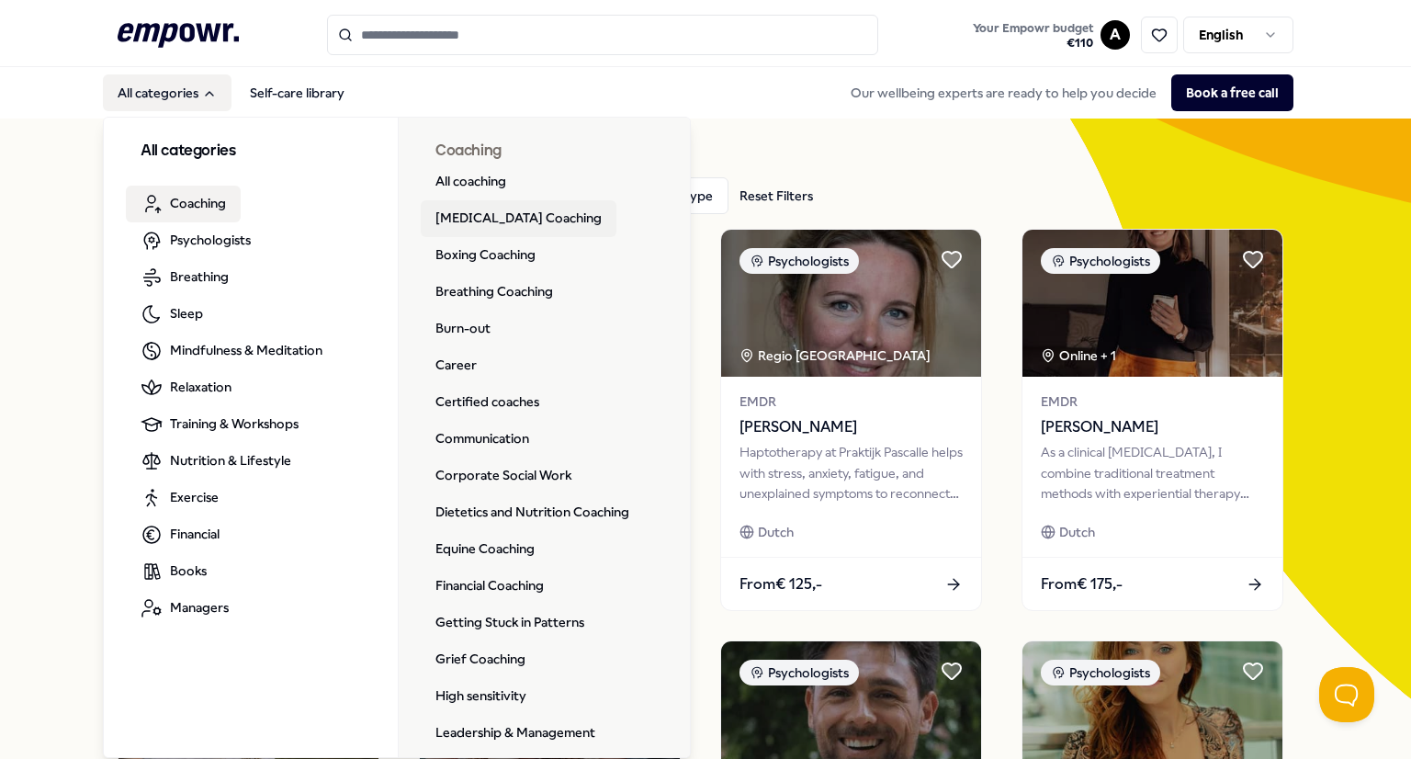
click at [476, 220] on link "[MEDICAL_DATA] Coaching" at bounding box center [519, 218] width 196 height 37
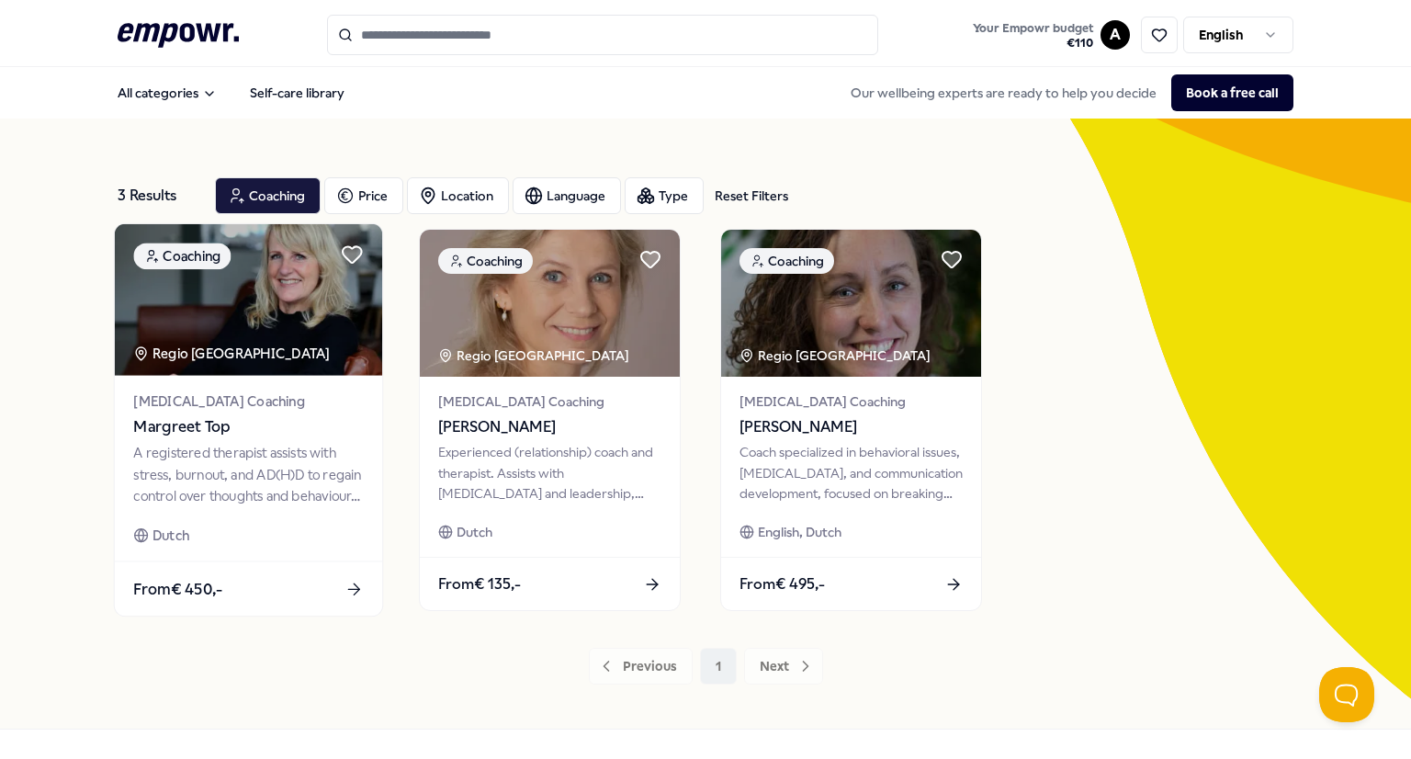
click at [352, 593] on icon at bounding box center [353, 589] width 19 height 19
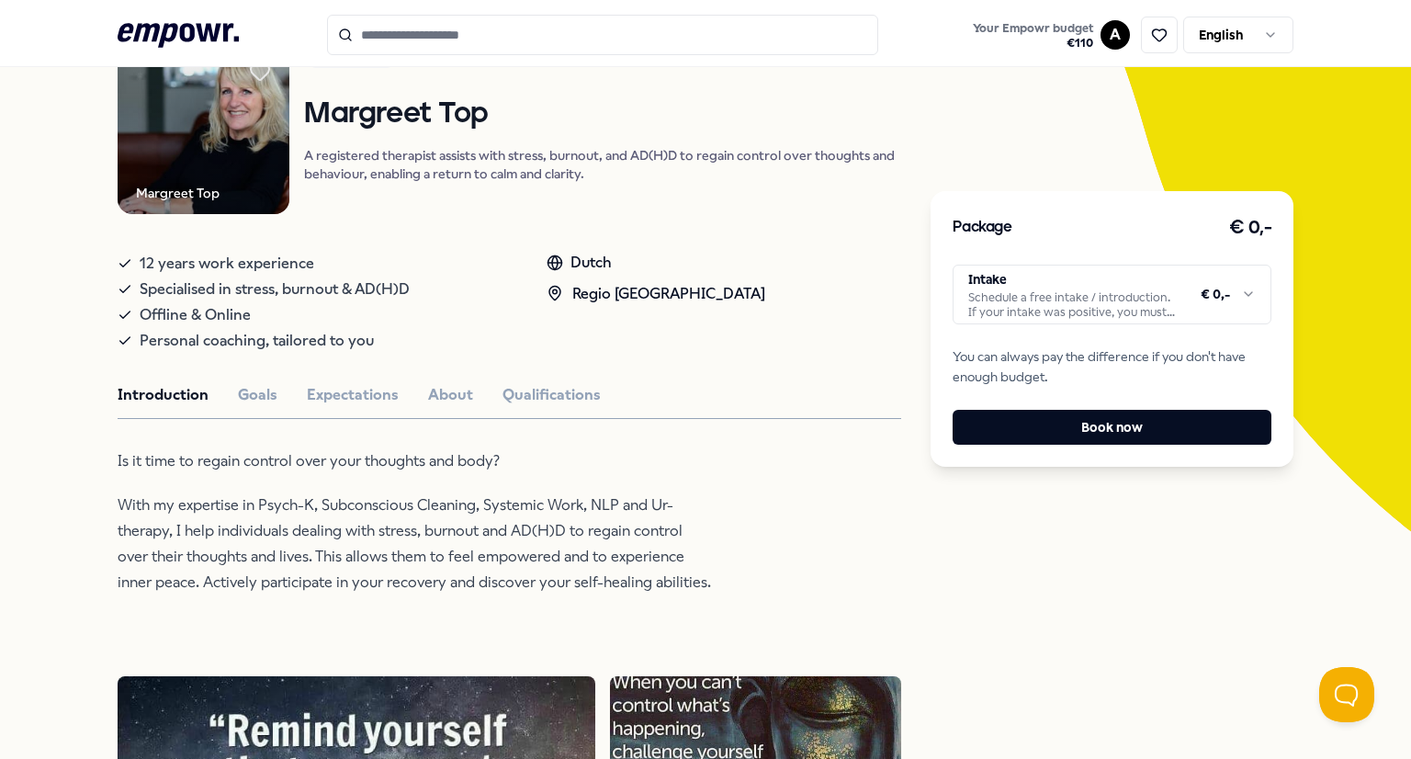
scroll to position [187, 0]
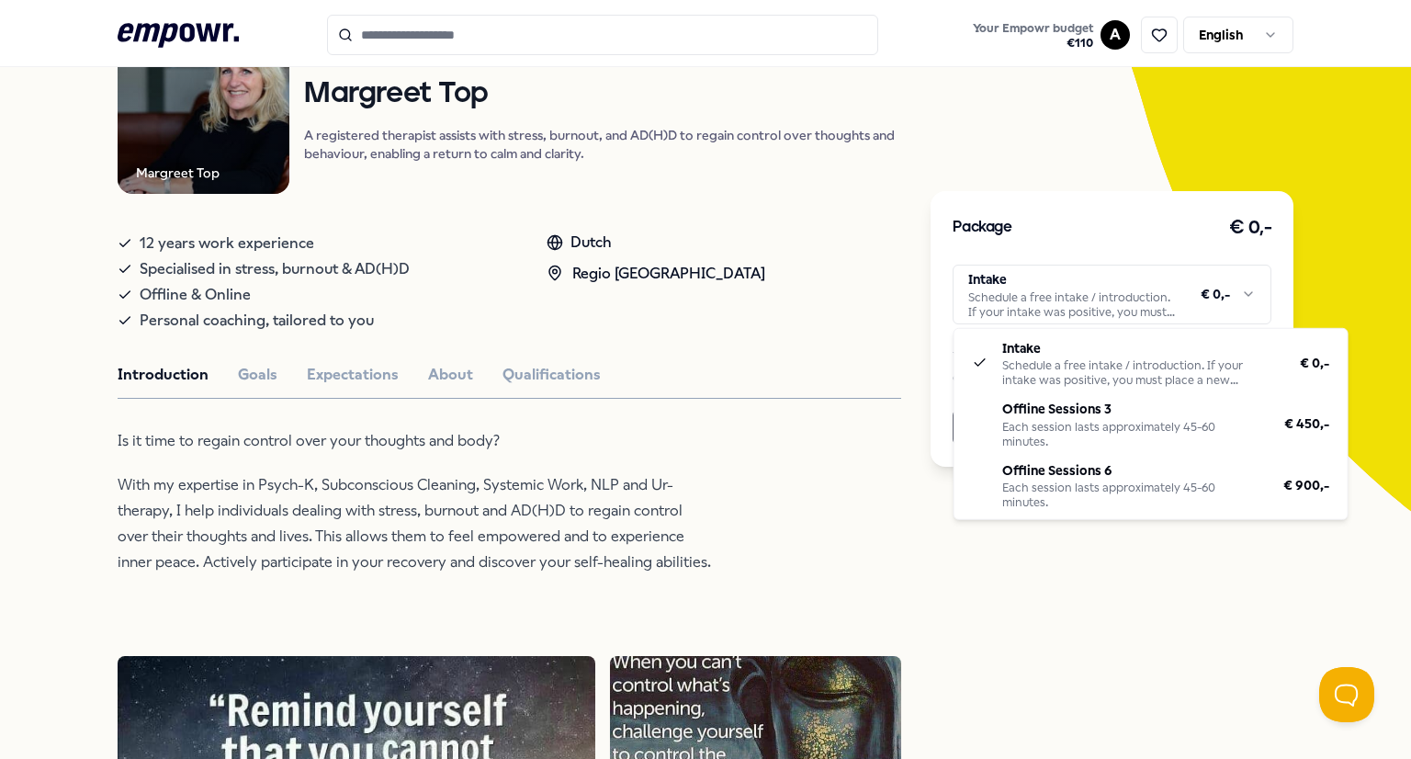
click at [986, 295] on html ".empowr-logo_svg__cls-1{fill:#03032f} Your Empowr budget € 110 A English All ca…" at bounding box center [705, 379] width 1411 height 759
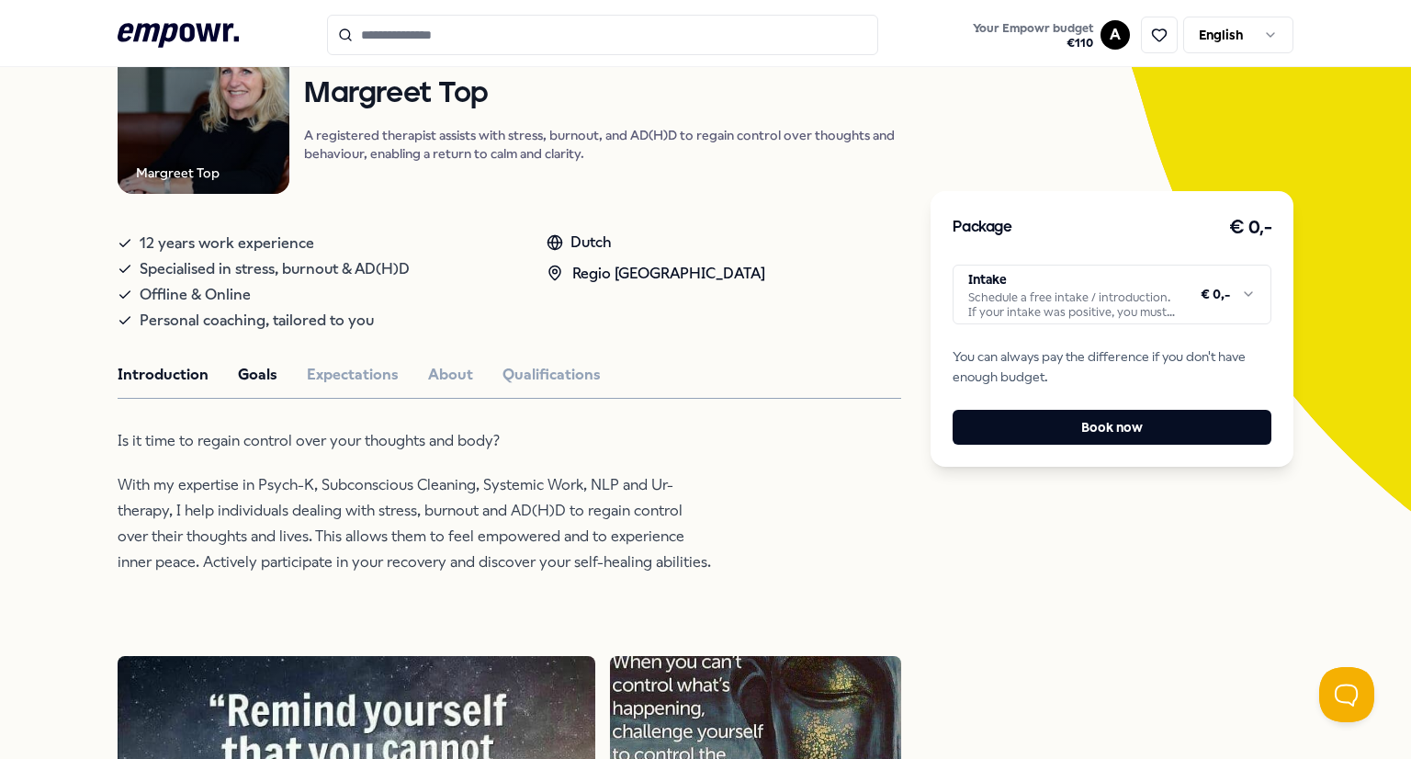
click at [251, 378] on button "Goals" at bounding box center [257, 375] width 39 height 24
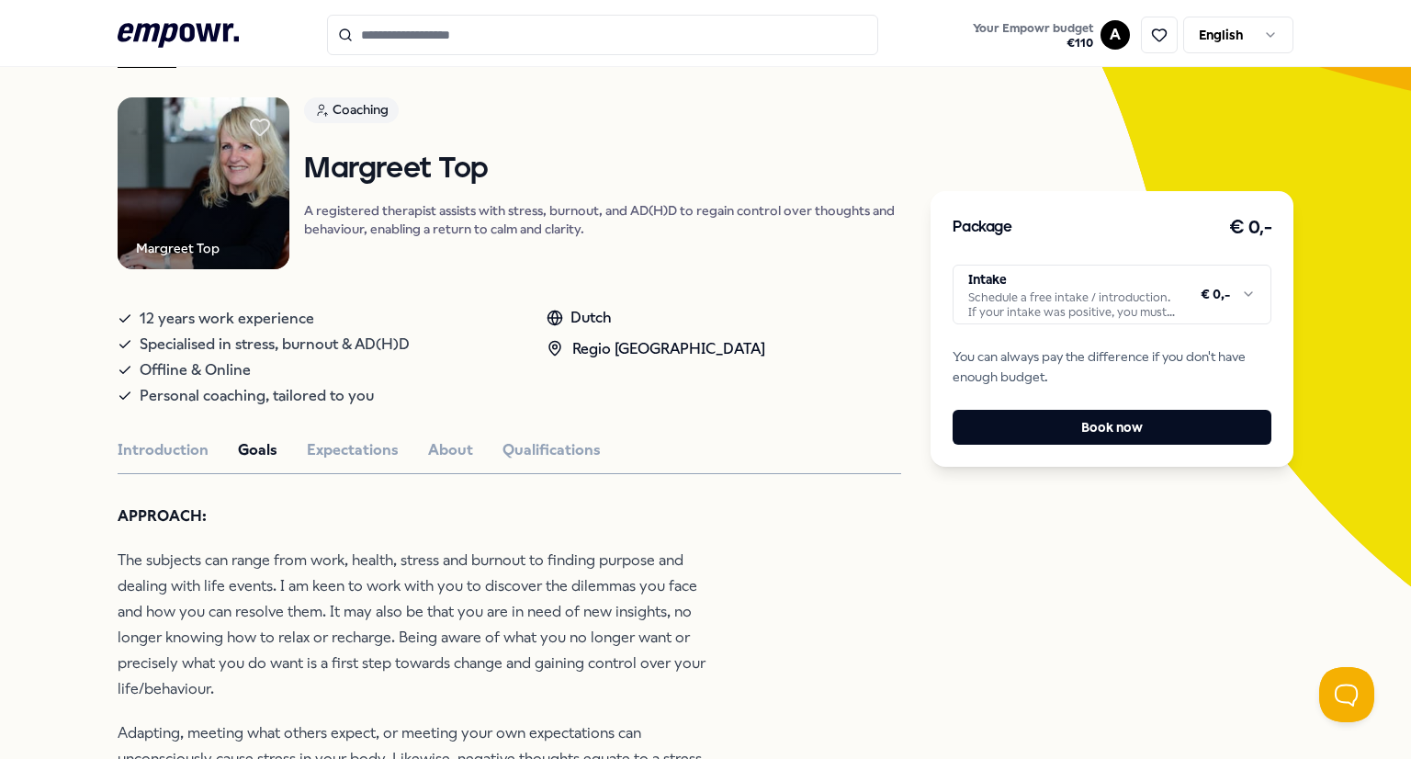
scroll to position [0, 0]
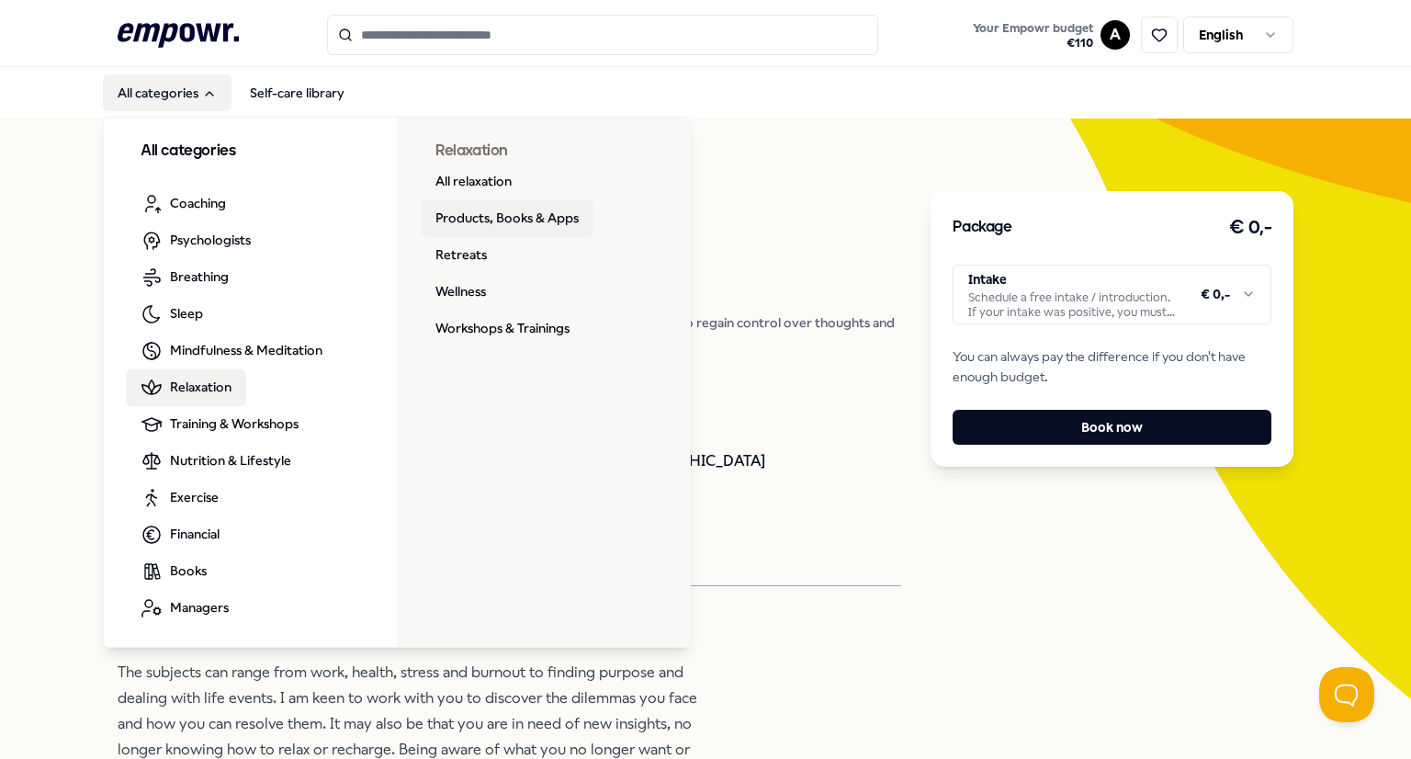
click at [497, 222] on link "Products, Books & Apps" at bounding box center [507, 218] width 173 height 37
